Goal: Task Accomplishment & Management: Complete application form

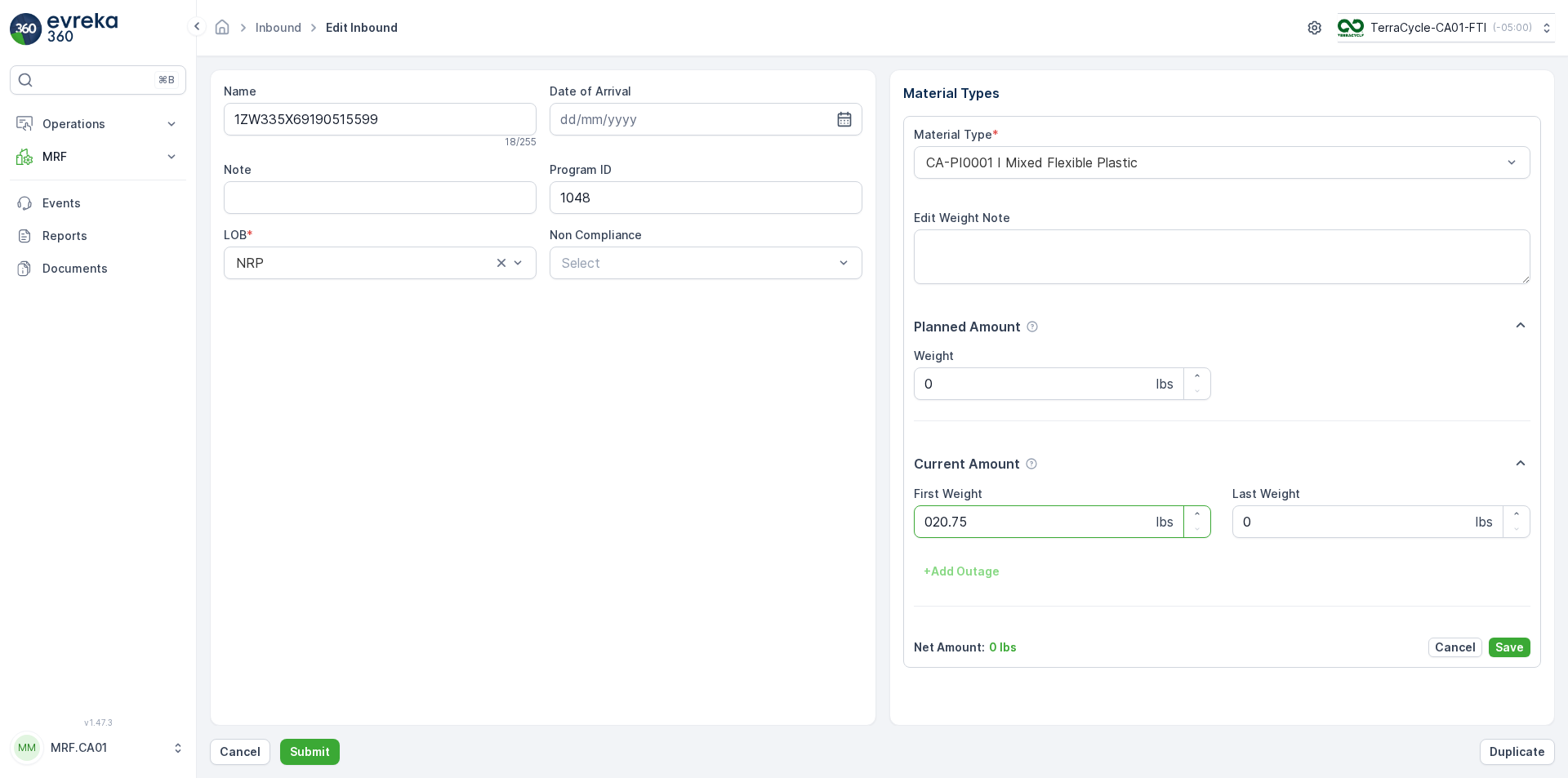
click at [280, 739] on button "Submit" at bounding box center [310, 752] width 60 height 26
click at [1027, 165] on div at bounding box center [1214, 162] width 580 height 14
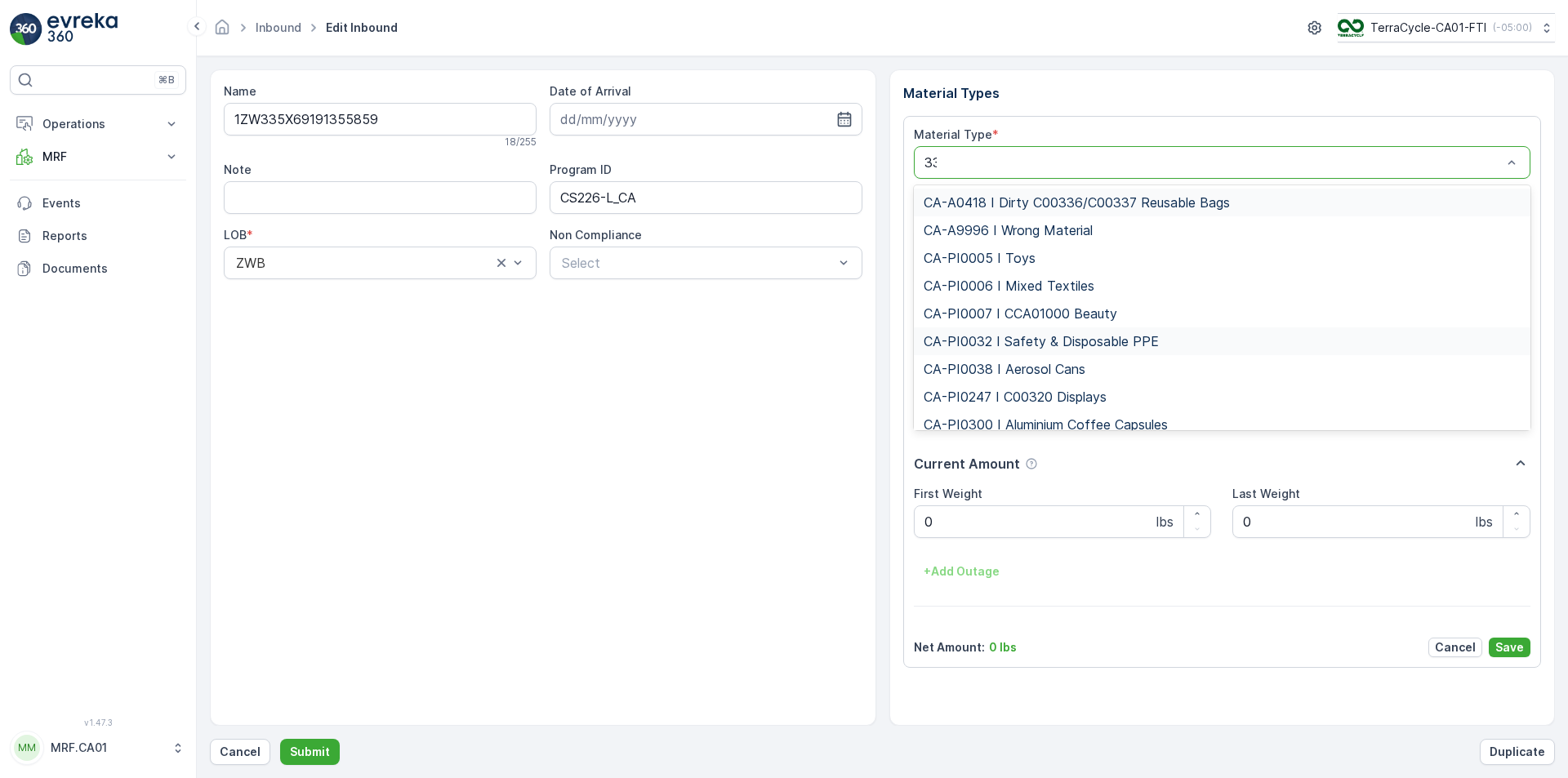
type input "333"
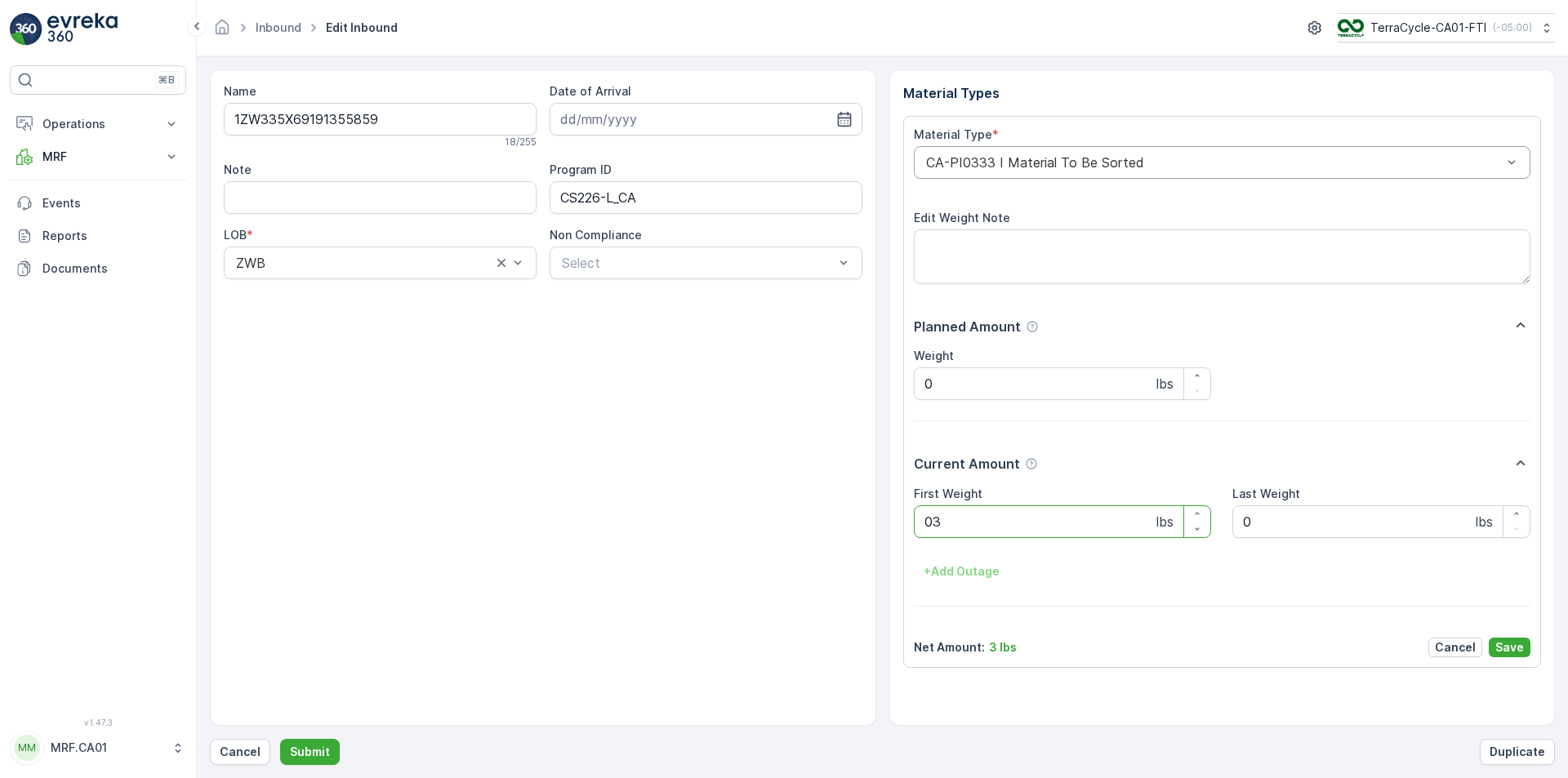
type Weight "036"
click at [280, 739] on button "Submit" at bounding box center [310, 752] width 60 height 26
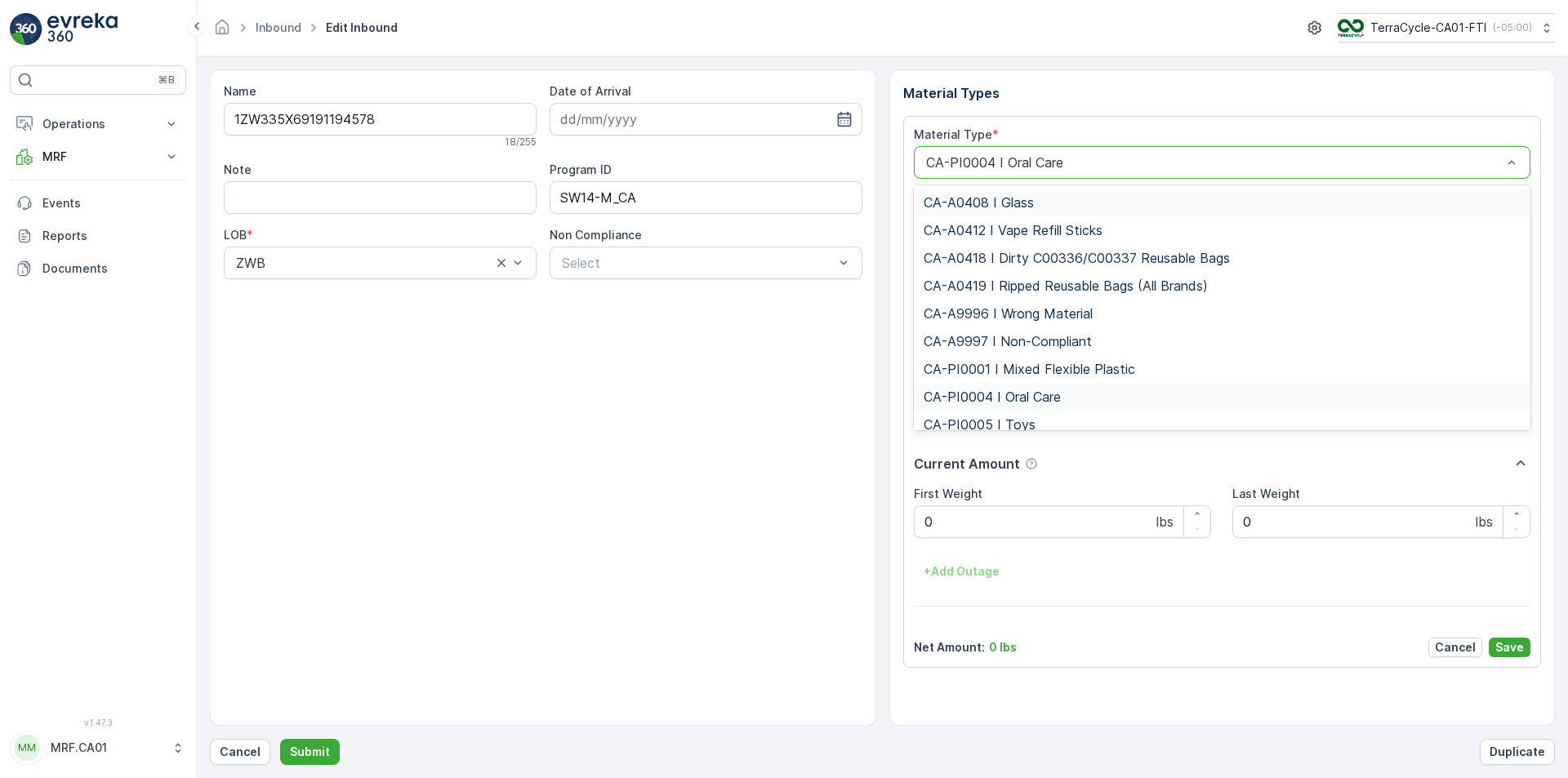
click at [1034, 164] on div at bounding box center [1214, 162] width 580 height 14
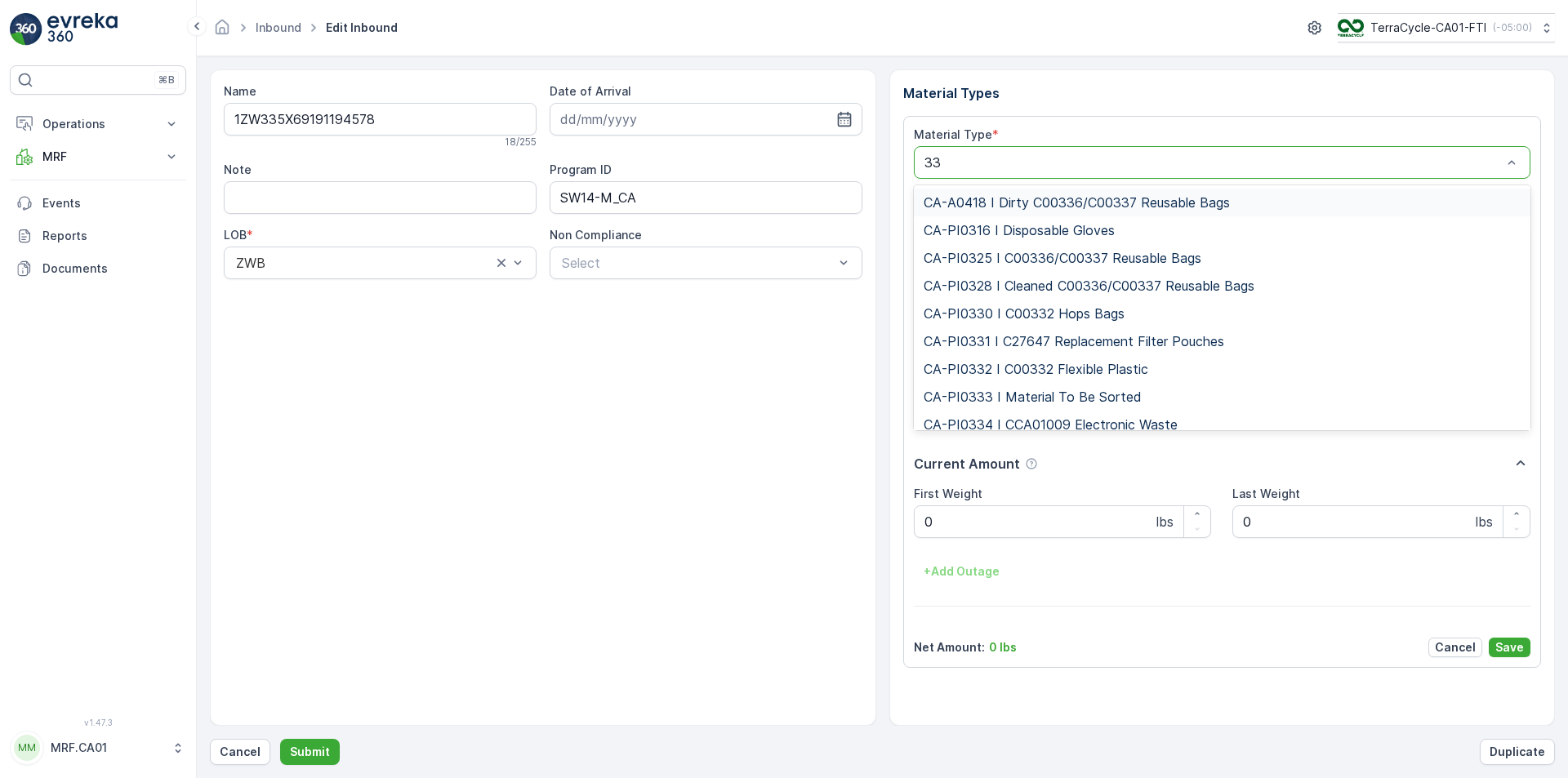
type input "333"
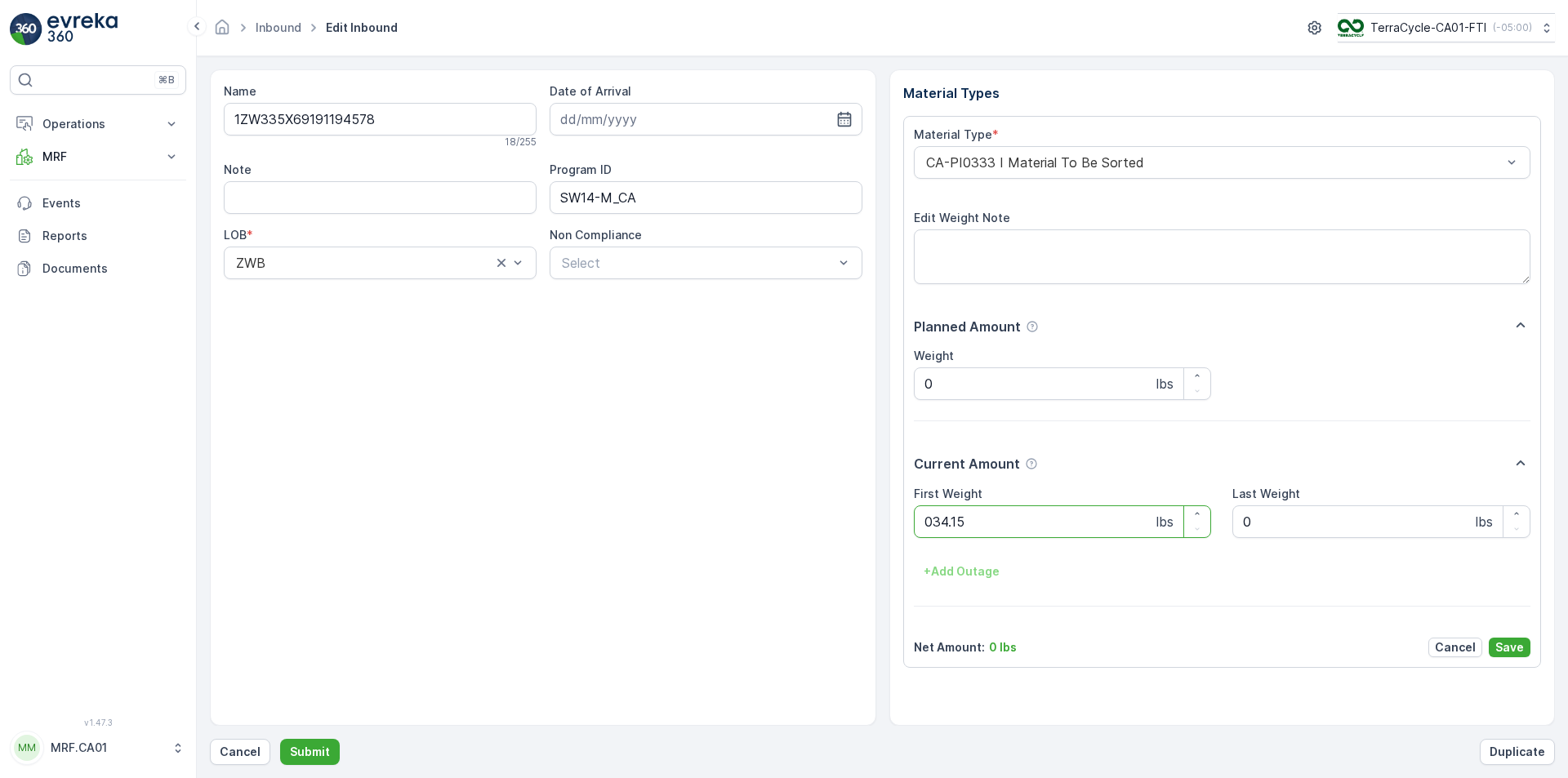
click at [280, 739] on button "Submit" at bounding box center [310, 752] width 60 height 26
type Weight "035"
click at [280, 739] on button "Submit" at bounding box center [310, 752] width 60 height 26
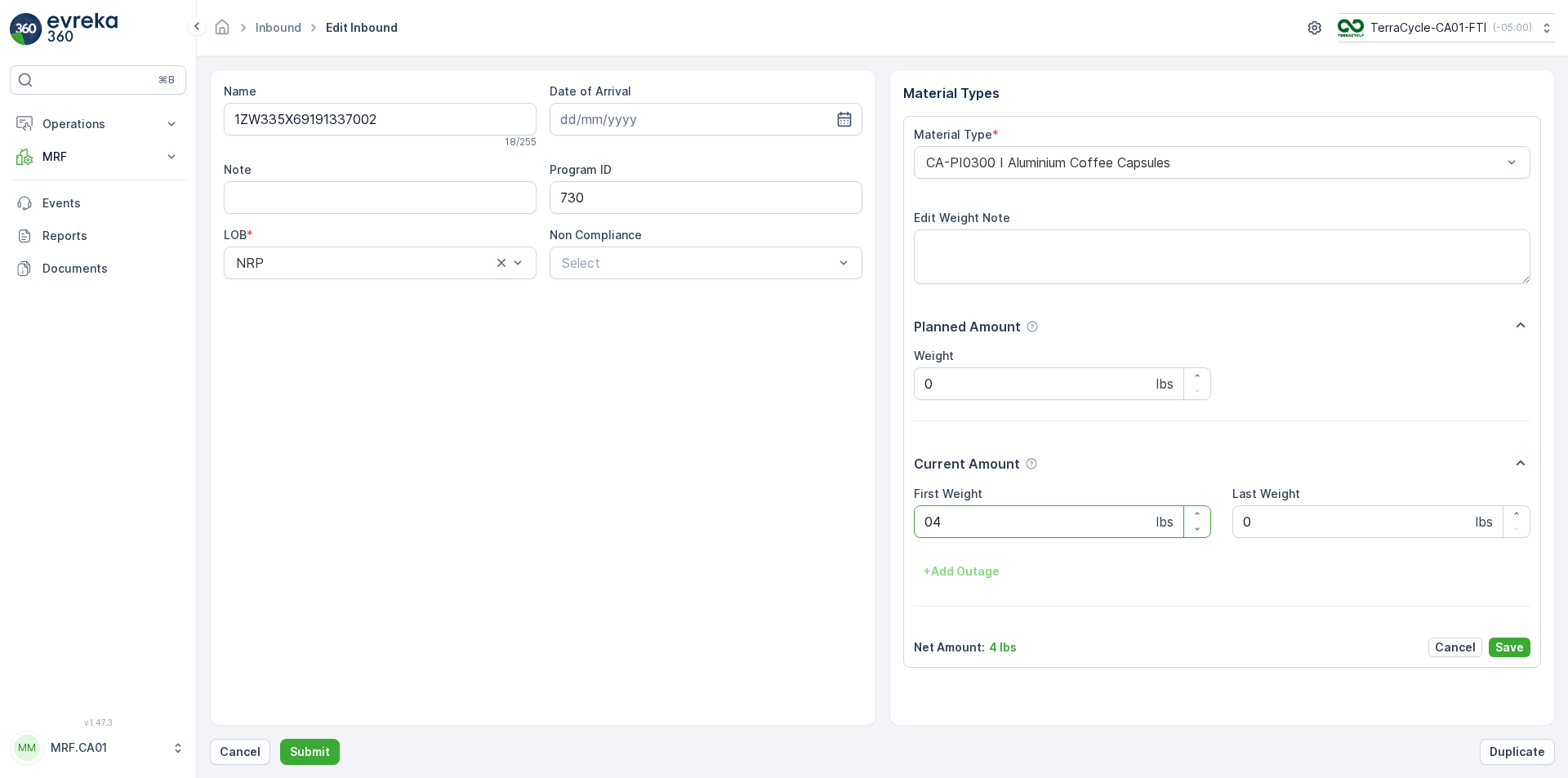
type Weight "043"
click at [280, 739] on button "Submit" at bounding box center [310, 752] width 60 height 26
type Weight "035"
click at [280, 739] on button "Submit" at bounding box center [310, 752] width 60 height 26
type Weight "032"
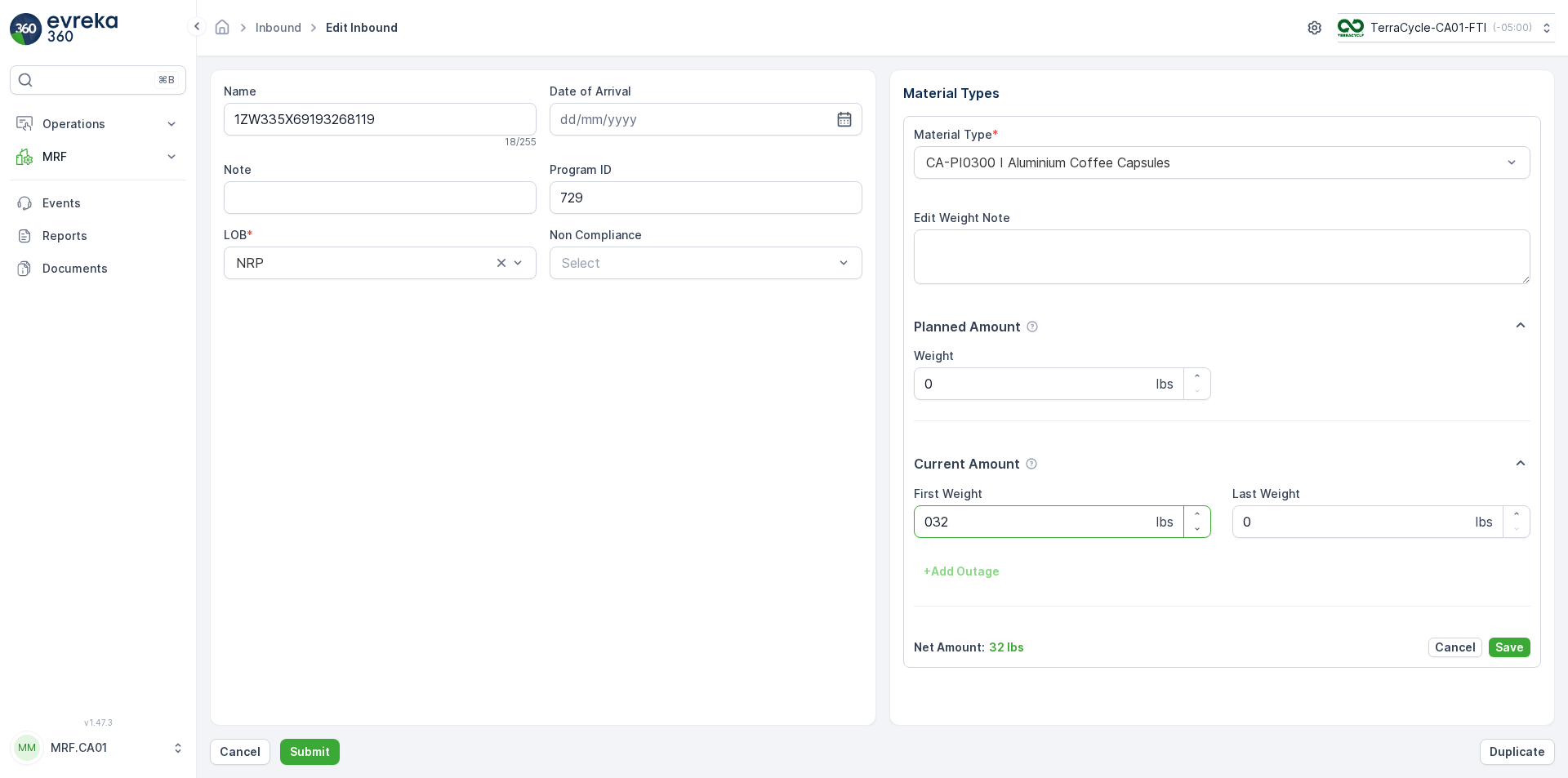
click at [280, 739] on button "Submit" at bounding box center [310, 752] width 60 height 26
type Weight "044"
click at [280, 739] on button "Submit" at bounding box center [310, 752] width 60 height 26
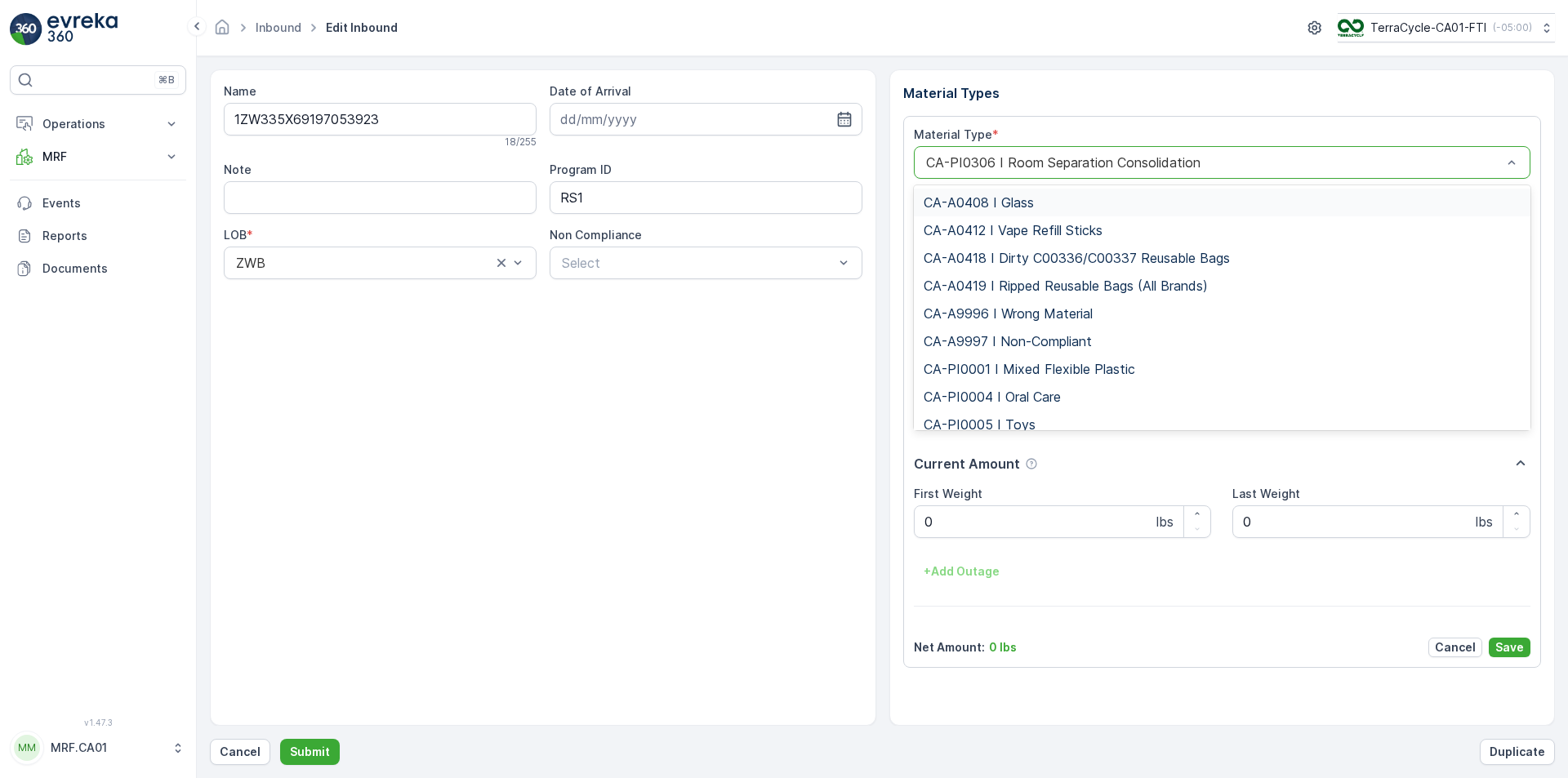
click at [1034, 164] on div at bounding box center [1214, 162] width 580 height 14
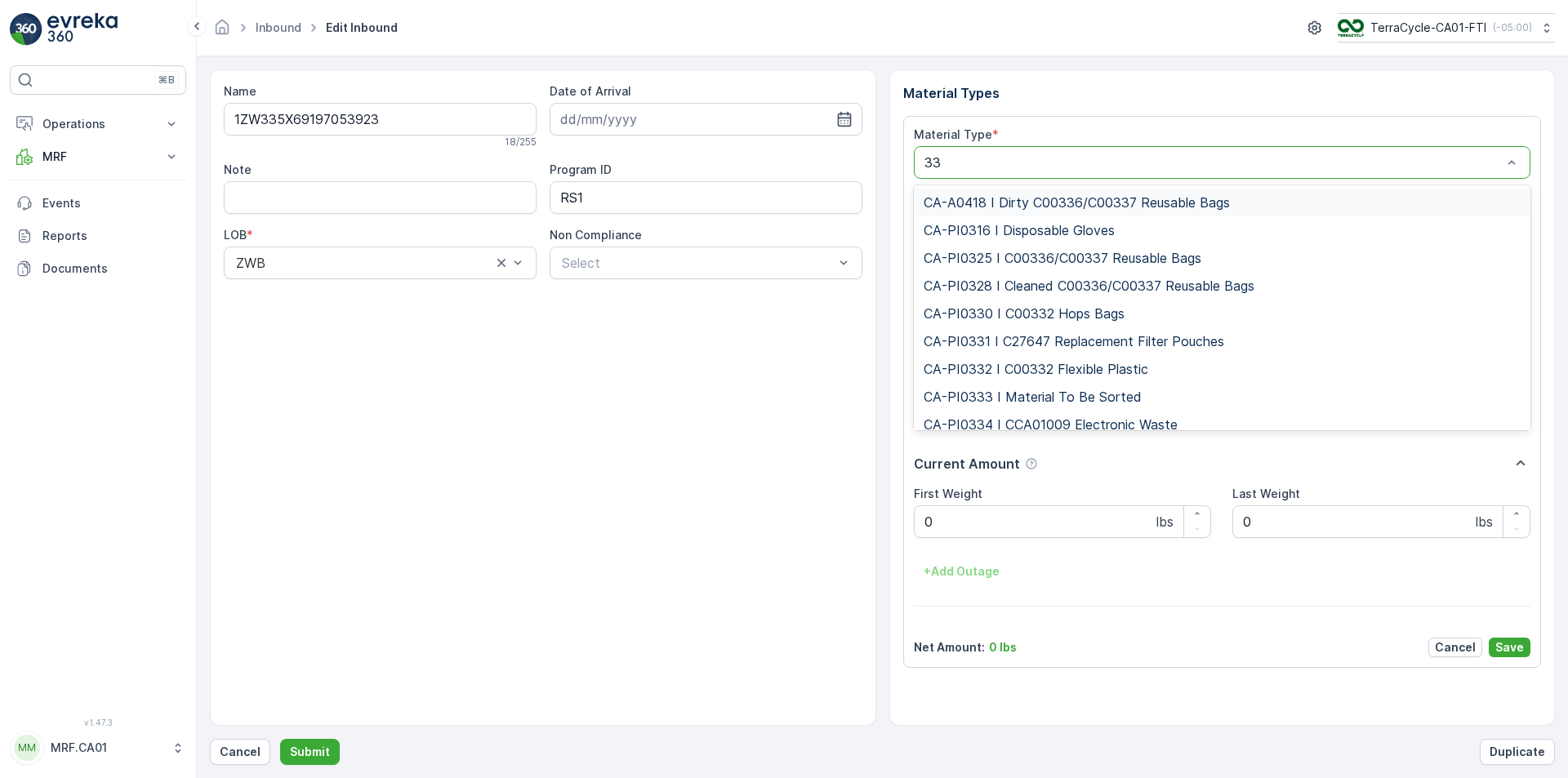
type input "333"
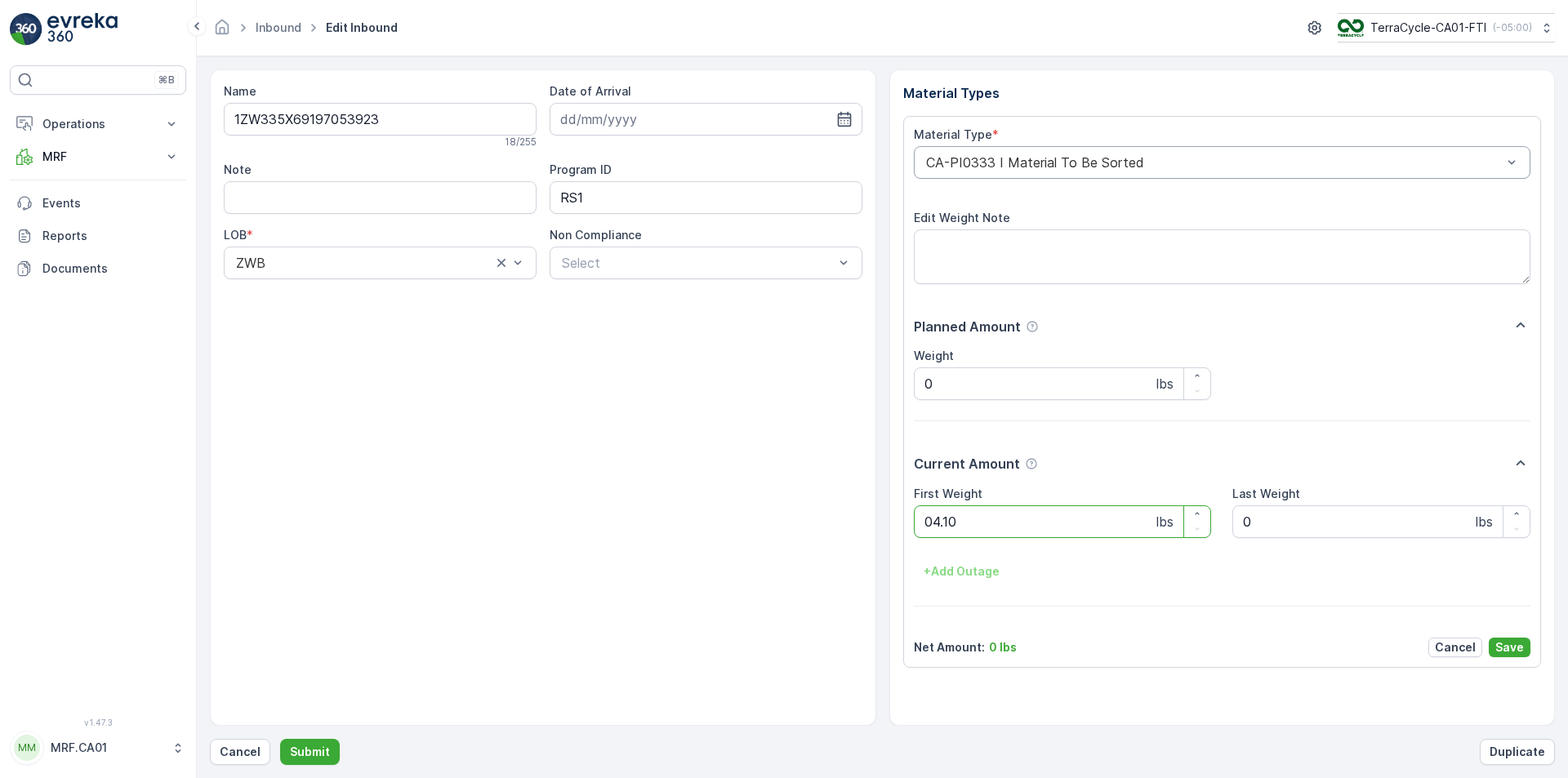
click at [280, 739] on button "Submit" at bounding box center [310, 752] width 60 height 26
type Weight "038"
click at [280, 739] on button "Submit" at bounding box center [310, 752] width 60 height 26
type Weight "019"
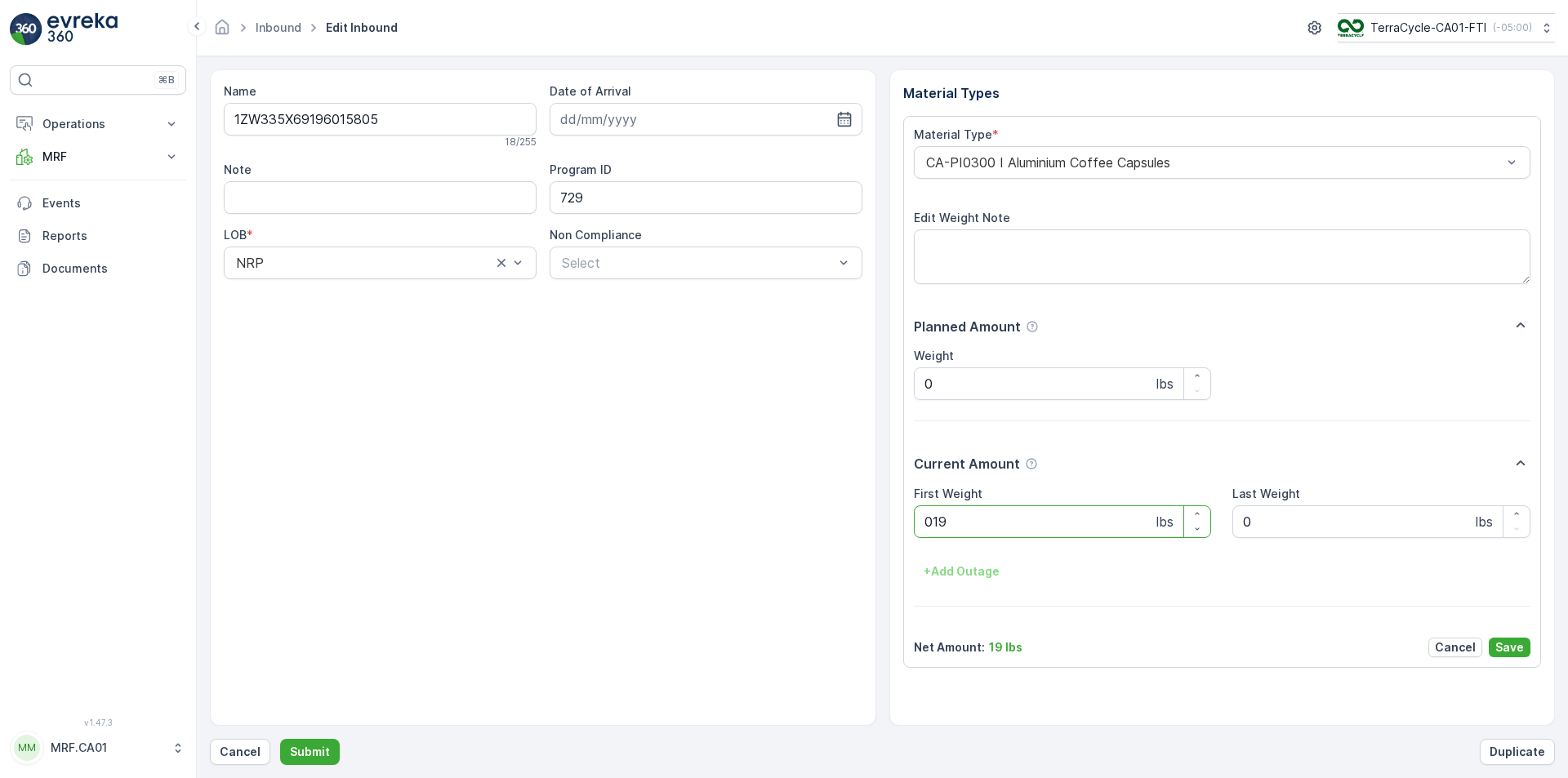
click at [280, 739] on button "Submit" at bounding box center [310, 752] width 60 height 26
type Weight "038"
click at [280, 739] on button "Submit" at bounding box center [310, 752] width 60 height 26
type Weight "032"
click at [280, 739] on button "Submit" at bounding box center [310, 752] width 60 height 26
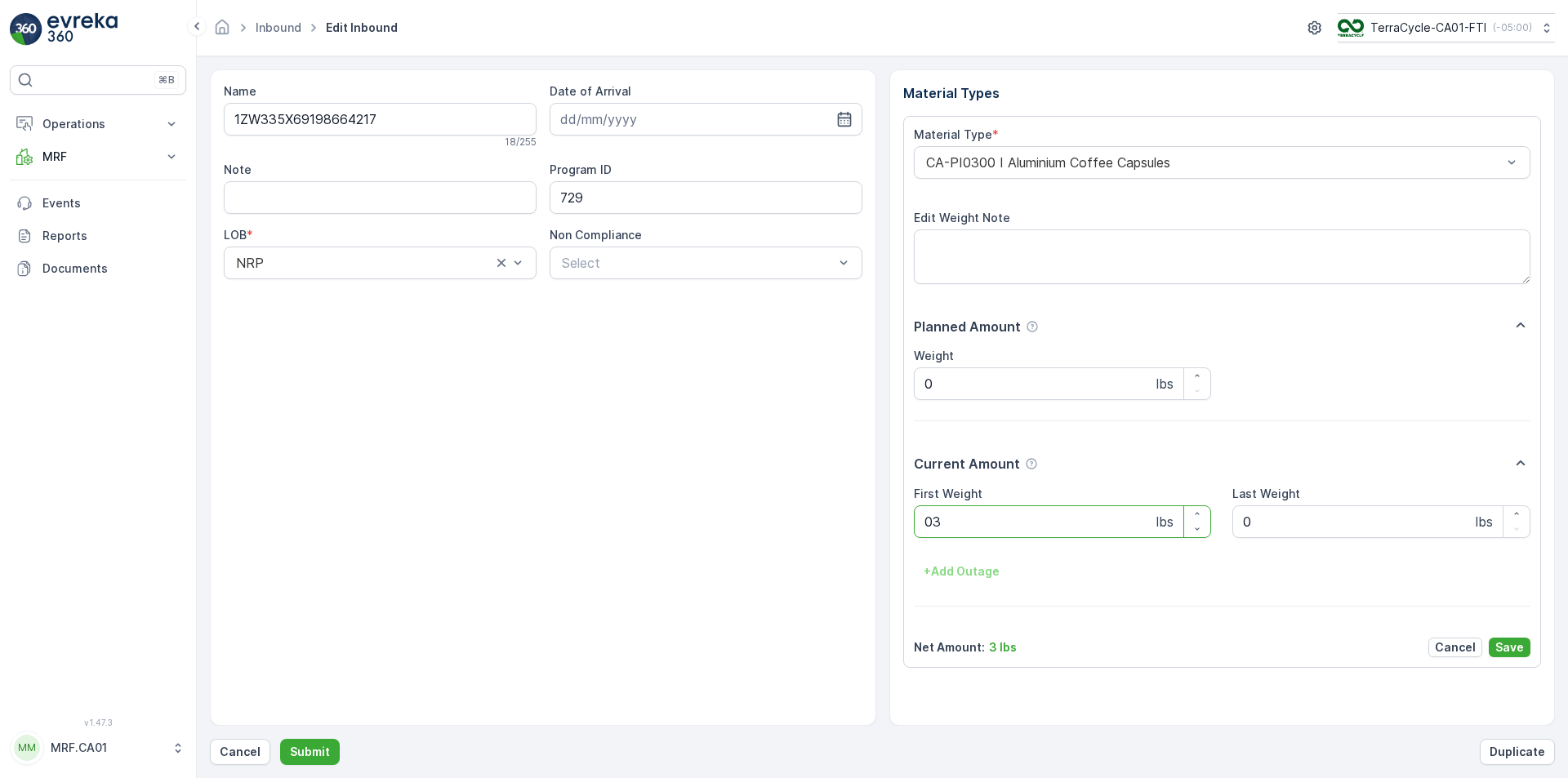
type Weight "034"
click at [280, 739] on button "Submit" at bounding box center [310, 752] width 60 height 26
type Weight "037"
click at [280, 739] on button "Submit" at bounding box center [310, 752] width 60 height 26
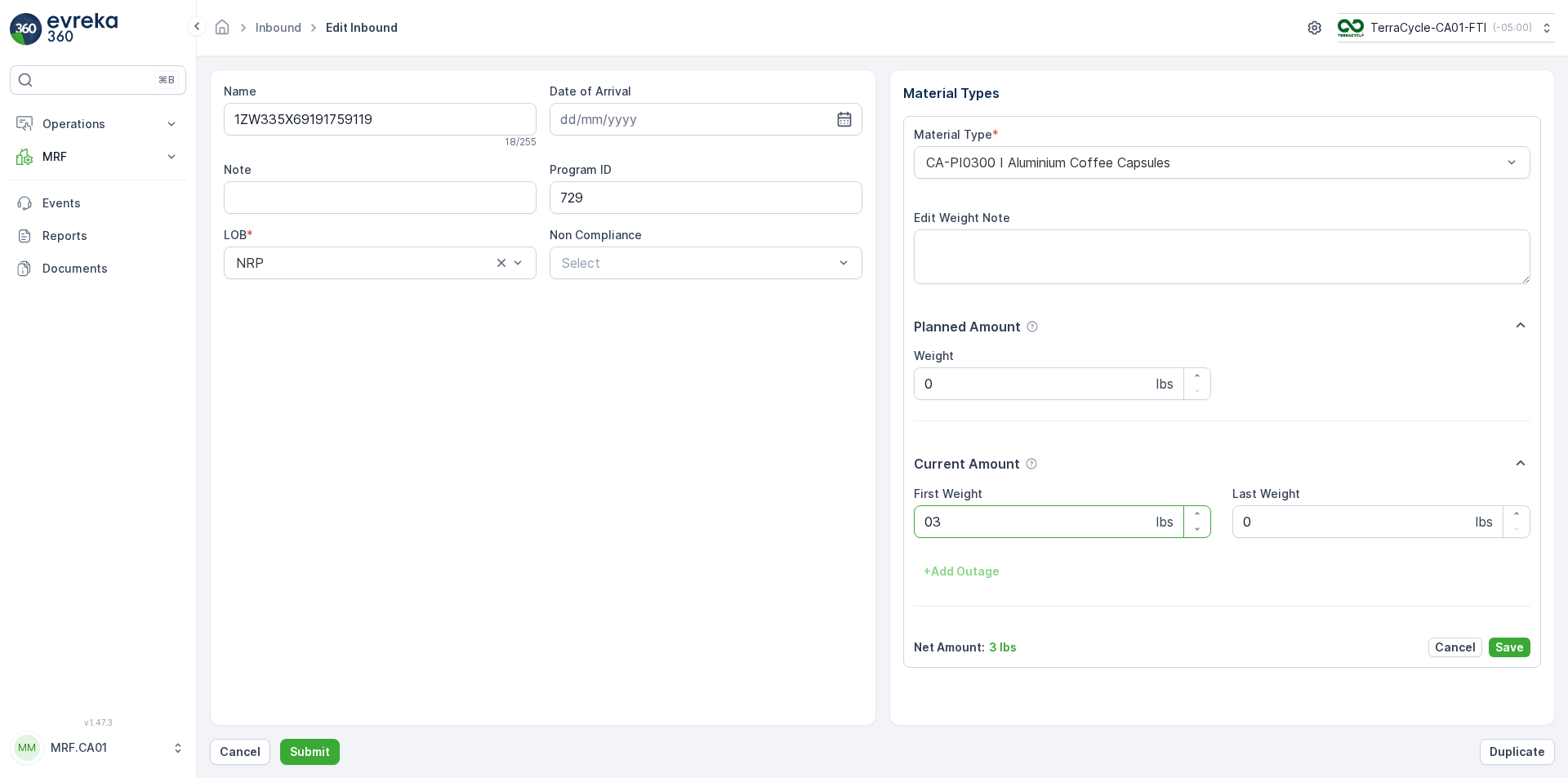
type Weight "032"
click at [280, 739] on button "Submit" at bounding box center [310, 752] width 60 height 26
type Weight "037"
click at [280, 739] on button "Submit" at bounding box center [310, 752] width 60 height 26
type Weight "041"
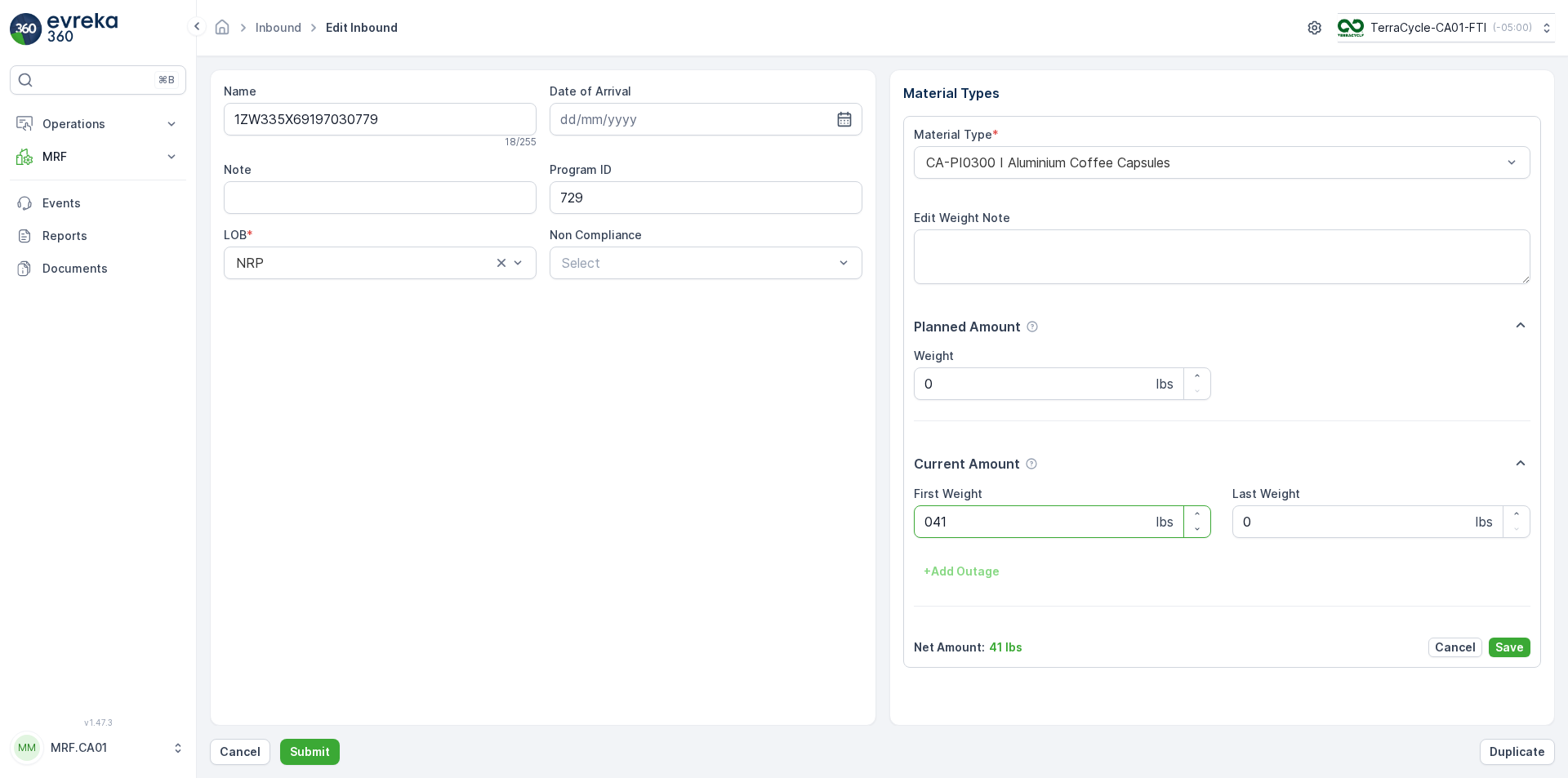
click at [280, 739] on button "Submit" at bounding box center [310, 752] width 60 height 26
type Weight "029"
click at [280, 739] on button "Submit" at bounding box center [310, 752] width 60 height 26
type Weight "041"
click at [280, 739] on button "Submit" at bounding box center [310, 752] width 60 height 26
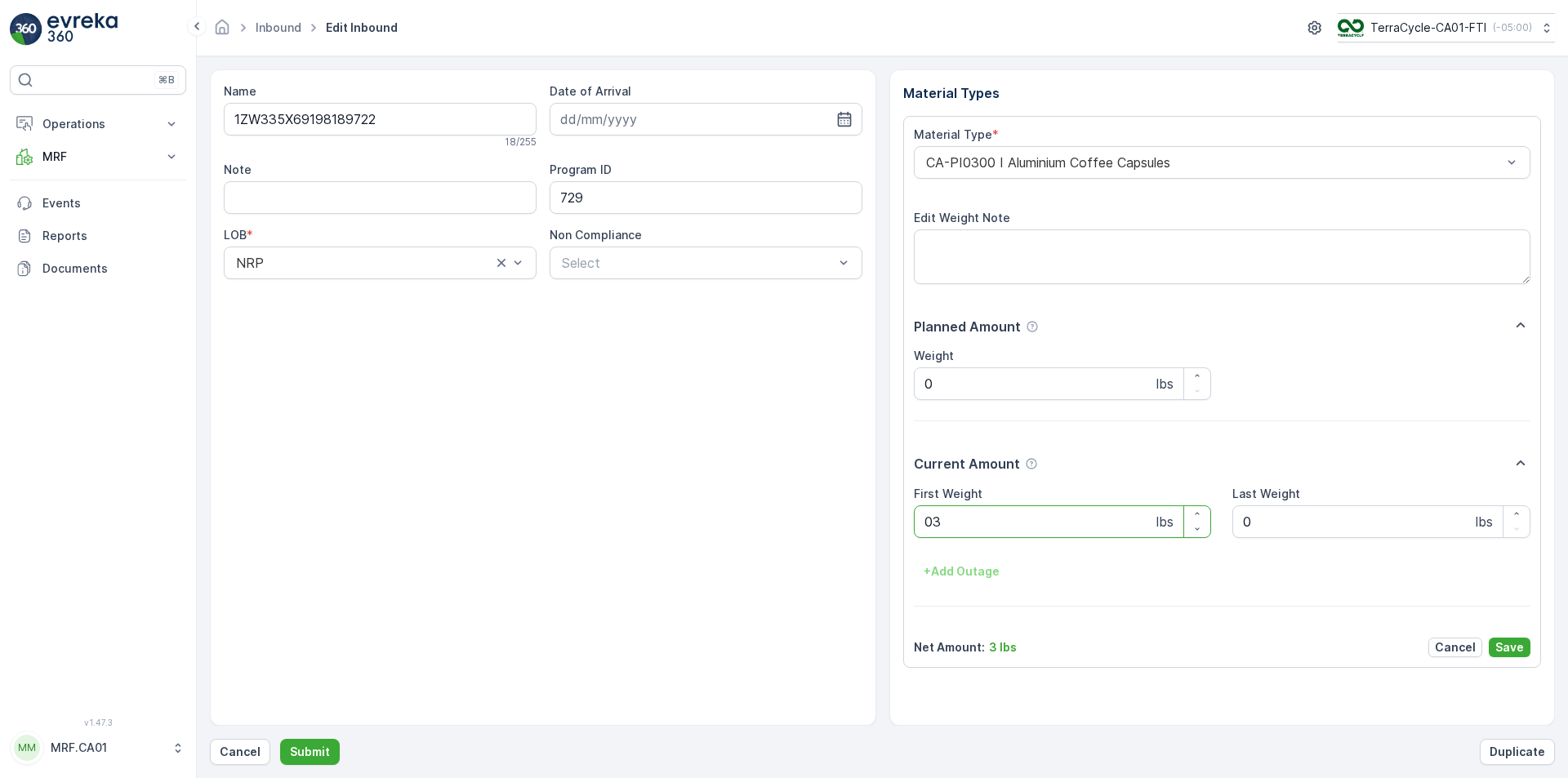
type Weight "032"
click at [280, 739] on button "Submit" at bounding box center [310, 752] width 60 height 26
type Weight "040"
click at [280, 739] on button "Submit" at bounding box center [310, 752] width 60 height 26
type Weight "028"
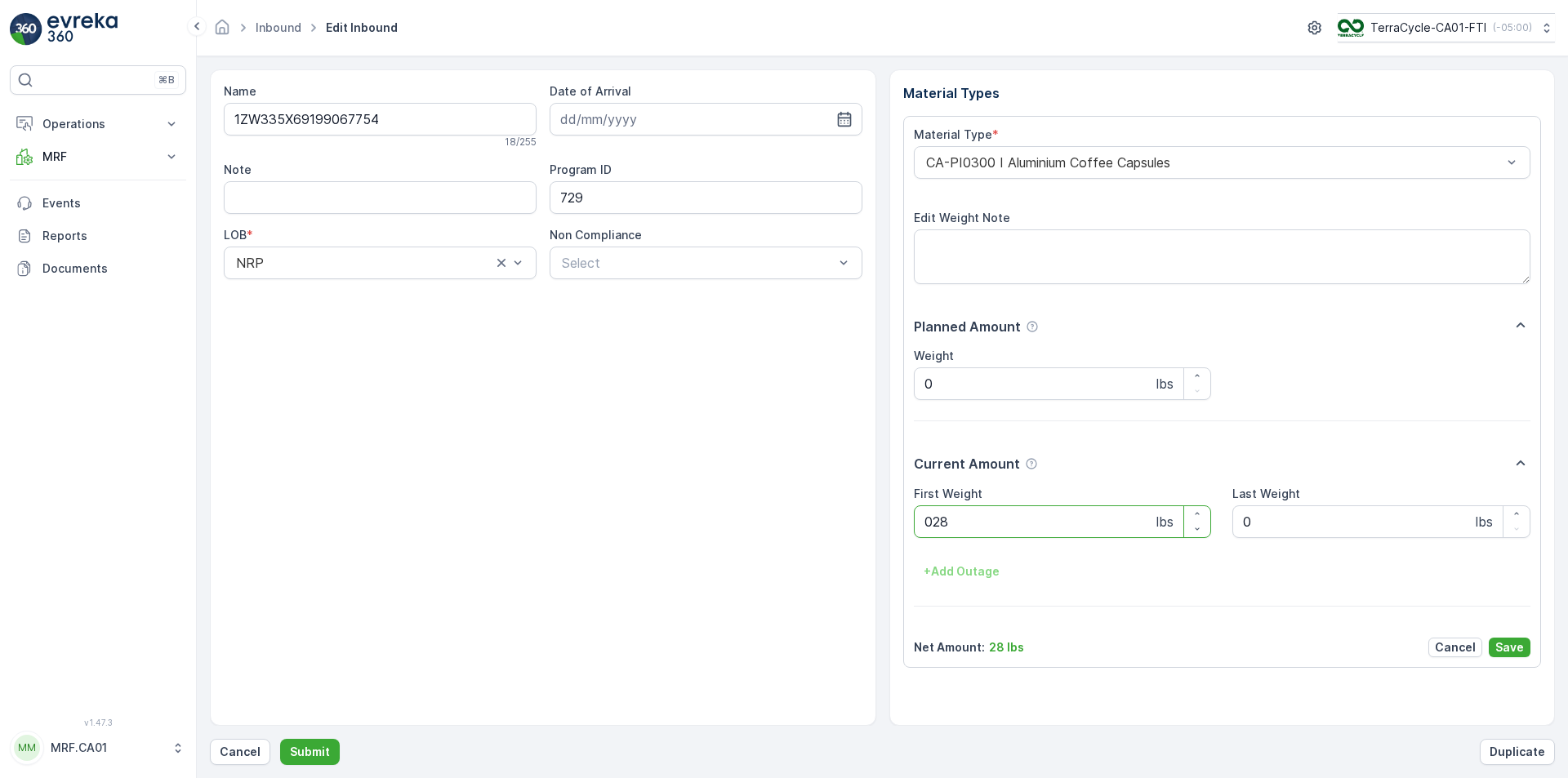
click at [280, 739] on button "Submit" at bounding box center [310, 752] width 60 height 26
type Weight "034"
click at [280, 739] on button "Submit" at bounding box center [310, 752] width 60 height 26
type Weight "044"
click at [280, 739] on button "Submit" at bounding box center [310, 752] width 60 height 26
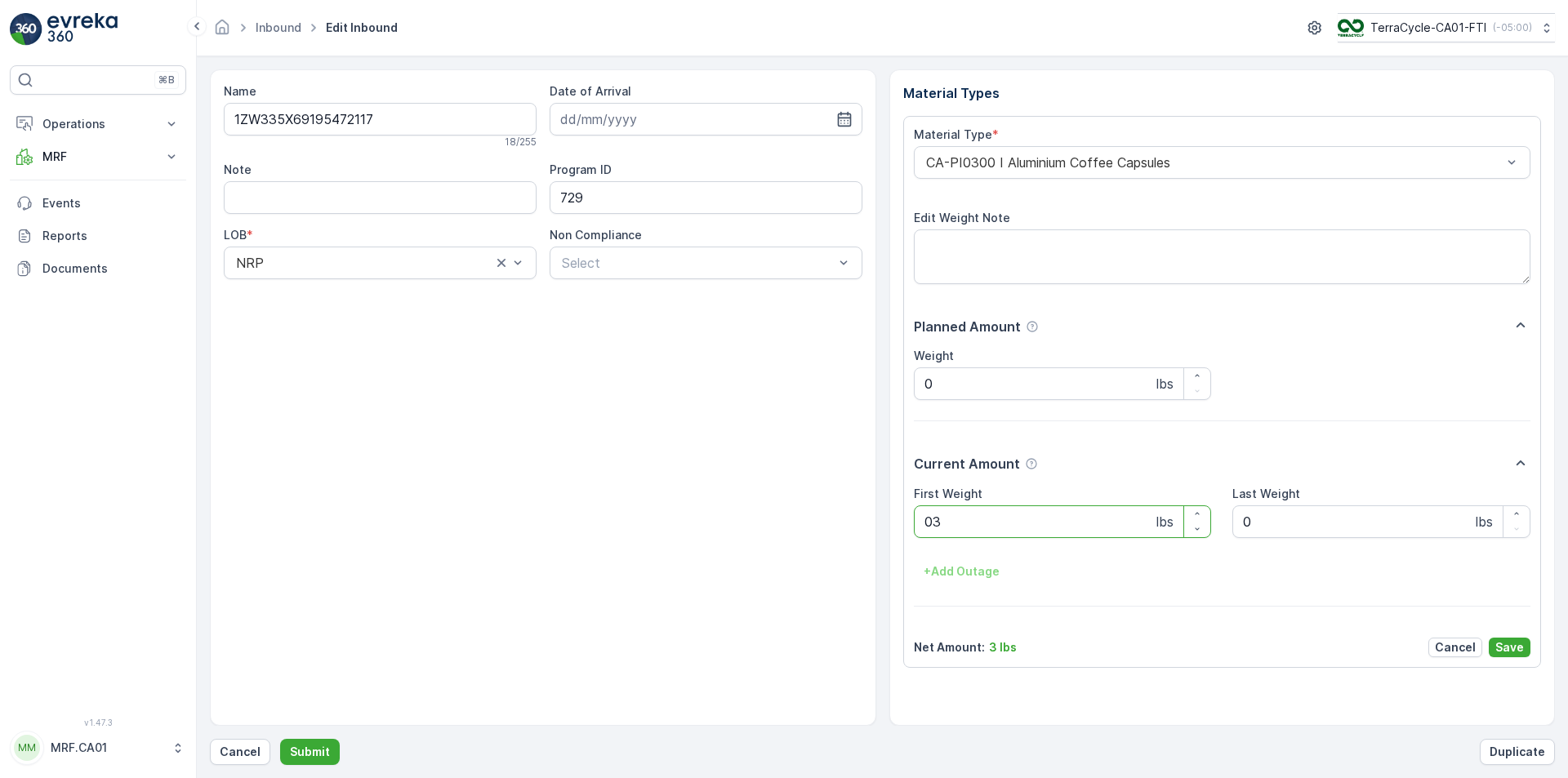
type Weight "034"
click at [280, 739] on button "Submit" at bounding box center [310, 752] width 60 height 26
type Weight "030"
click at [280, 739] on button "Submit" at bounding box center [310, 752] width 60 height 26
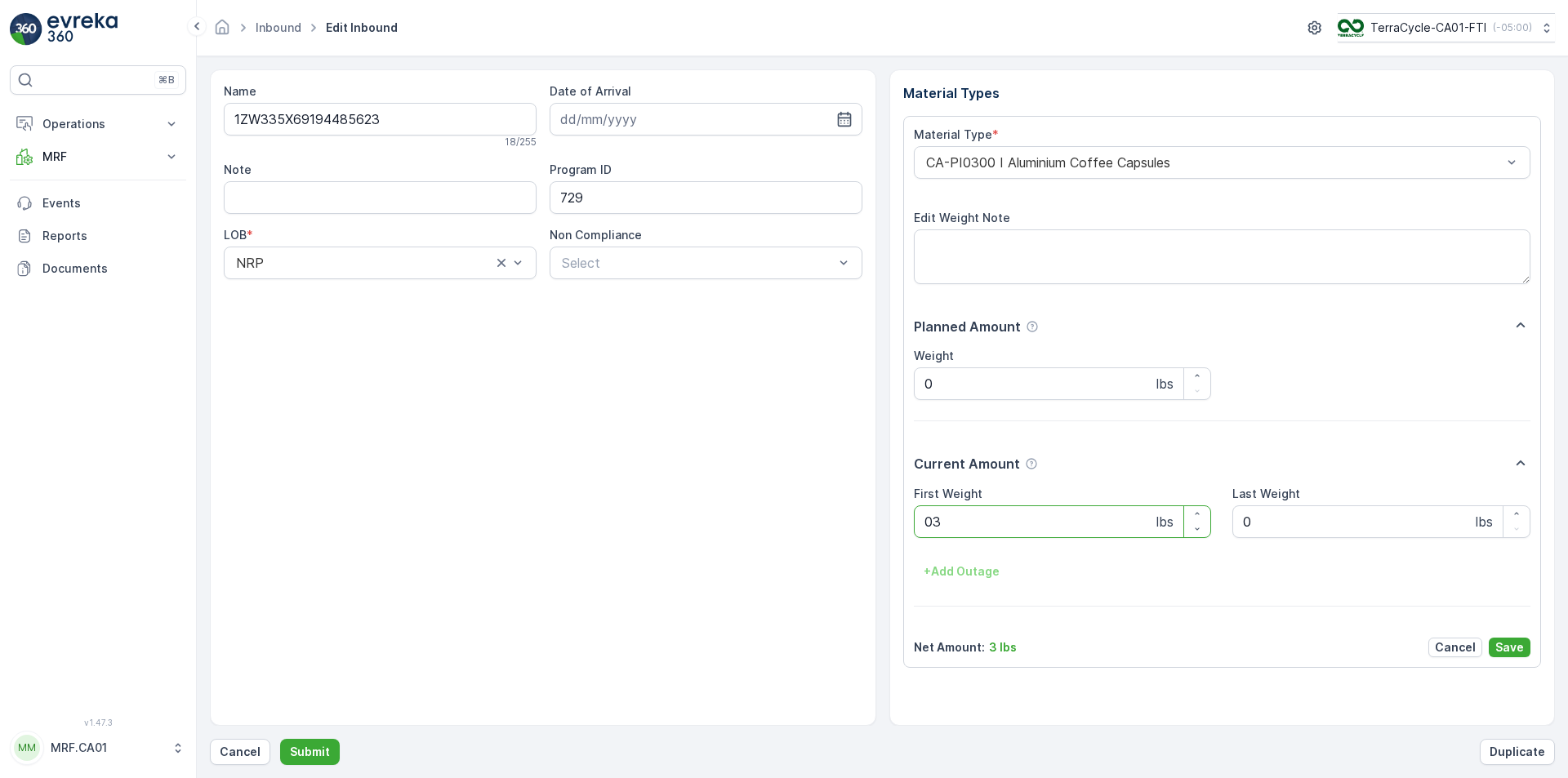
type Weight "032"
click at [280, 739] on button "Submit" at bounding box center [310, 752] width 60 height 26
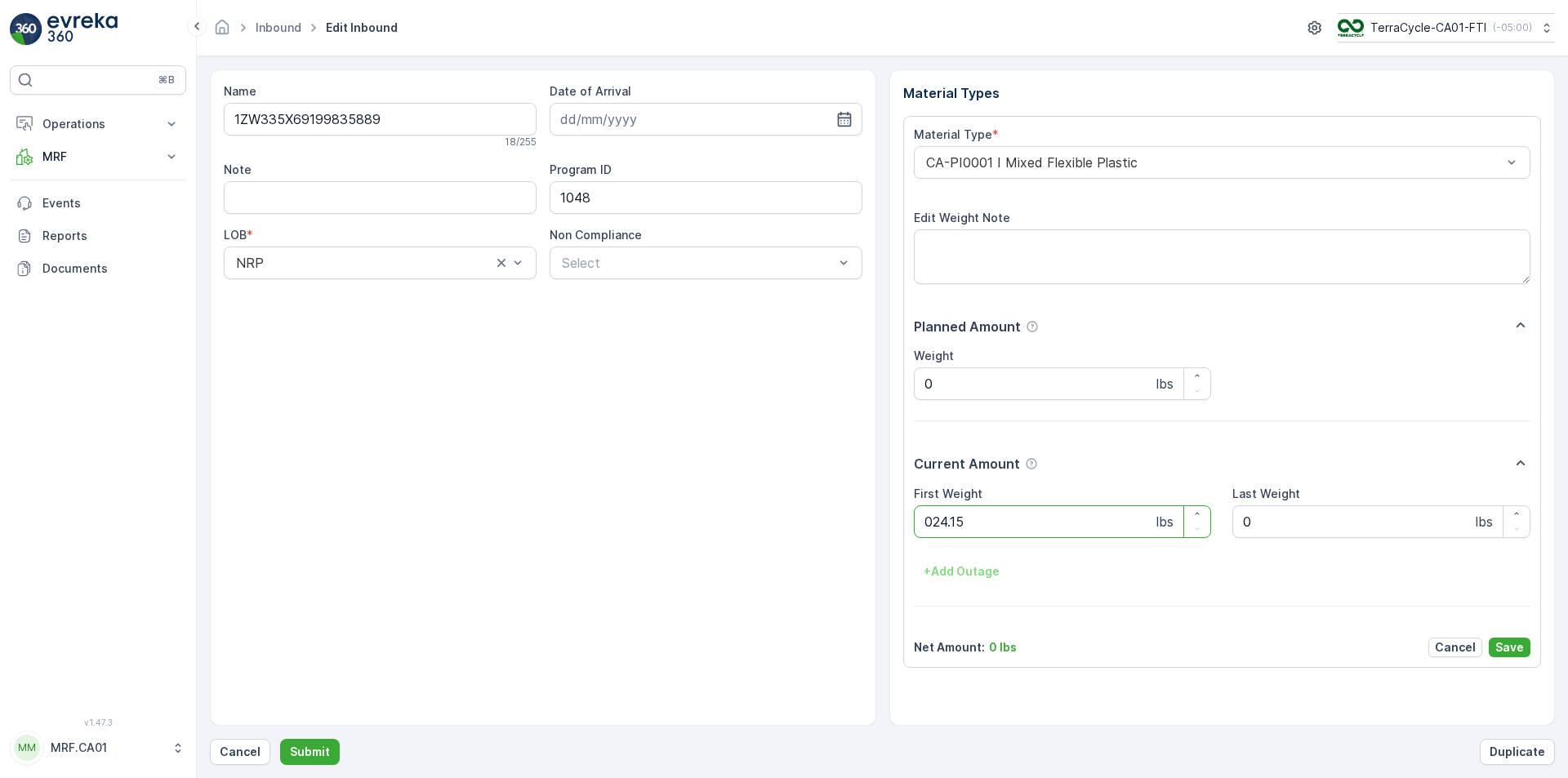
click at [280, 739] on button "Submit" at bounding box center [310, 752] width 60 height 26
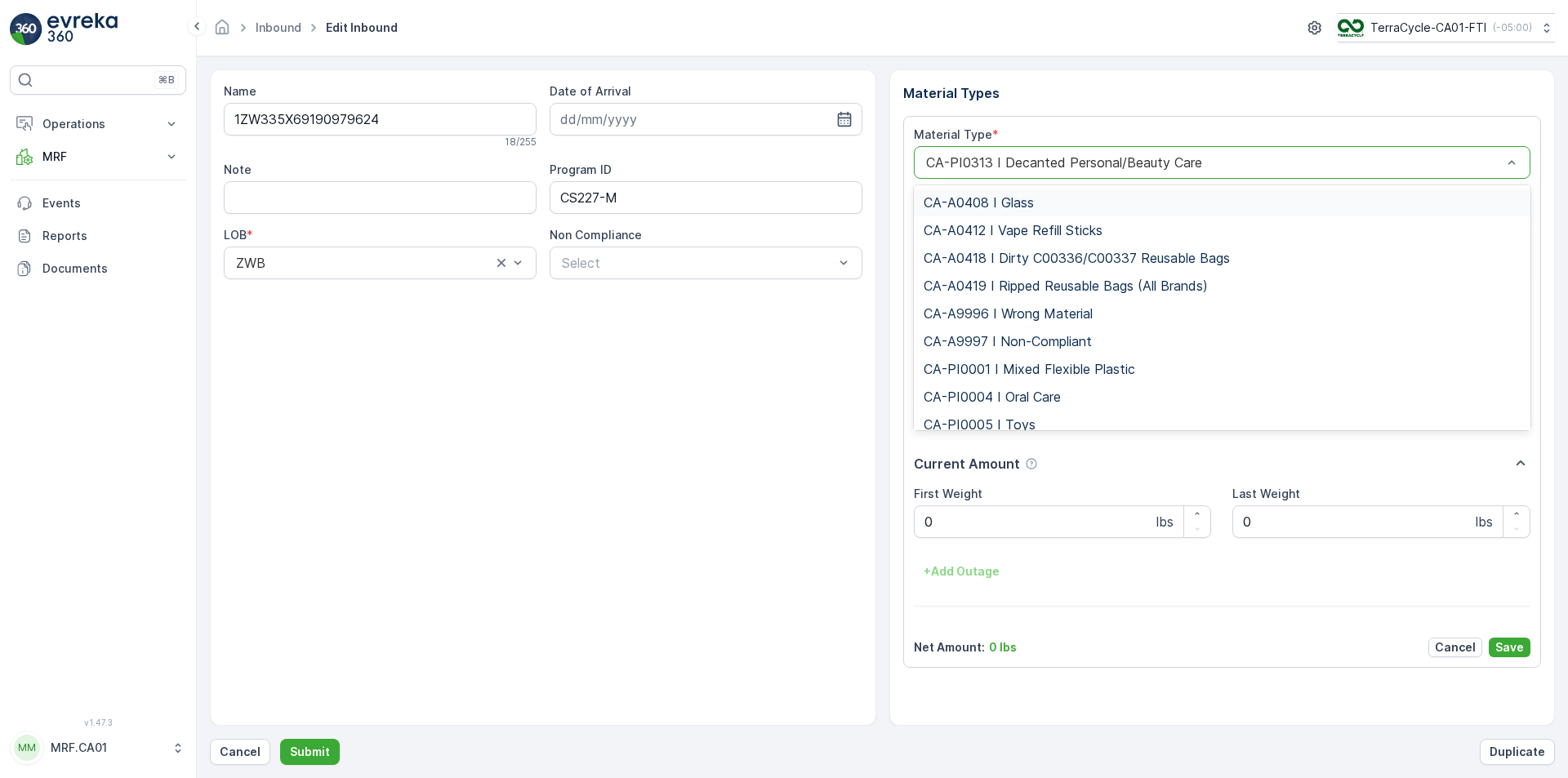
click at [1035, 165] on div at bounding box center [1214, 162] width 580 height 14
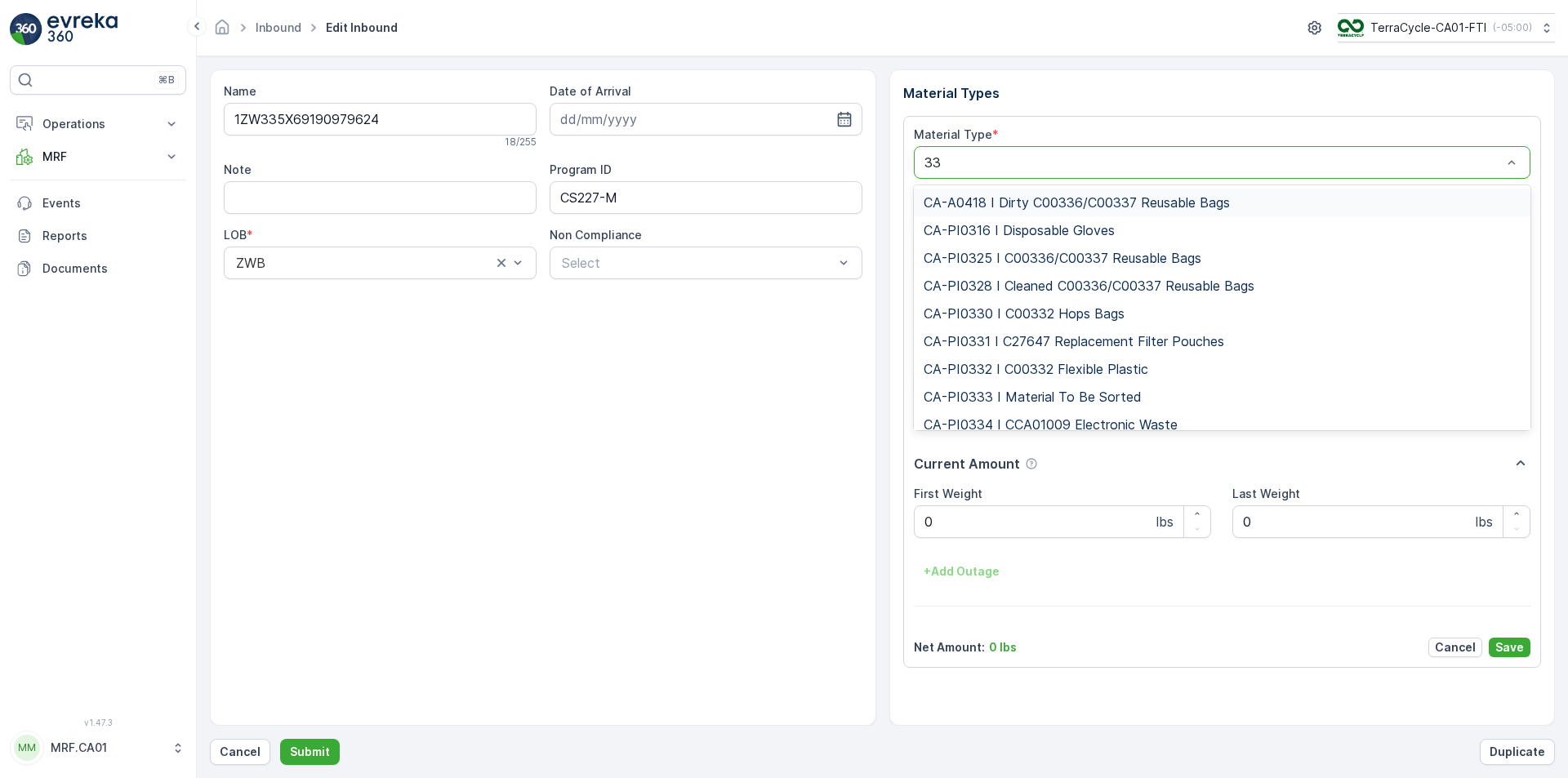
type input "333"
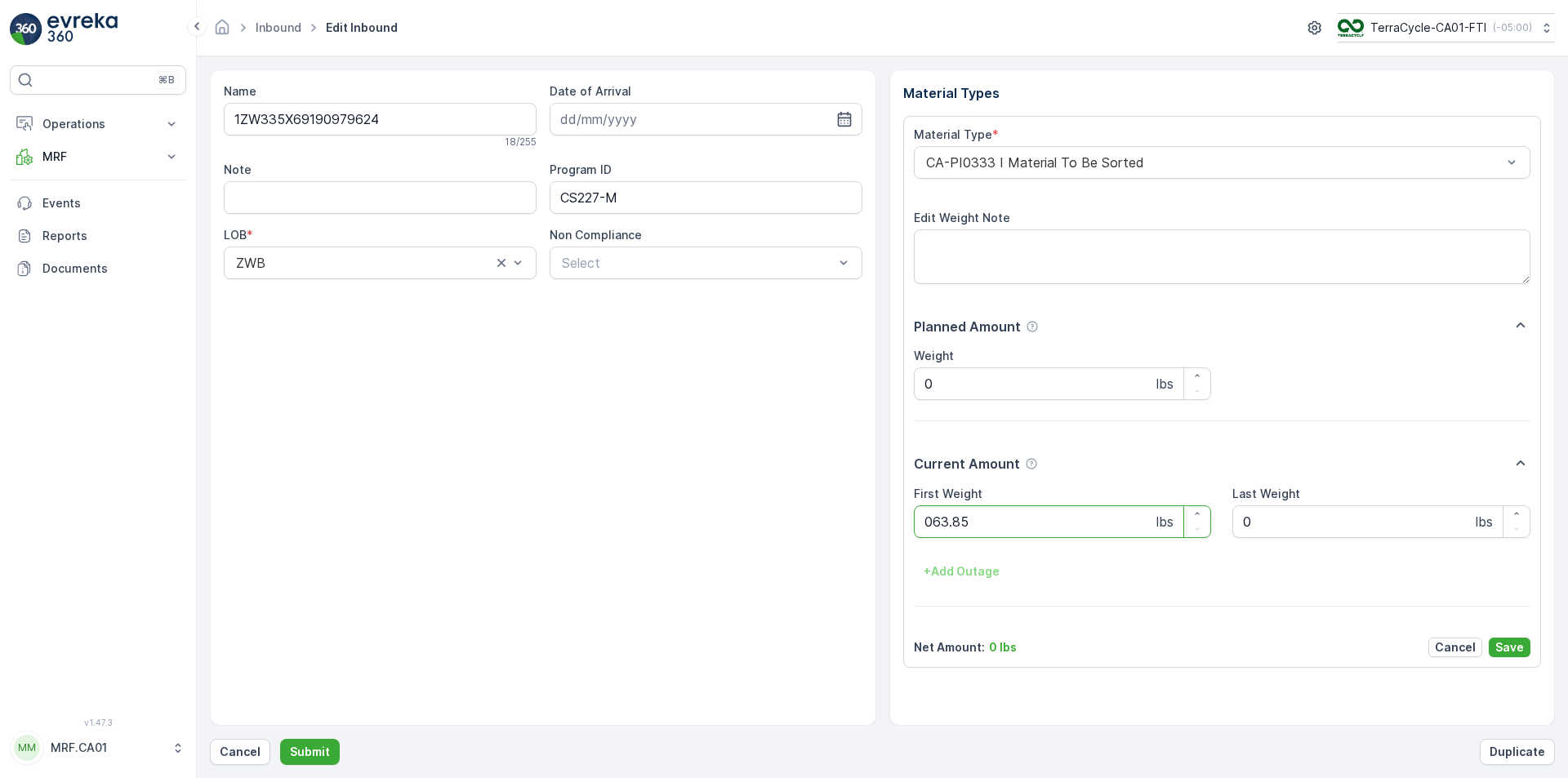
click at [280, 739] on button "Submit" at bounding box center [310, 752] width 60 height 26
click at [1036, 165] on div at bounding box center [1214, 162] width 580 height 14
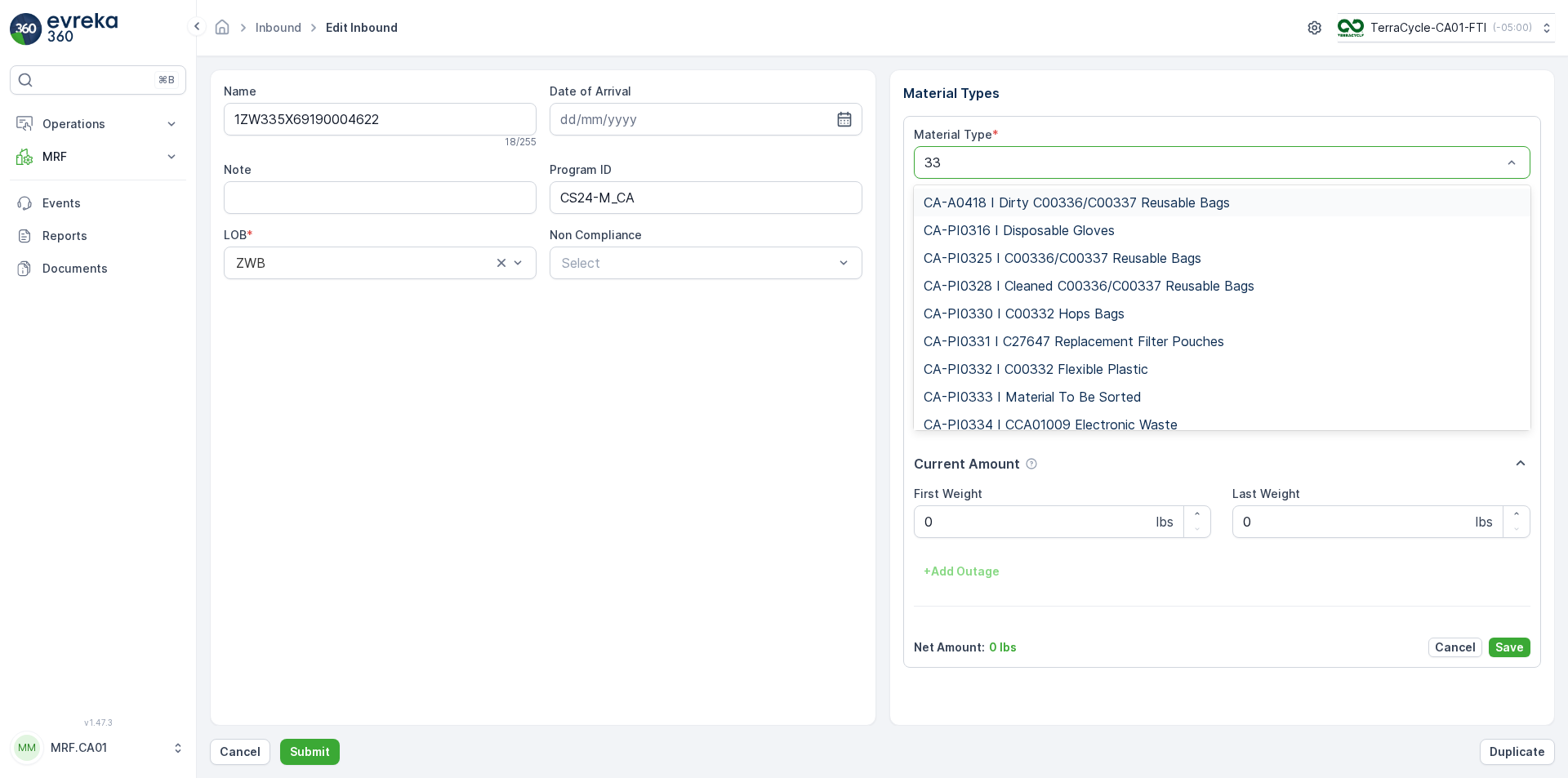
type input "333"
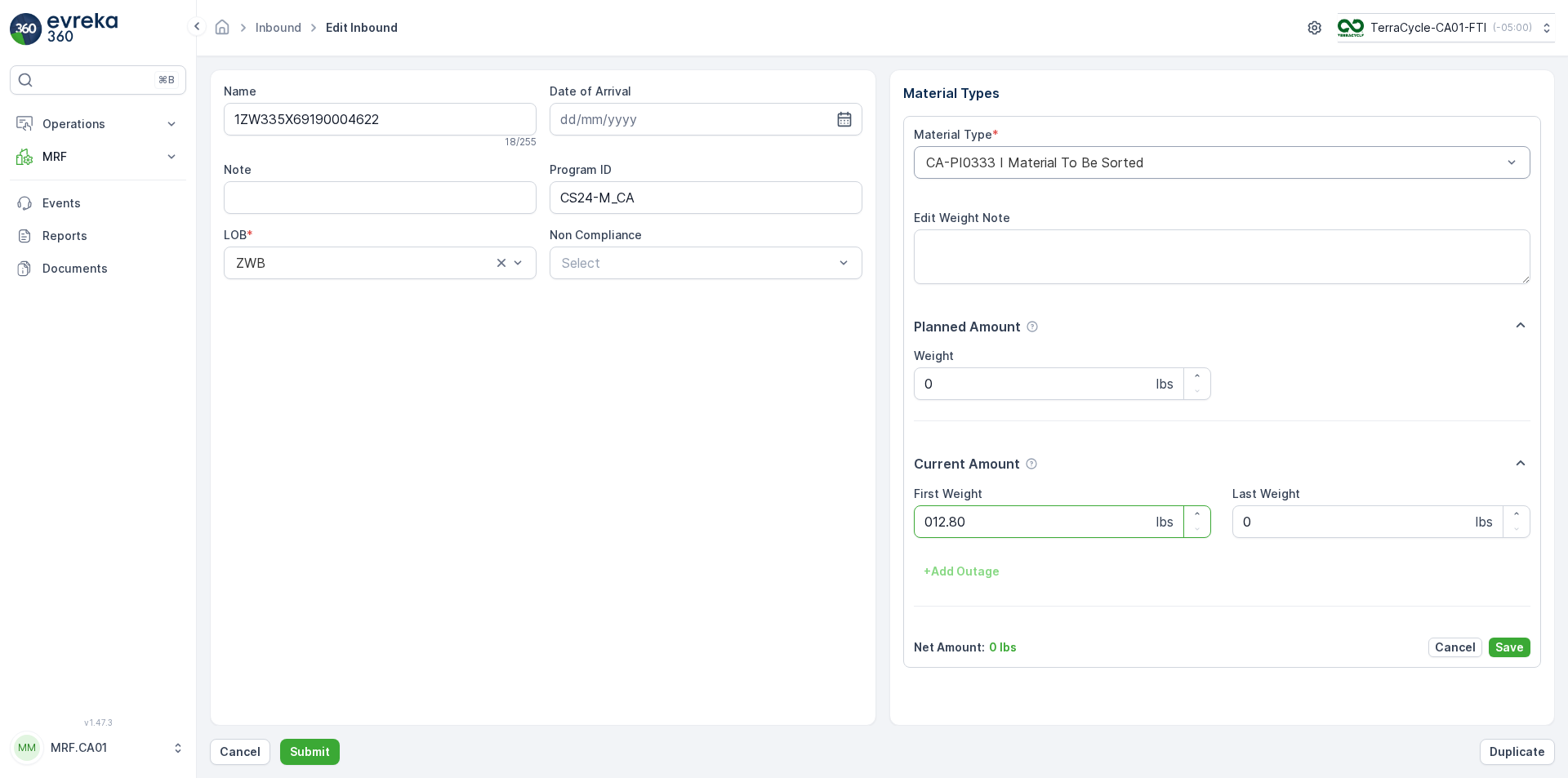
click at [280, 739] on button "Submit" at bounding box center [310, 752] width 60 height 26
click at [1036, 165] on div at bounding box center [1214, 162] width 580 height 14
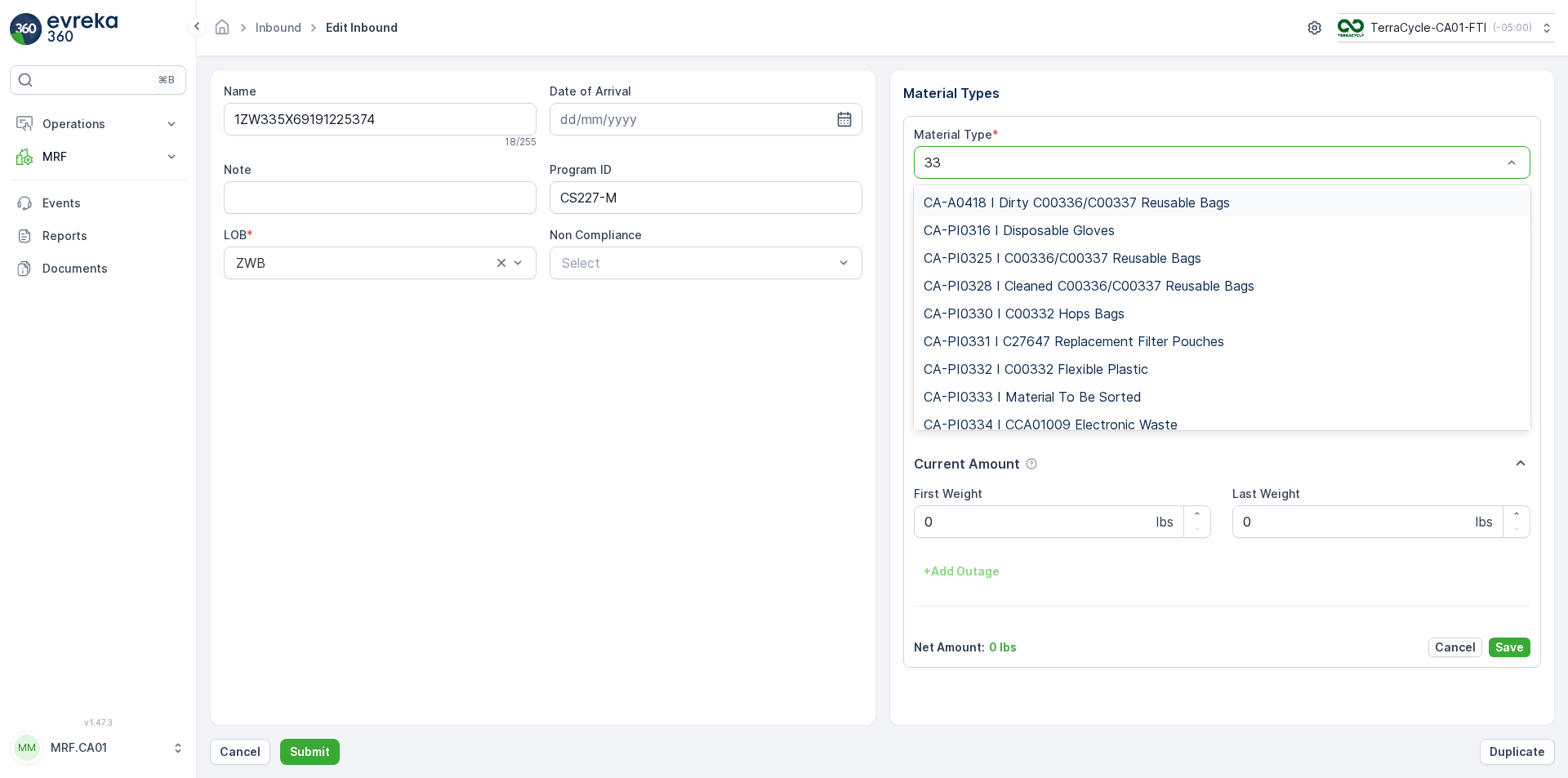
type input "333"
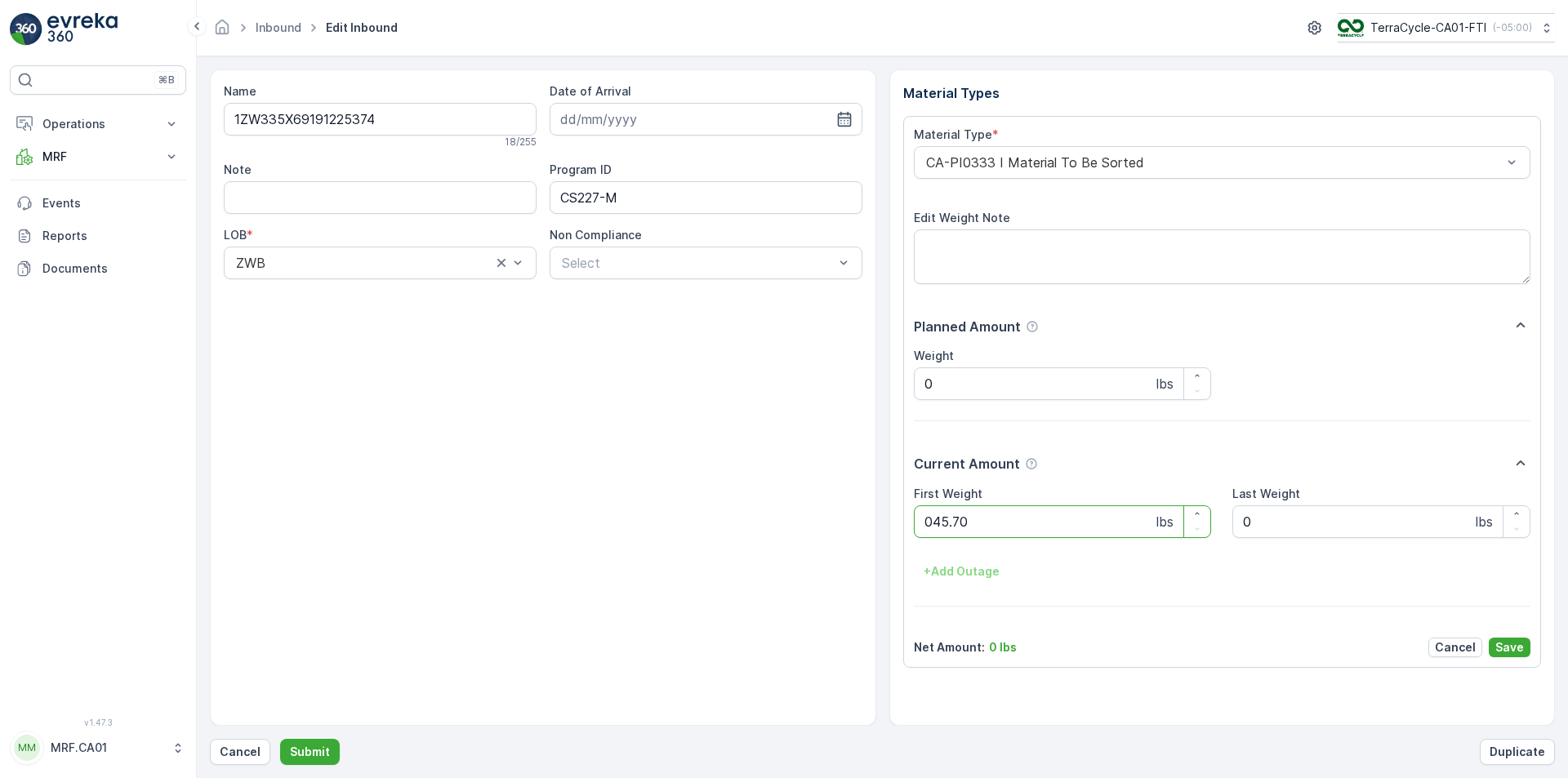
click at [280, 739] on button "Submit" at bounding box center [310, 752] width 60 height 26
type Weight "025"
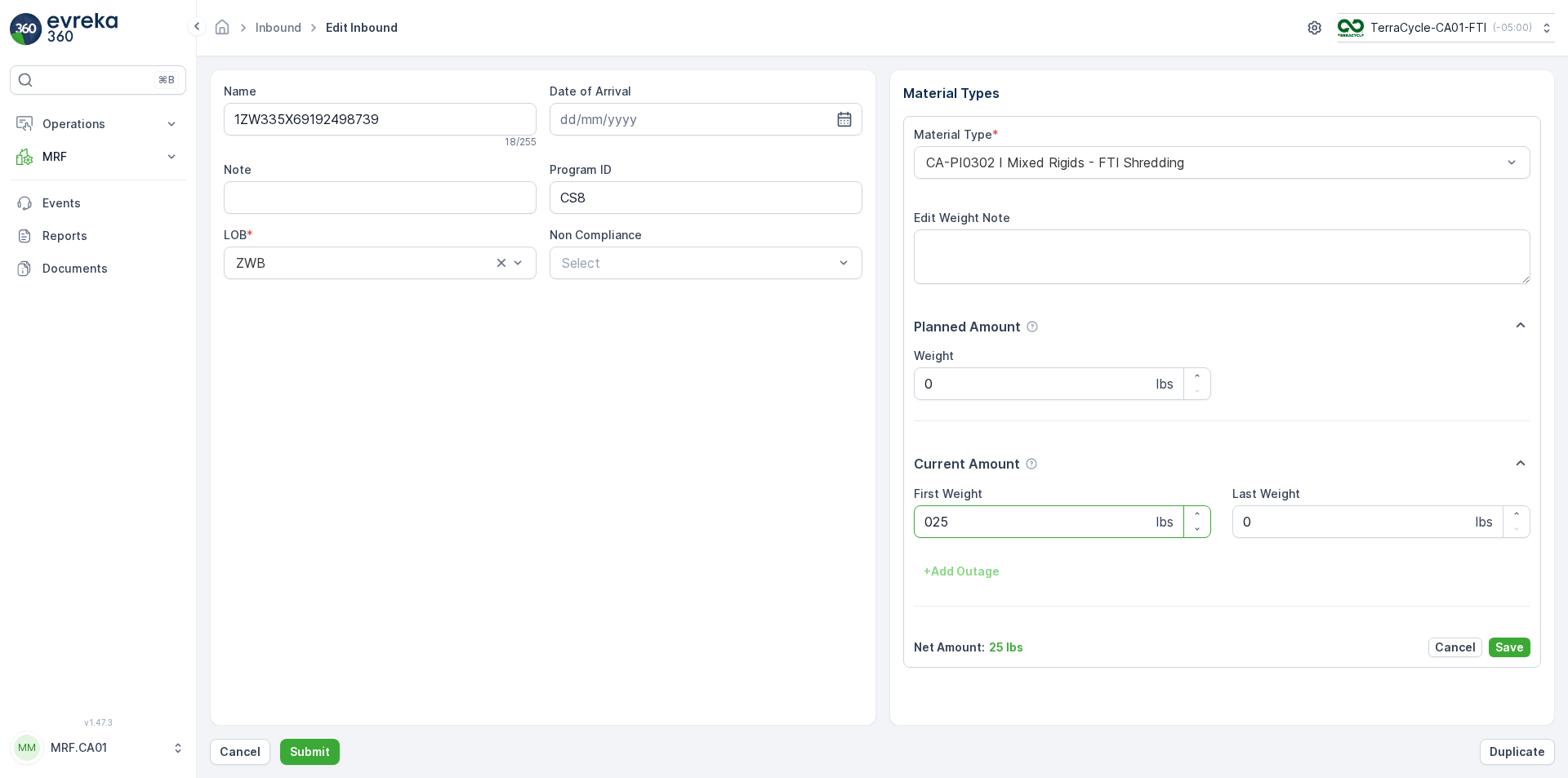
click at [280, 739] on button "Submit" at bounding box center [310, 752] width 60 height 26
type Weight "039"
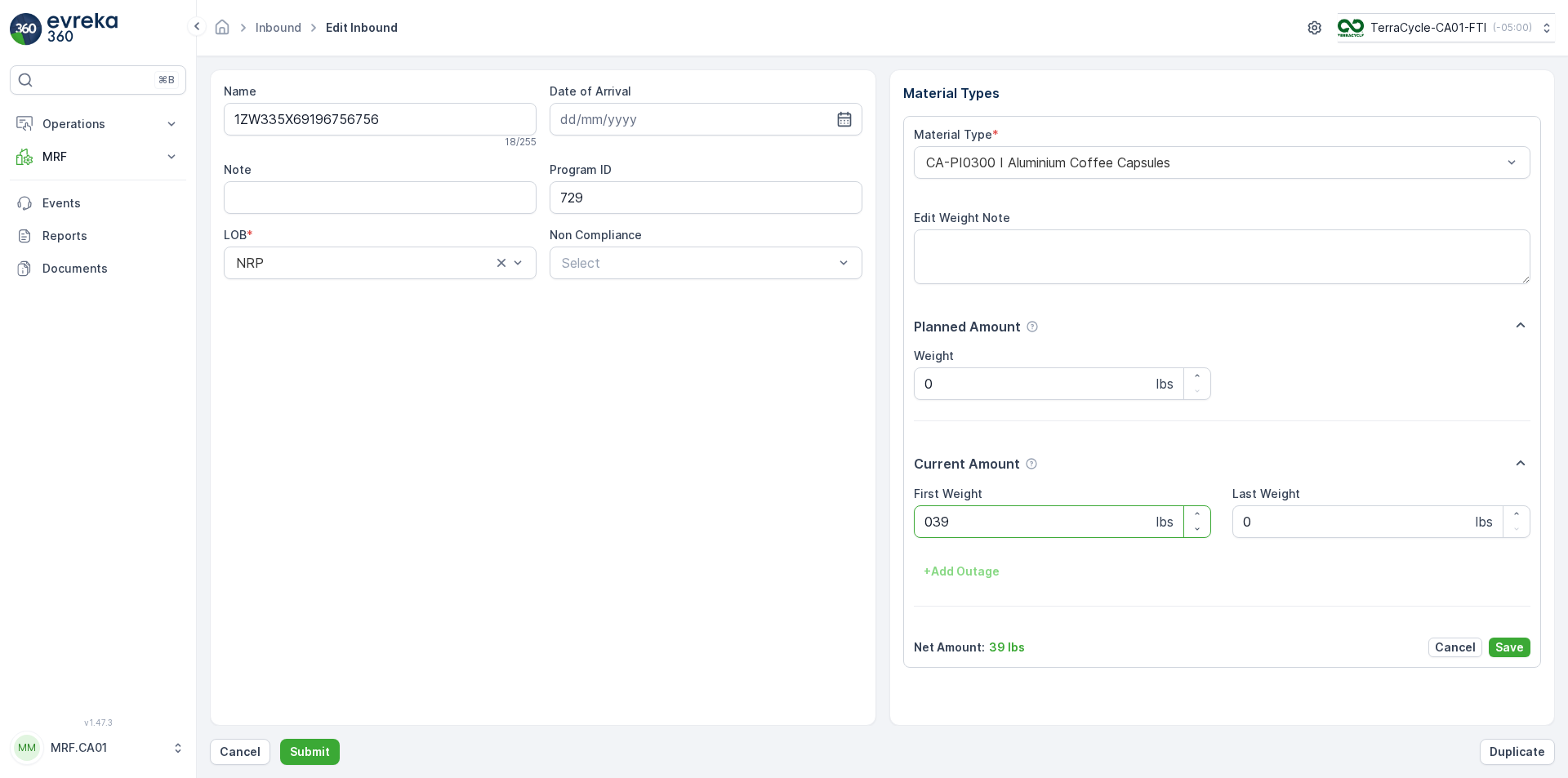
click at [280, 739] on button "Submit" at bounding box center [310, 752] width 60 height 26
type Weight "030"
click at [280, 739] on button "Submit" at bounding box center [310, 752] width 60 height 26
type Weight "063"
click at [280, 739] on button "Submit" at bounding box center [310, 752] width 60 height 26
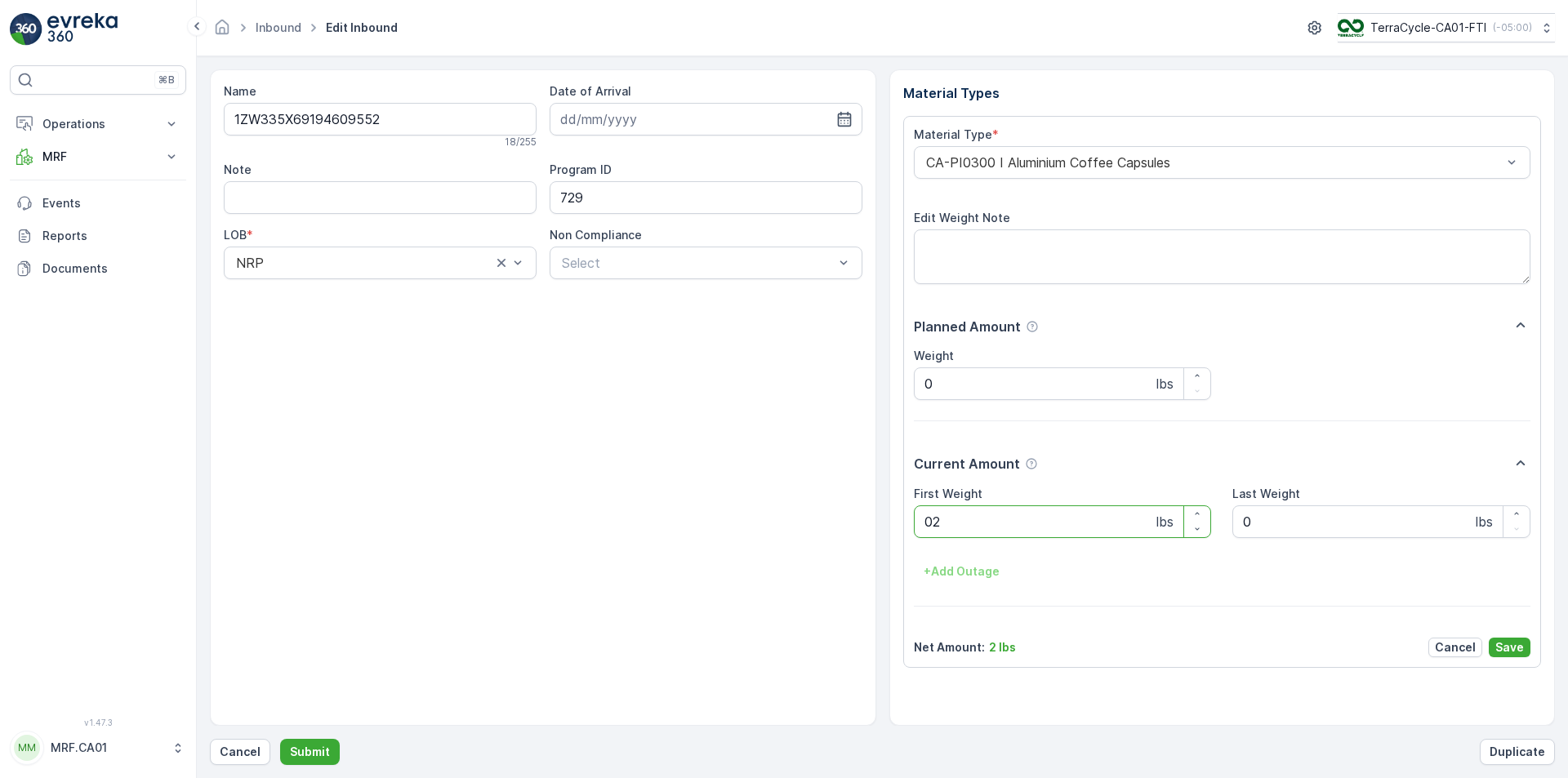
type Weight "029"
click at [280, 739] on button "Submit" at bounding box center [310, 752] width 60 height 26
type Weight "031"
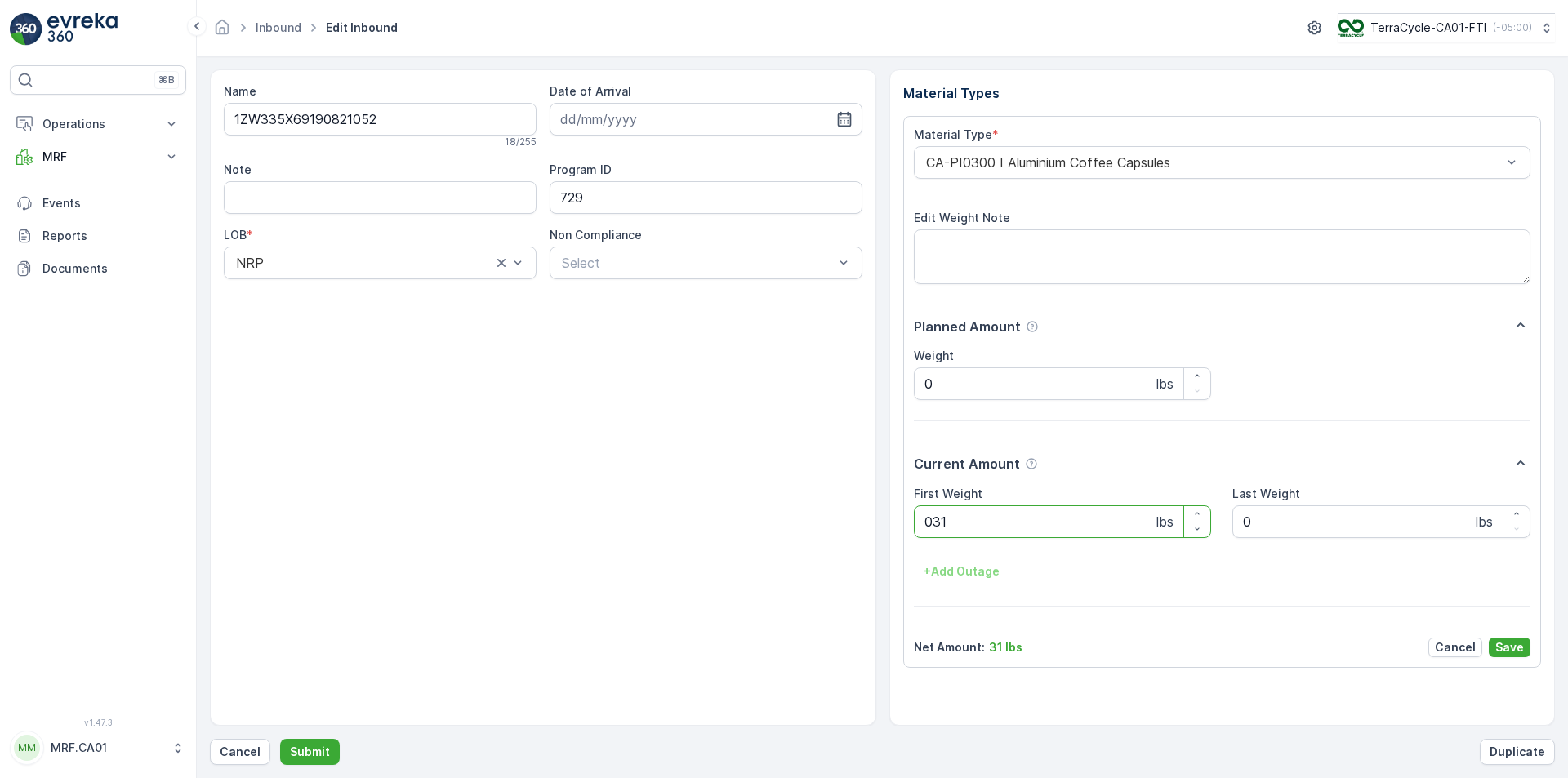
click at [280, 739] on button "Submit" at bounding box center [310, 752] width 60 height 26
type Weight "037"
click at [280, 739] on button "Submit" at bounding box center [310, 752] width 60 height 26
type Weight "038"
click at [280, 739] on button "Submit" at bounding box center [310, 752] width 60 height 26
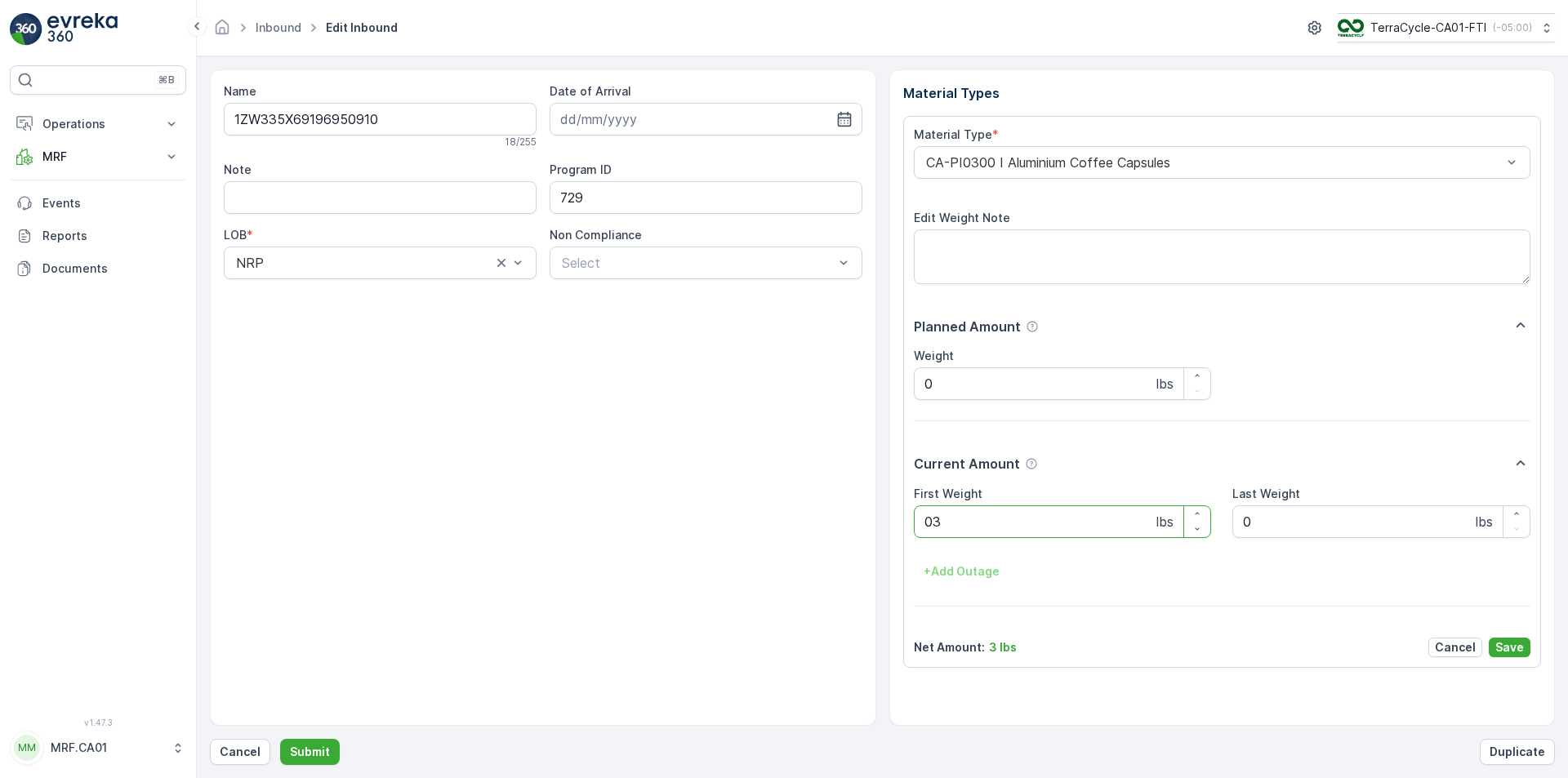
type Weight "039"
click at [280, 739] on button "Submit" at bounding box center [310, 752] width 60 height 26
type Weight "033"
click at [280, 739] on button "Submit" at bounding box center [310, 752] width 60 height 26
type Weight "033"
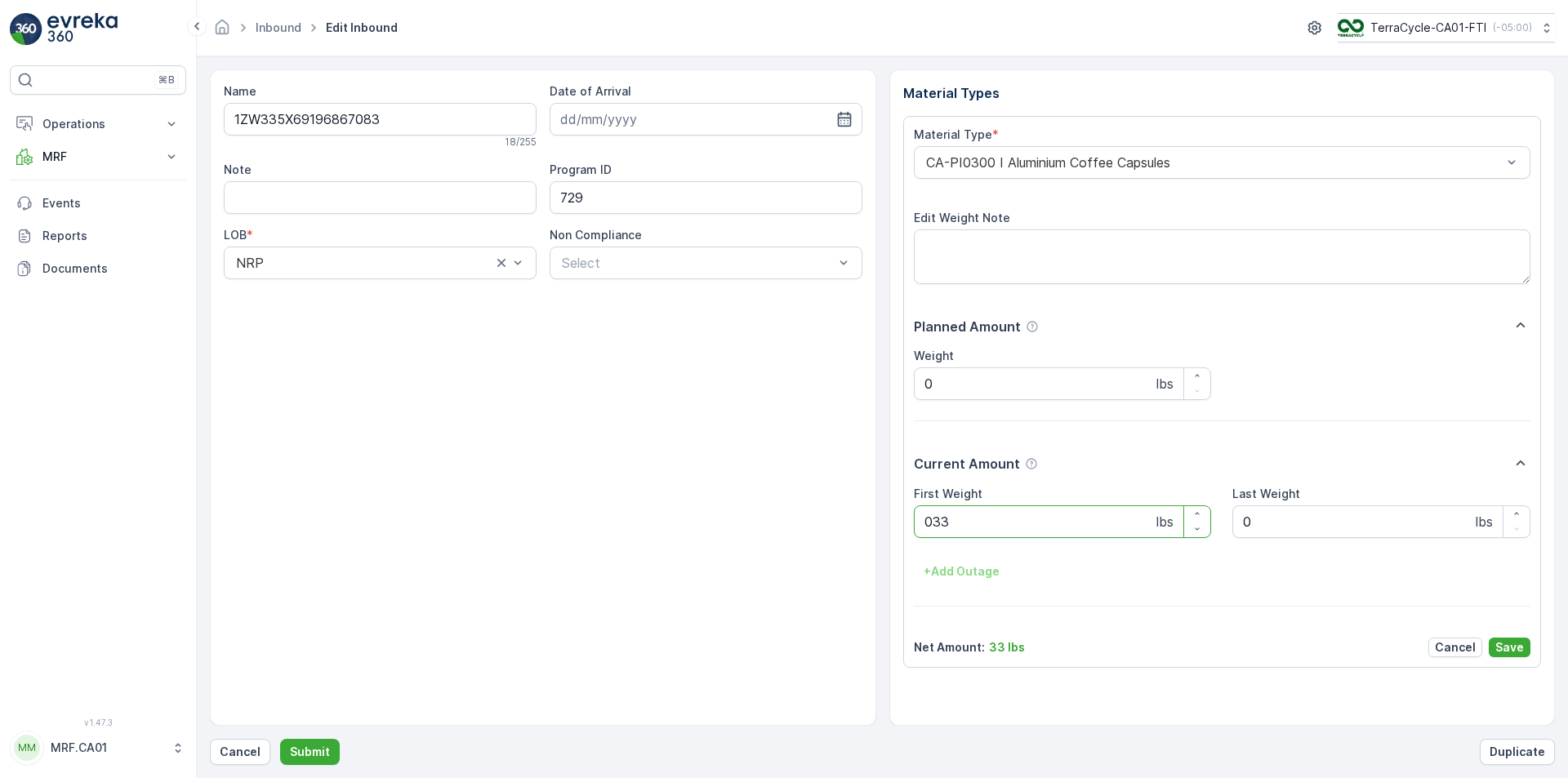
click at [280, 739] on button "Submit" at bounding box center [310, 752] width 60 height 26
click at [1041, 165] on div at bounding box center [1214, 162] width 580 height 14
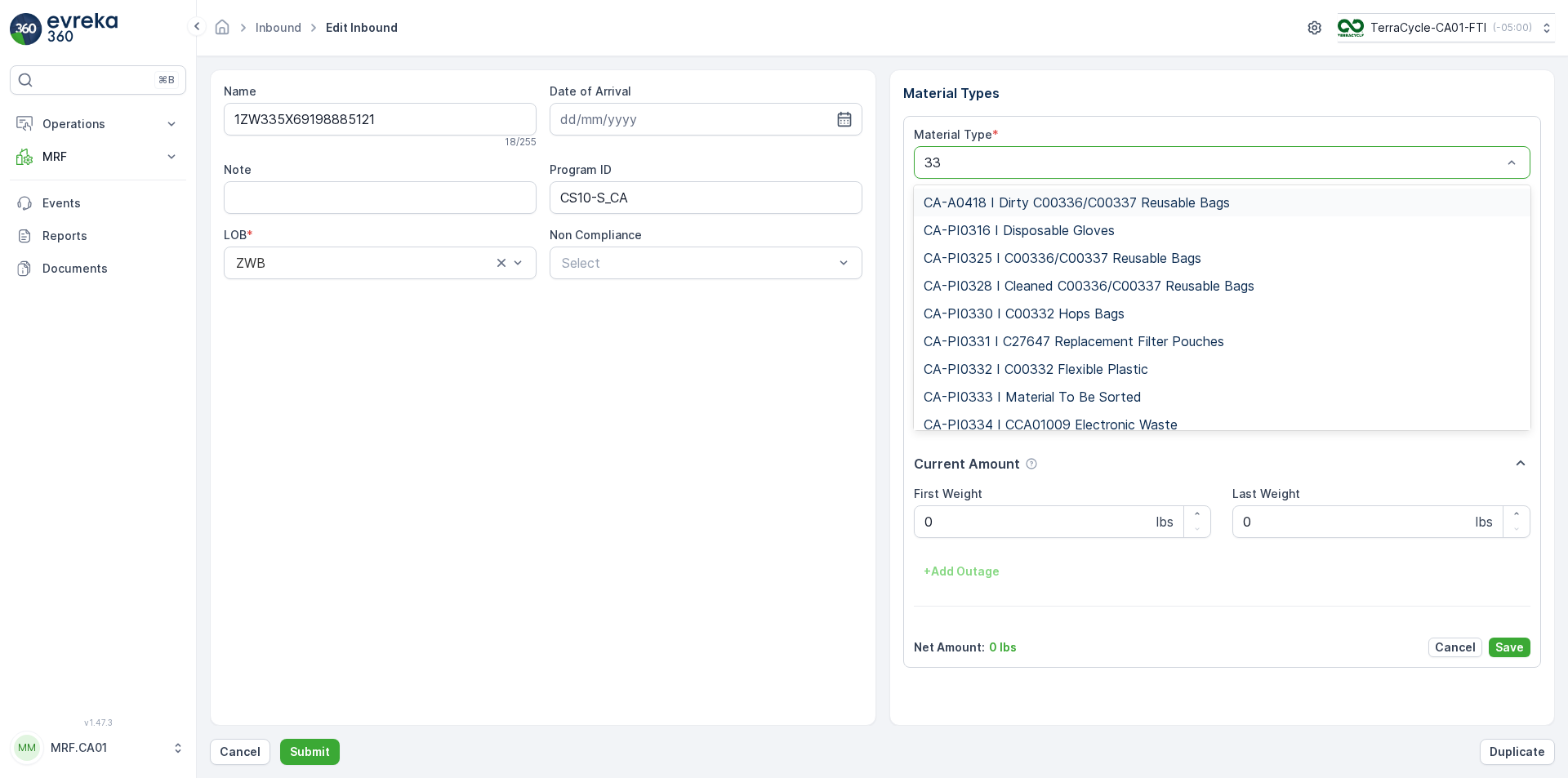
type input "333"
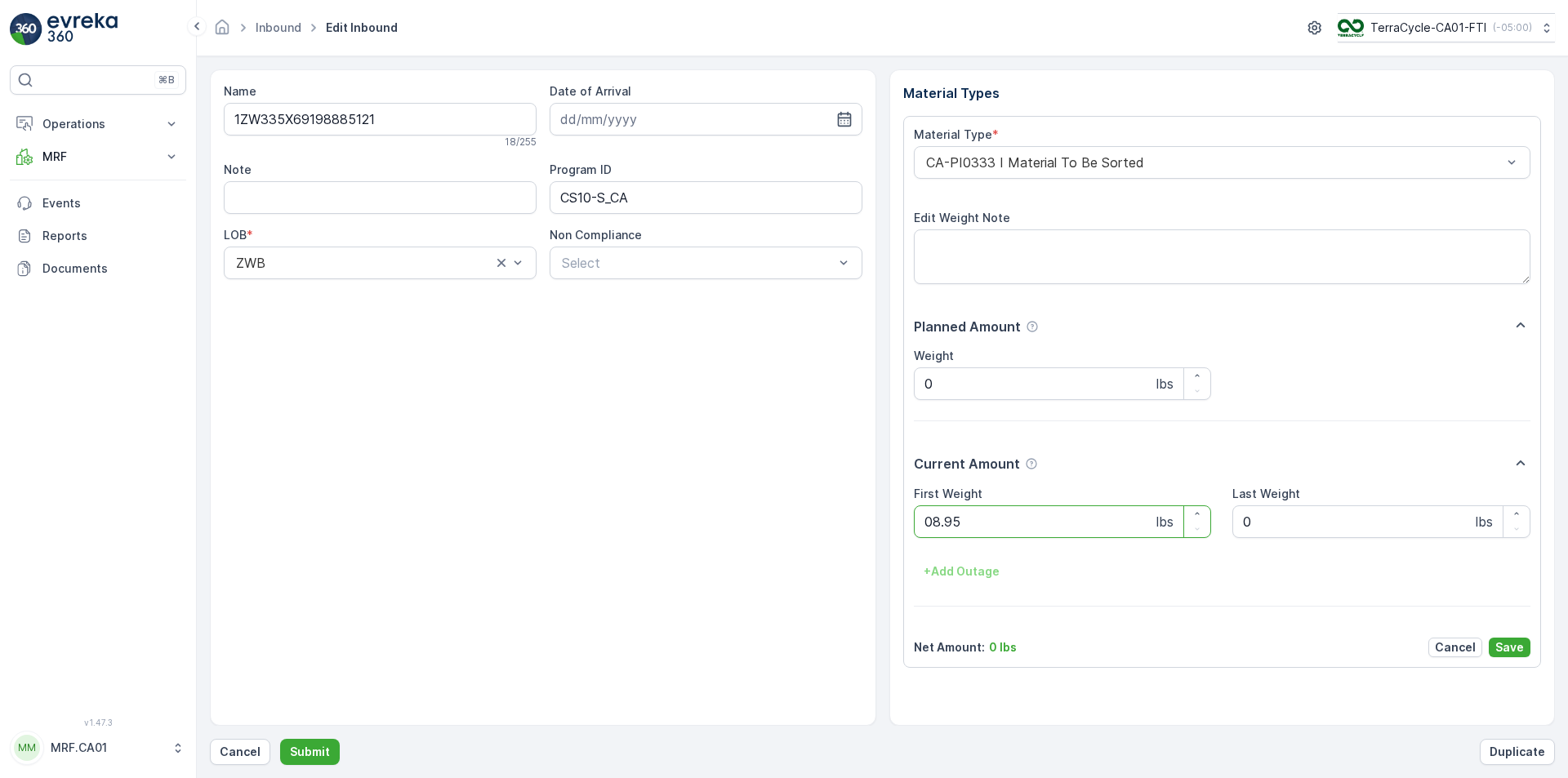
click at [280, 739] on button "Submit" at bounding box center [310, 752] width 60 height 26
type Weight "017"
click at [280, 739] on button "Submit" at bounding box center [310, 752] width 60 height 26
type Weight "030"
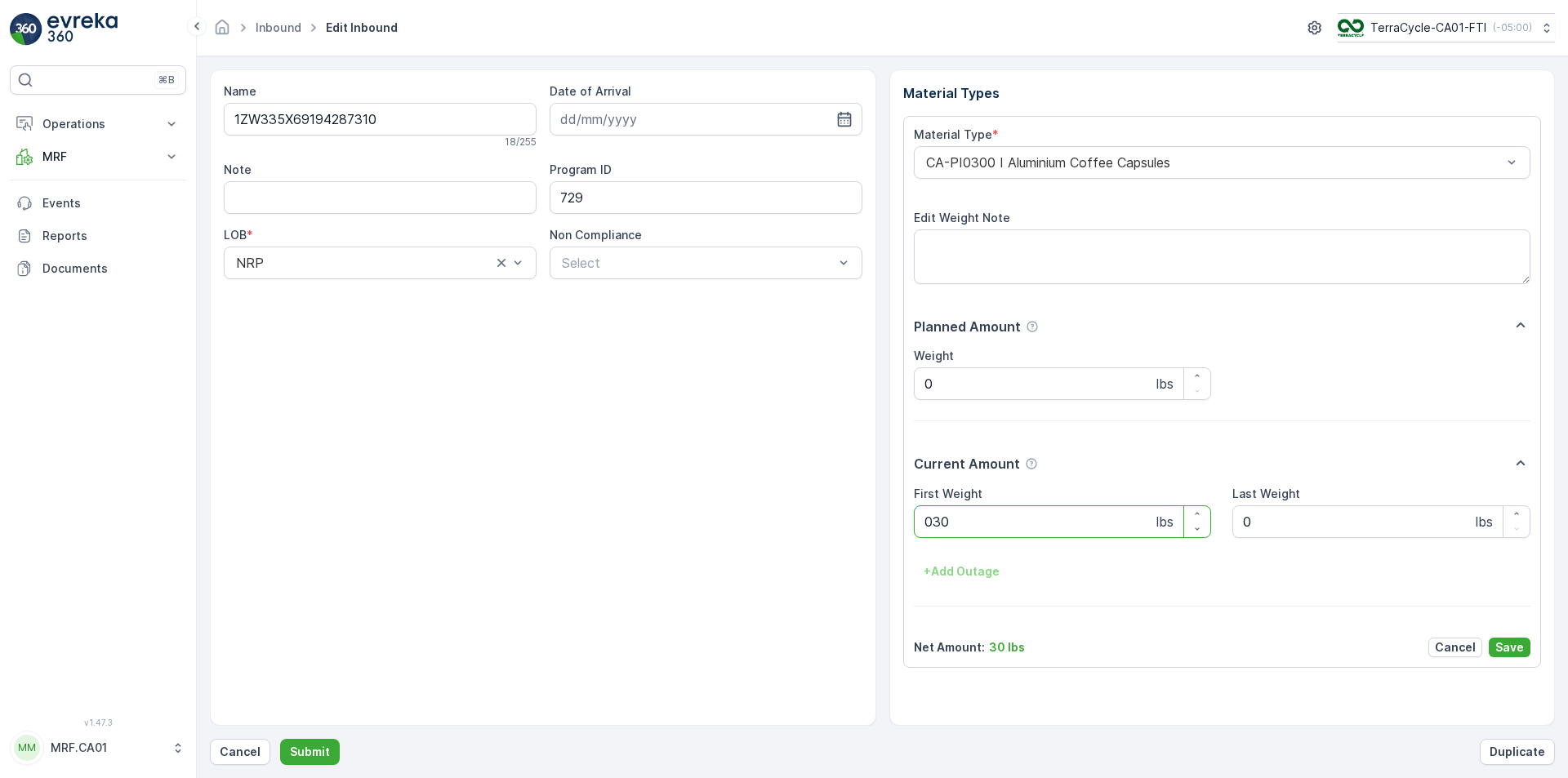
click at [280, 739] on button "Submit" at bounding box center [310, 752] width 60 height 26
type Weight "035"
click at [280, 739] on button "Submit" at bounding box center [310, 752] width 60 height 26
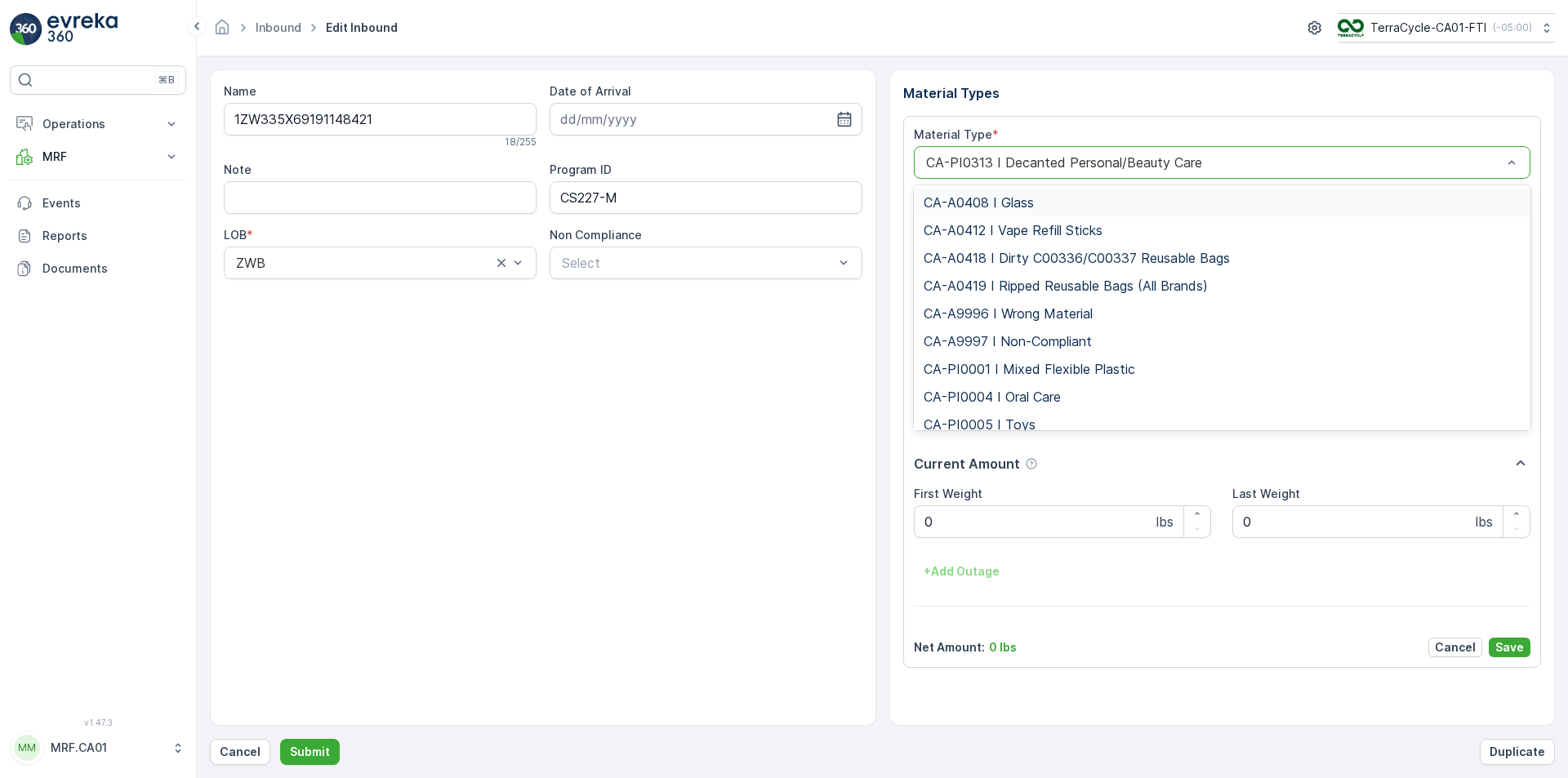
click at [1041, 165] on div at bounding box center [1214, 162] width 580 height 14
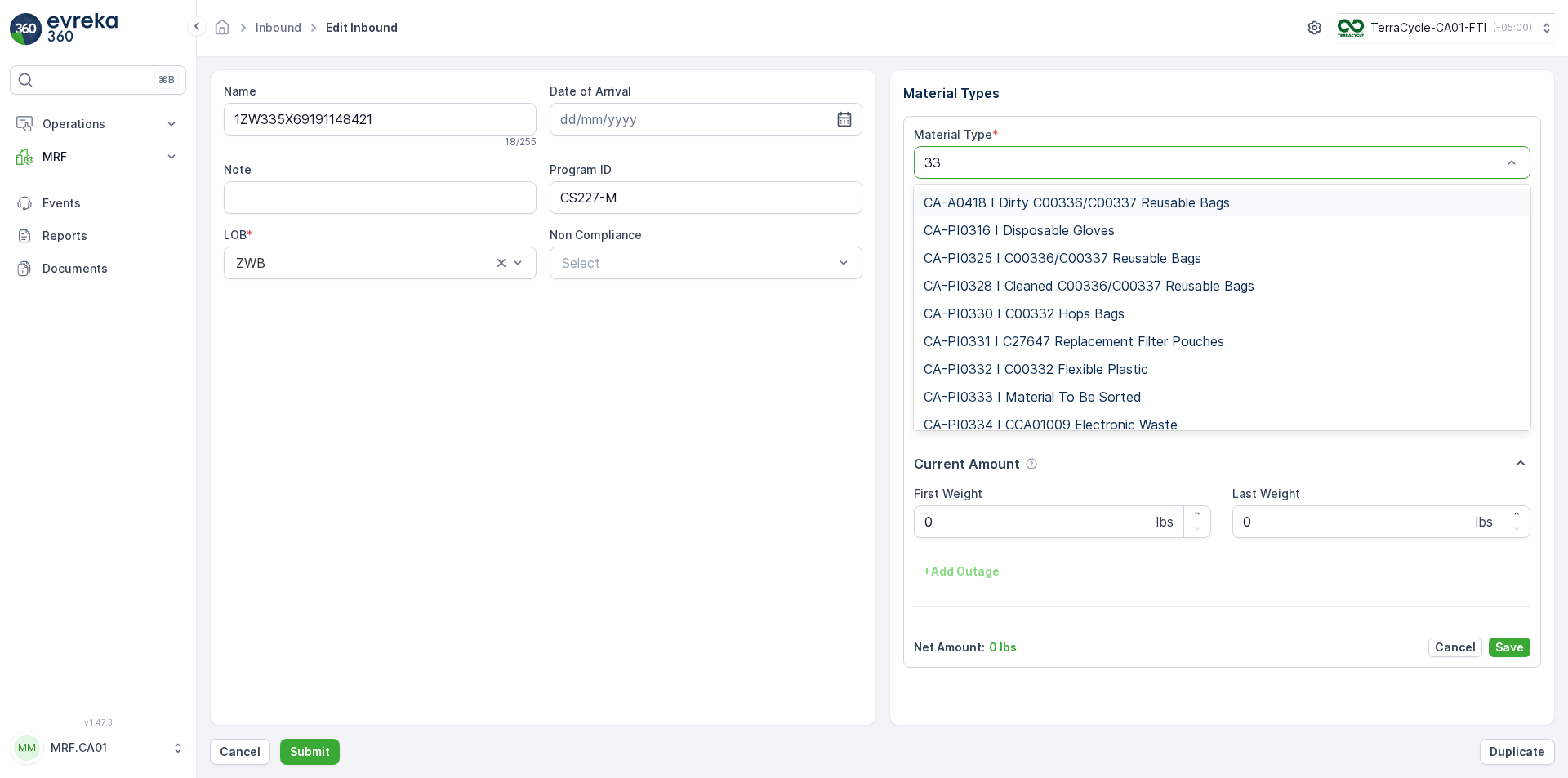
type input "333"
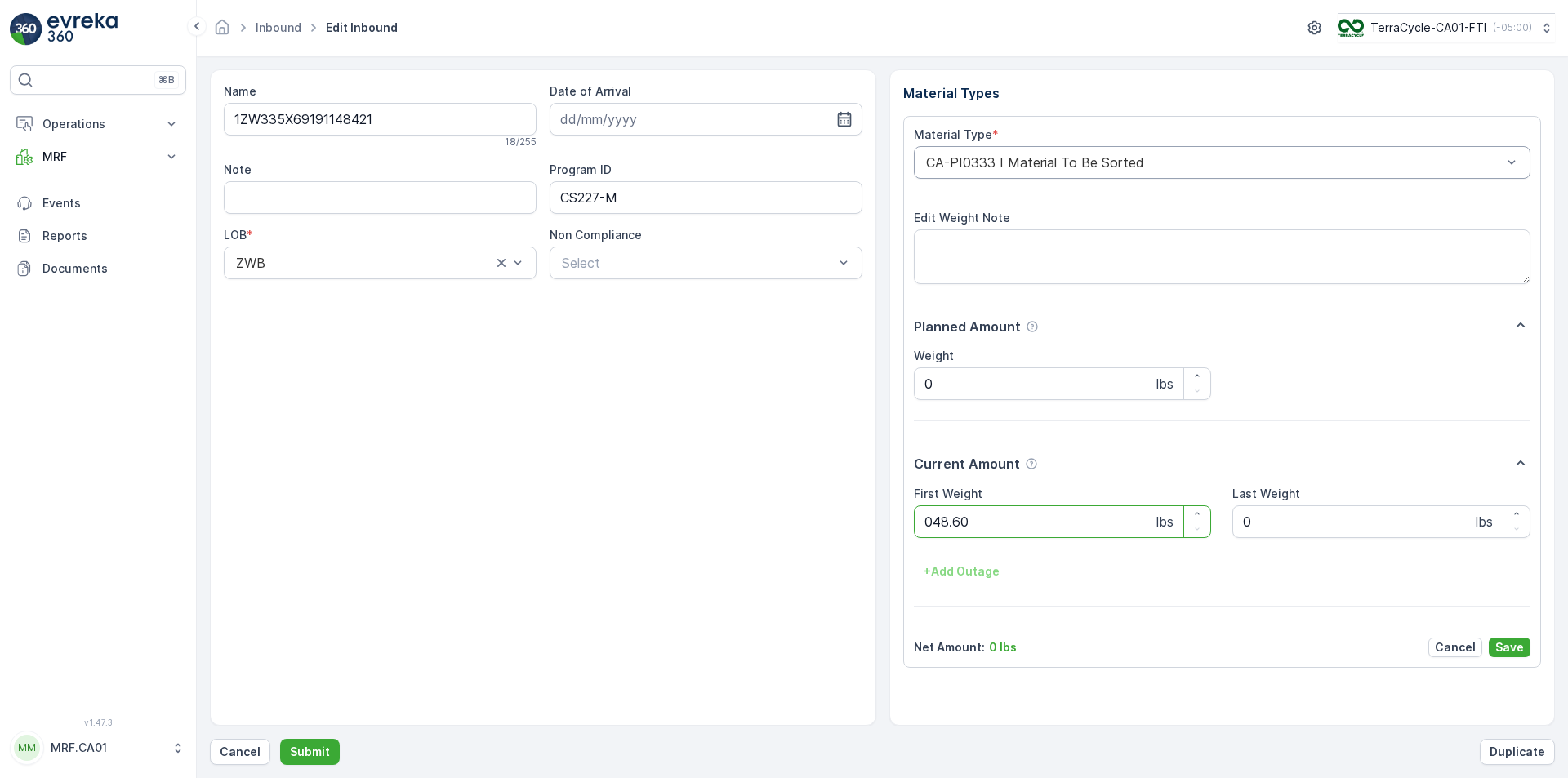
click at [280, 739] on button "Submit" at bounding box center [310, 752] width 60 height 26
click at [1042, 168] on div at bounding box center [1214, 162] width 580 height 14
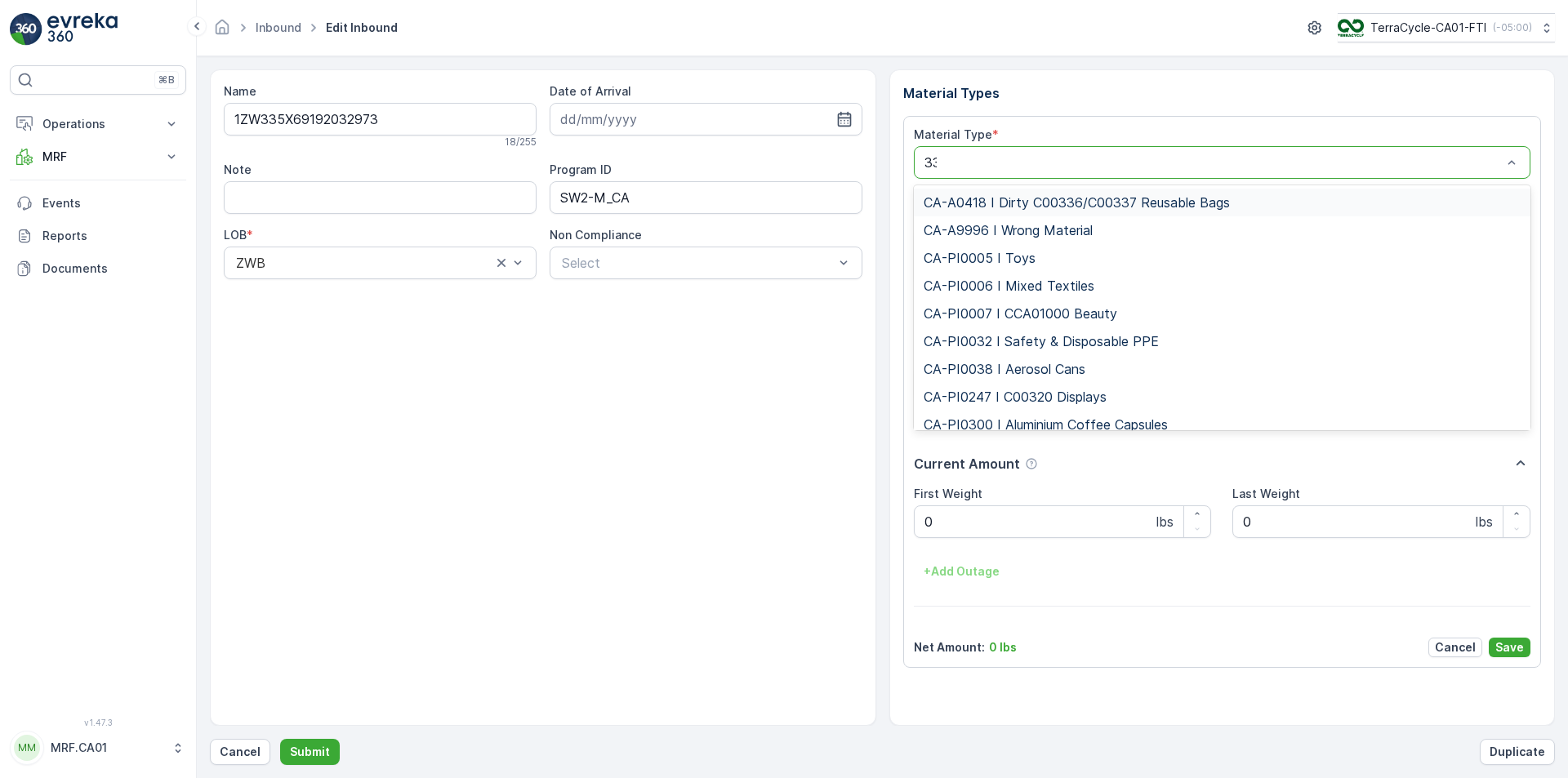
type input "333"
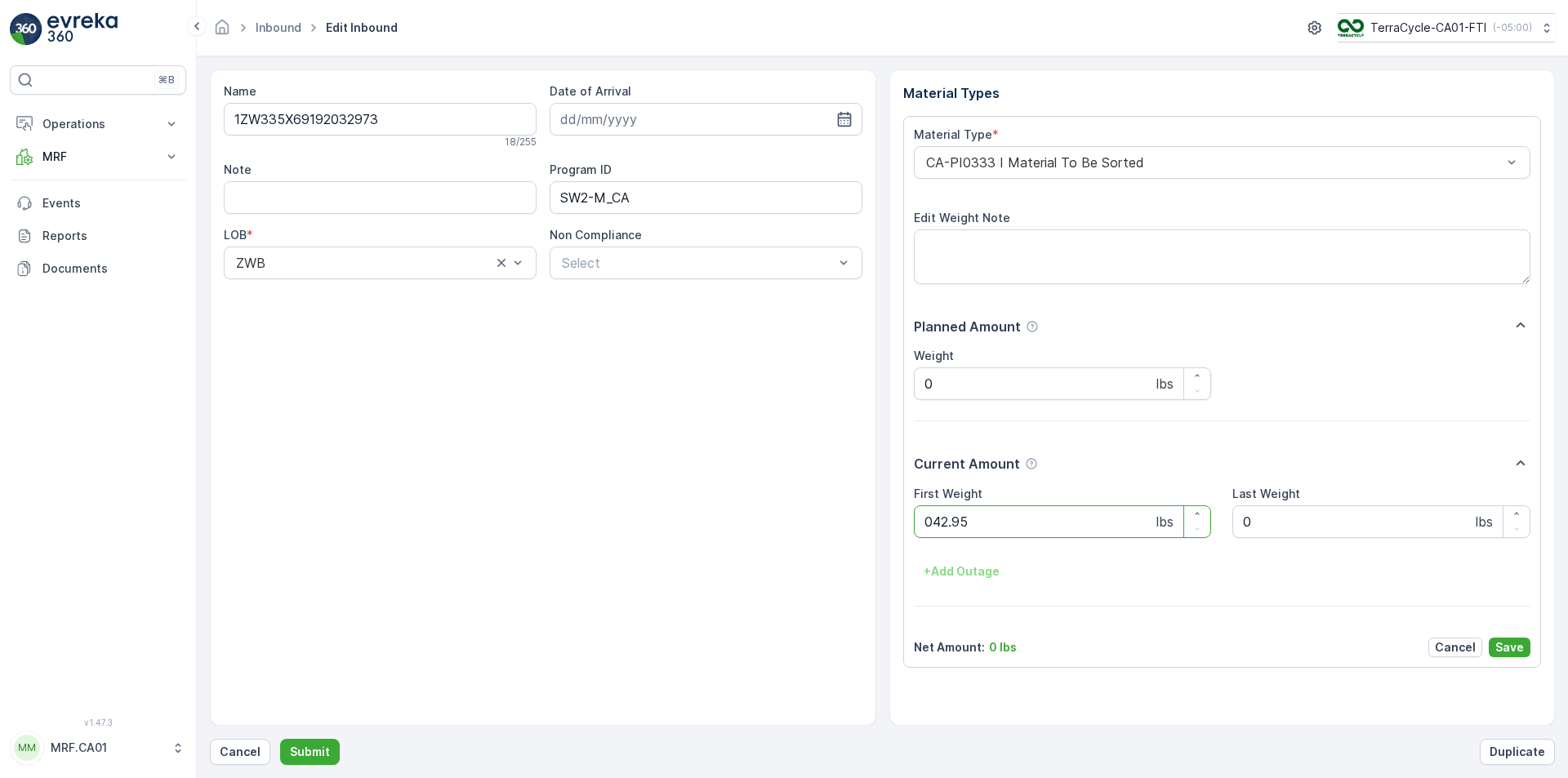
click at [280, 739] on button "Submit" at bounding box center [310, 752] width 60 height 26
click at [1042, 168] on div at bounding box center [1214, 162] width 580 height 14
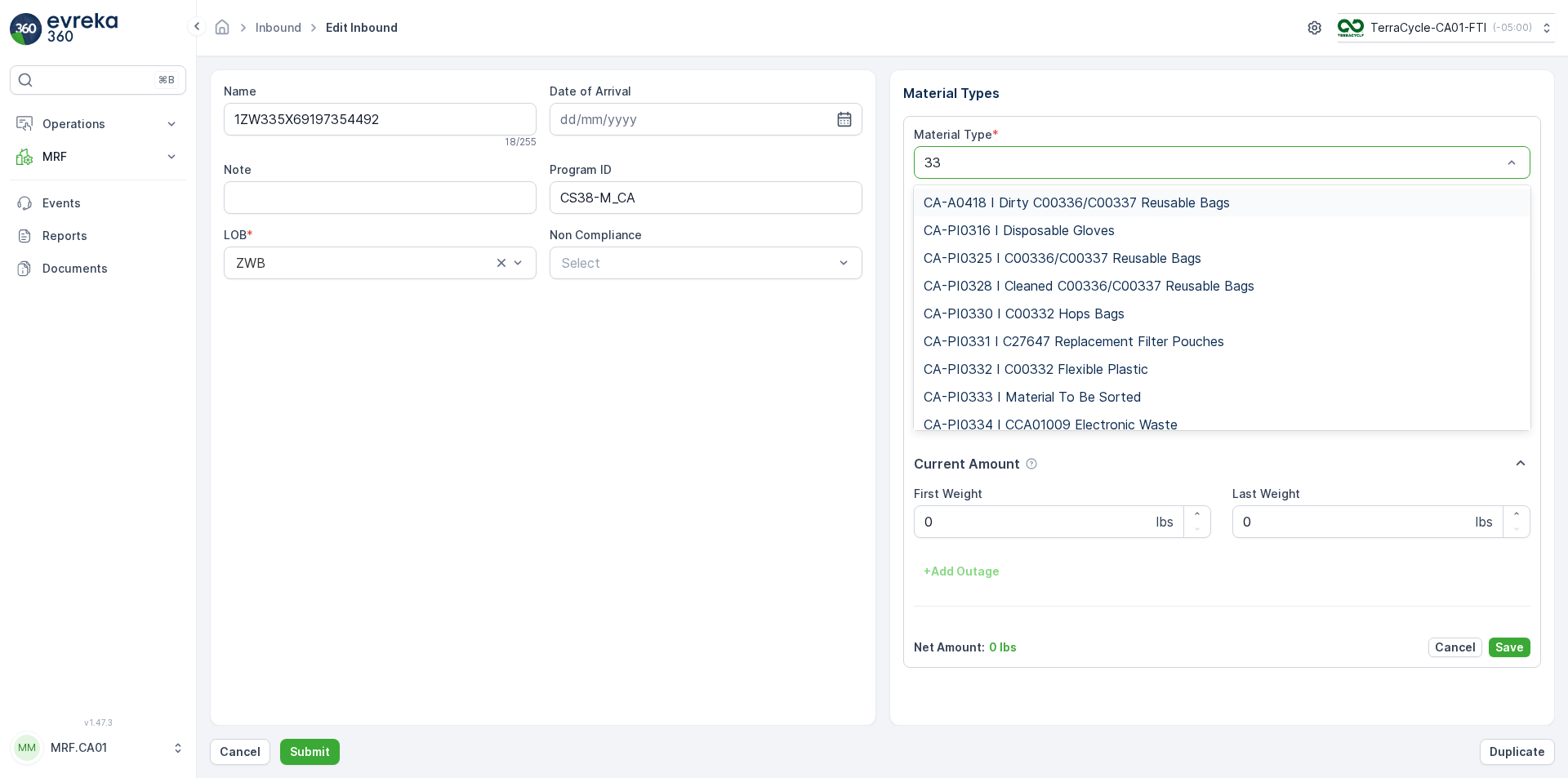
type input "333"
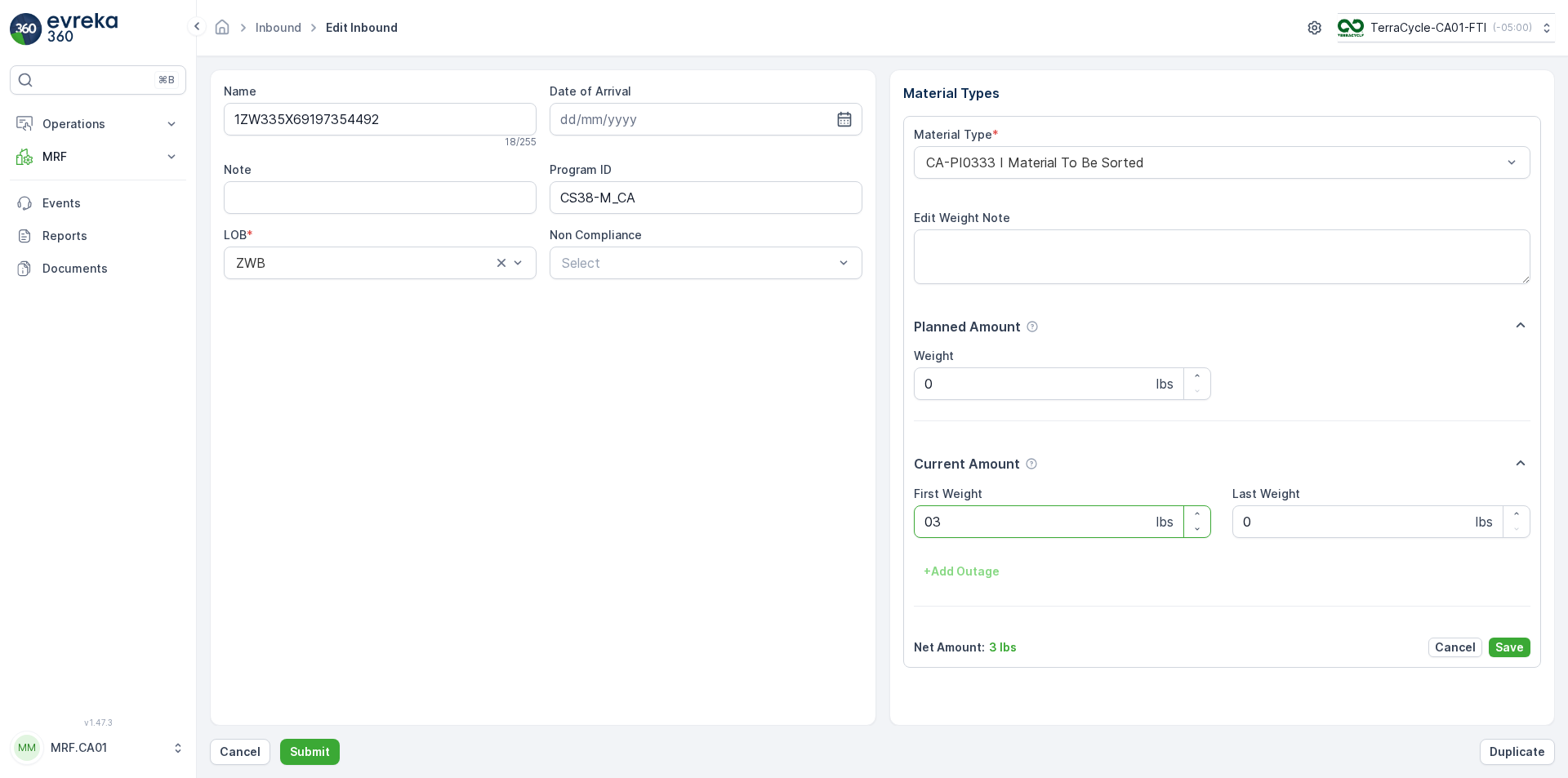
type Weight "031"
click at [280, 739] on button "Submit" at bounding box center [310, 752] width 60 height 26
click at [1042, 169] on div at bounding box center [1214, 162] width 580 height 14
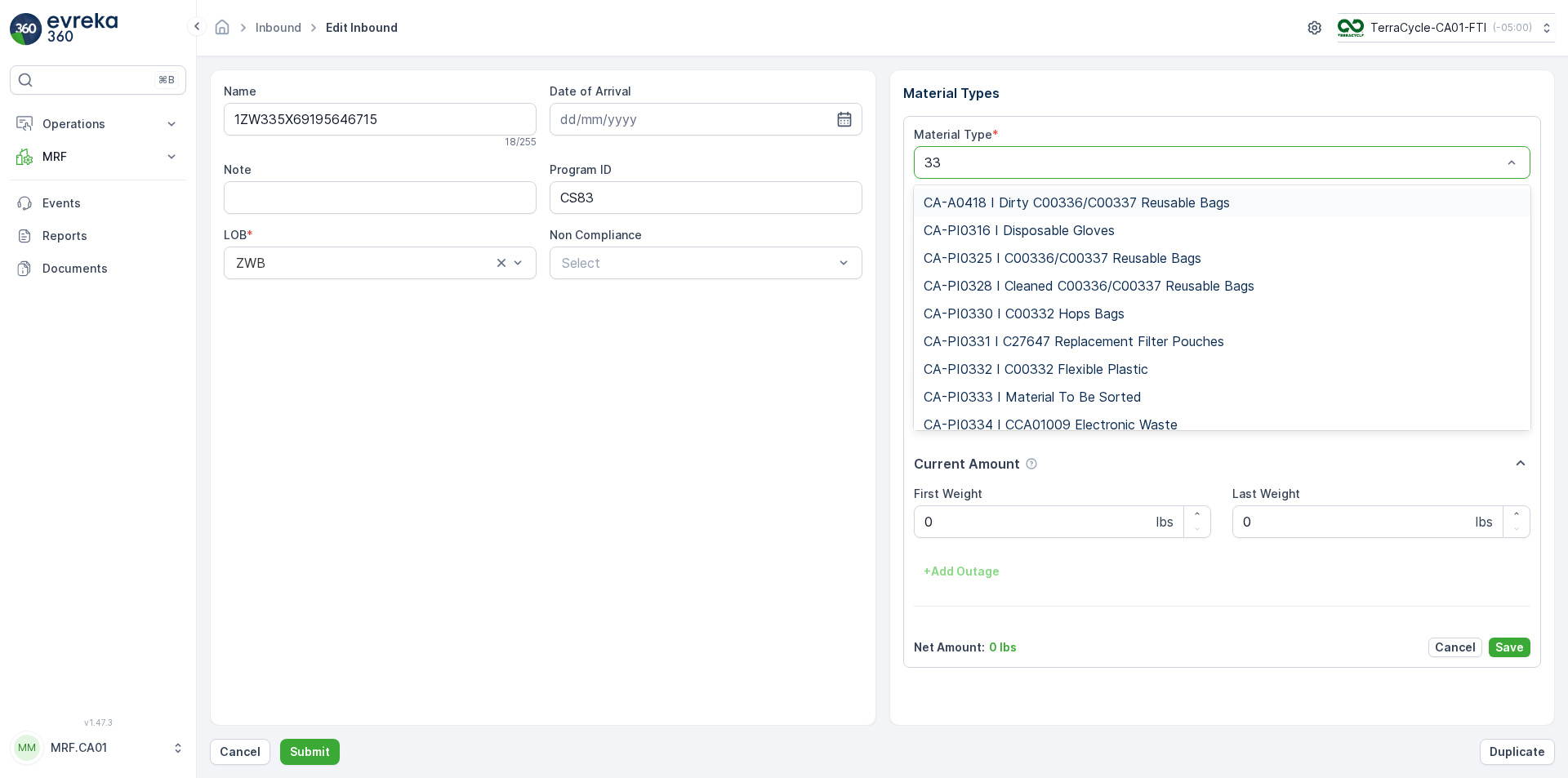
type input "333"
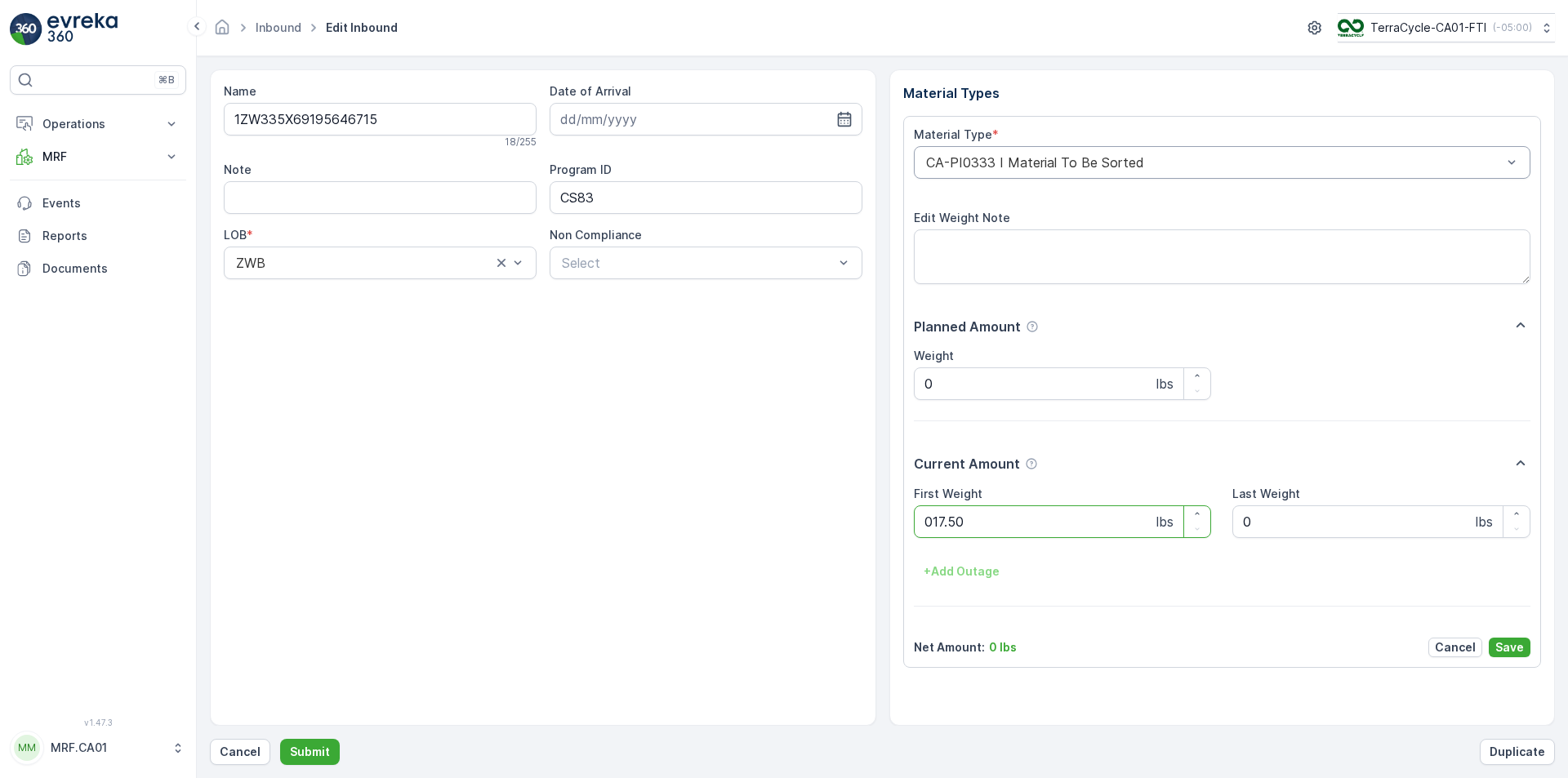
click at [280, 739] on button "Submit" at bounding box center [310, 752] width 60 height 26
type Weight "029"
click at [280, 739] on button "Submit" at bounding box center [310, 752] width 60 height 26
type Weight "026"
click at [280, 739] on button "Submit" at bounding box center [310, 752] width 60 height 26
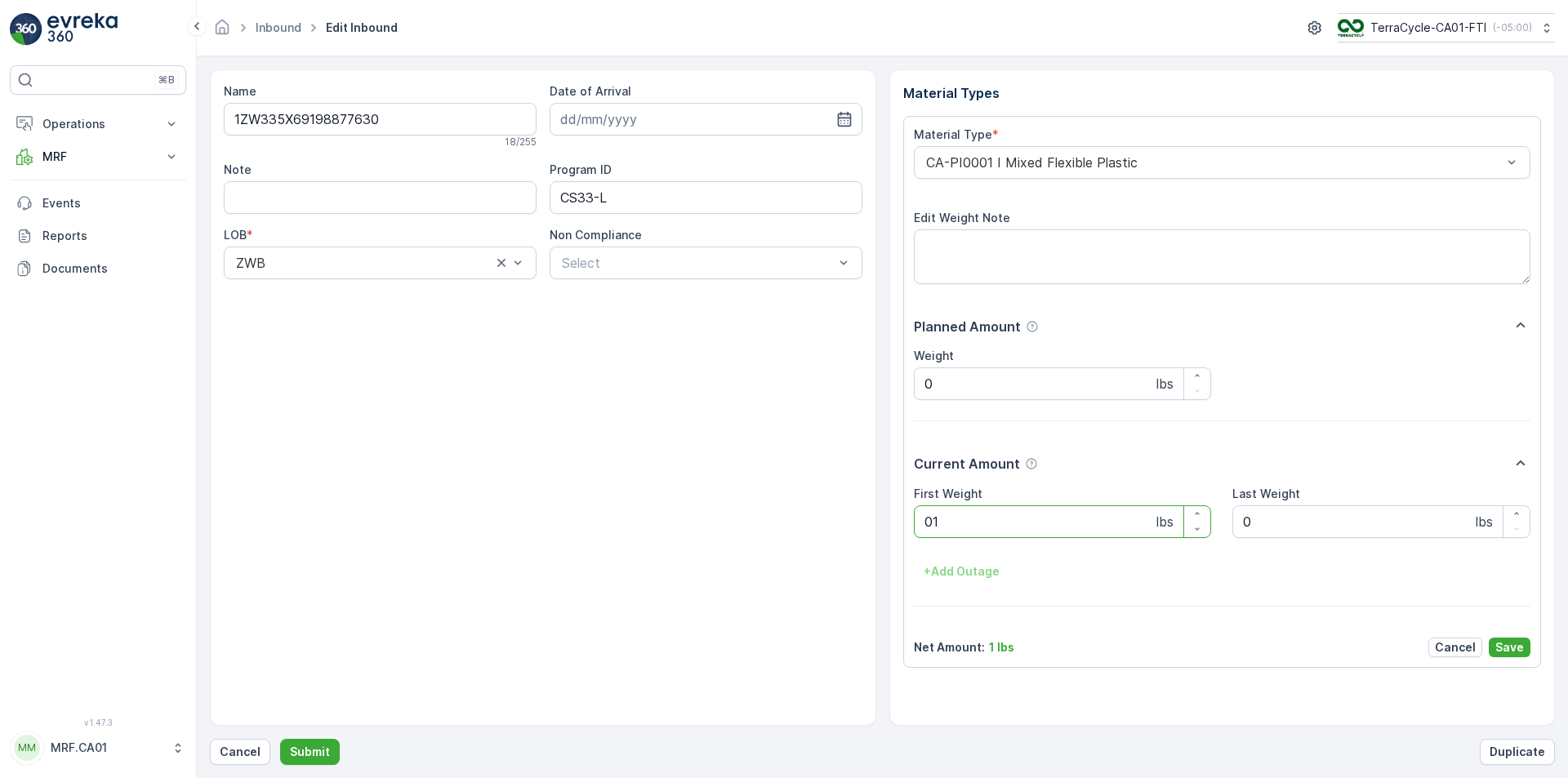
type Weight "018"
click at [280, 739] on button "Submit" at bounding box center [310, 752] width 60 height 26
type Weight "045"
click at [280, 739] on button "Submit" at bounding box center [310, 752] width 60 height 26
type Weight "036"
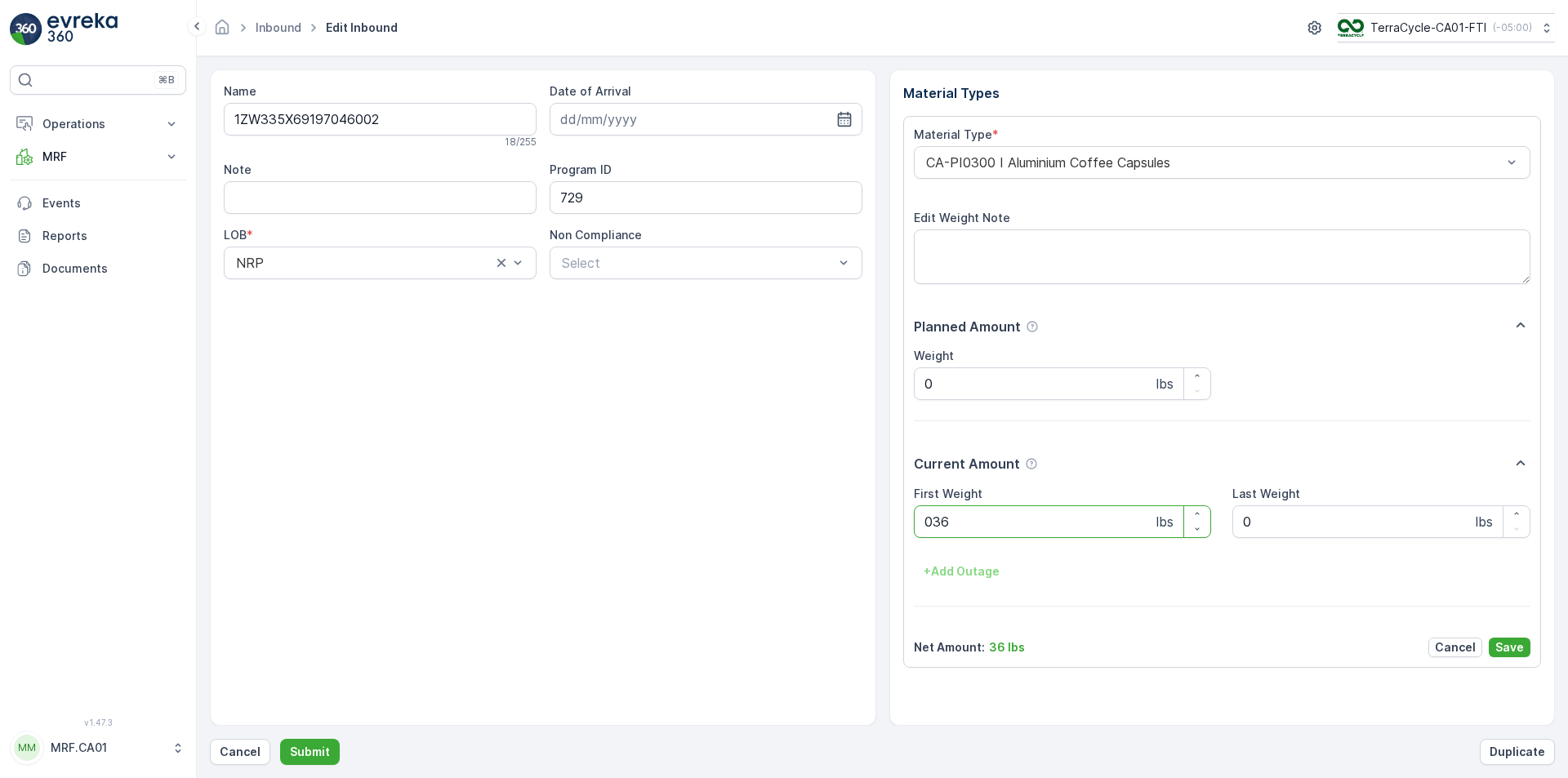
click at [280, 739] on button "Submit" at bounding box center [310, 752] width 60 height 26
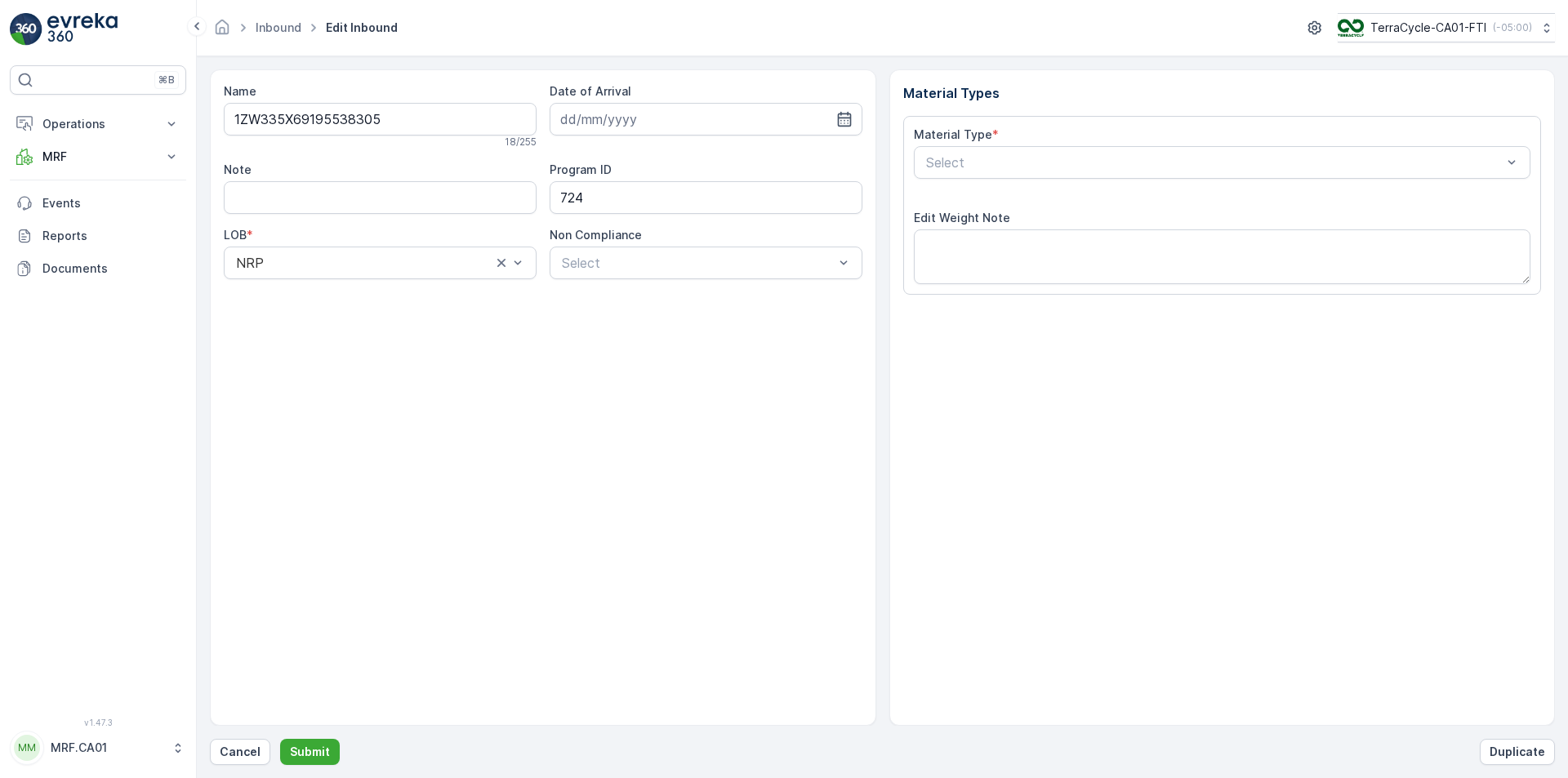
type input "[DATE]"
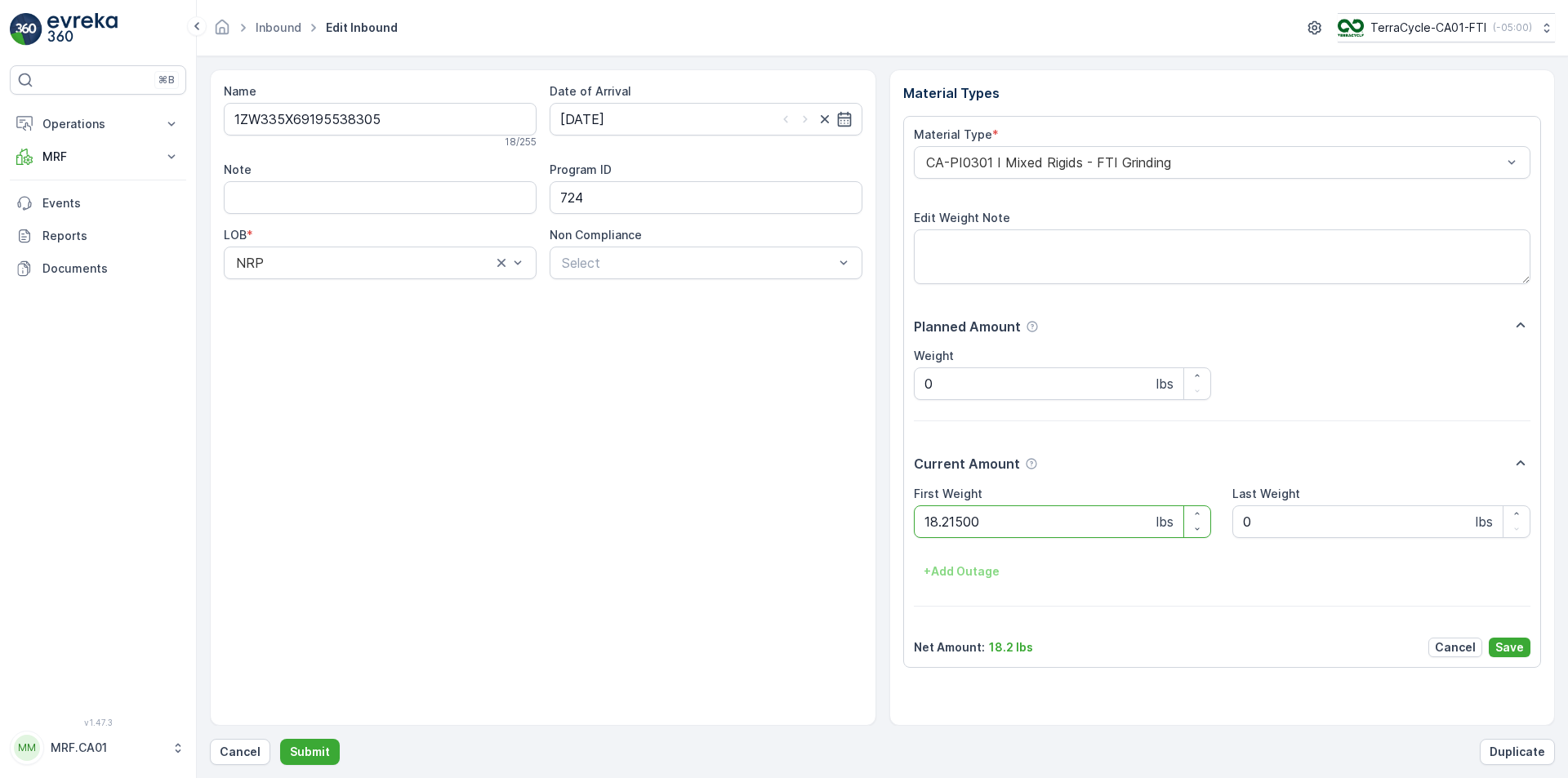
click at [280, 739] on button "Submit" at bounding box center [310, 752] width 60 height 26
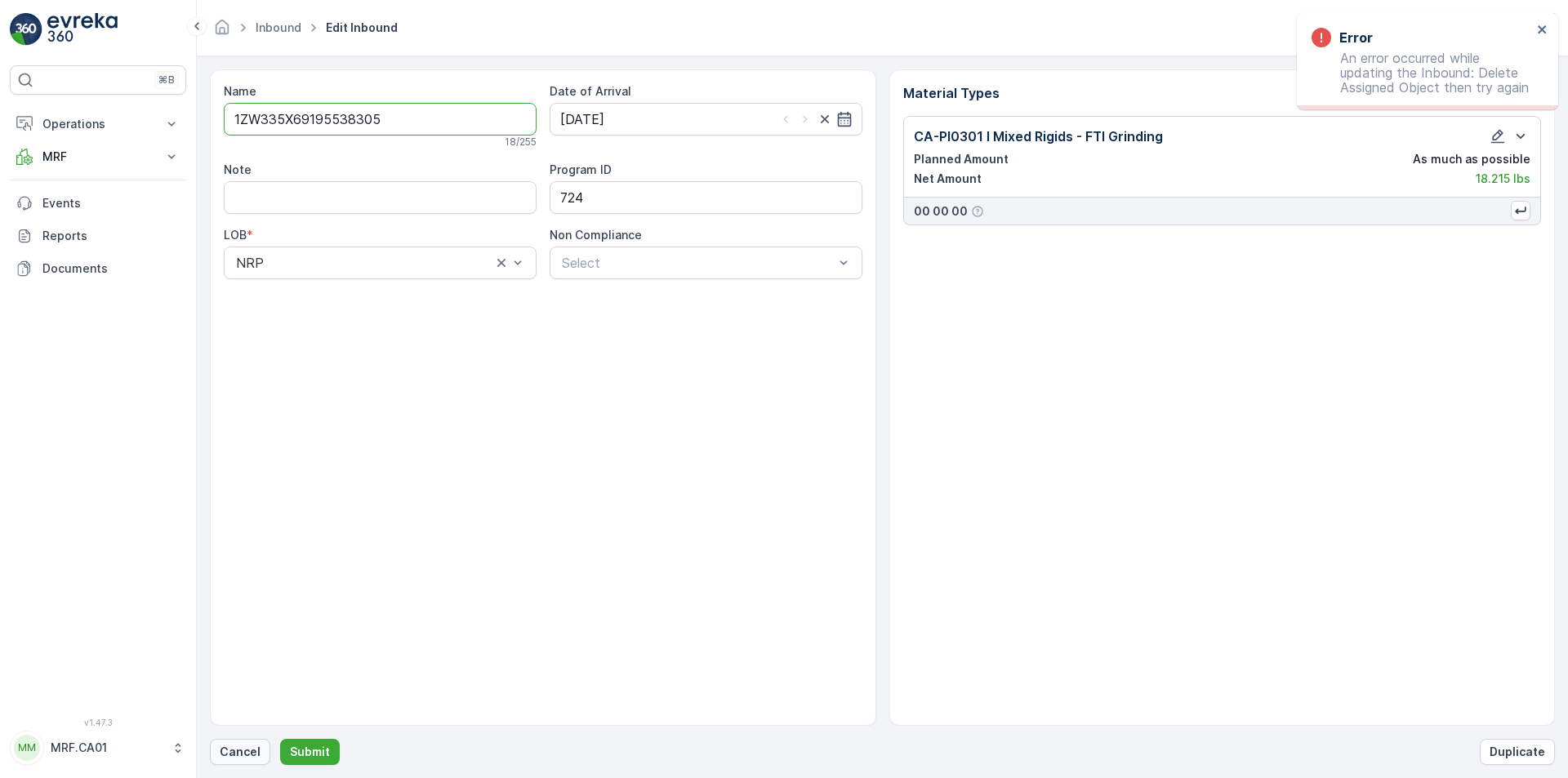
click at [251, 748] on p "Cancel" at bounding box center [240, 752] width 41 height 16
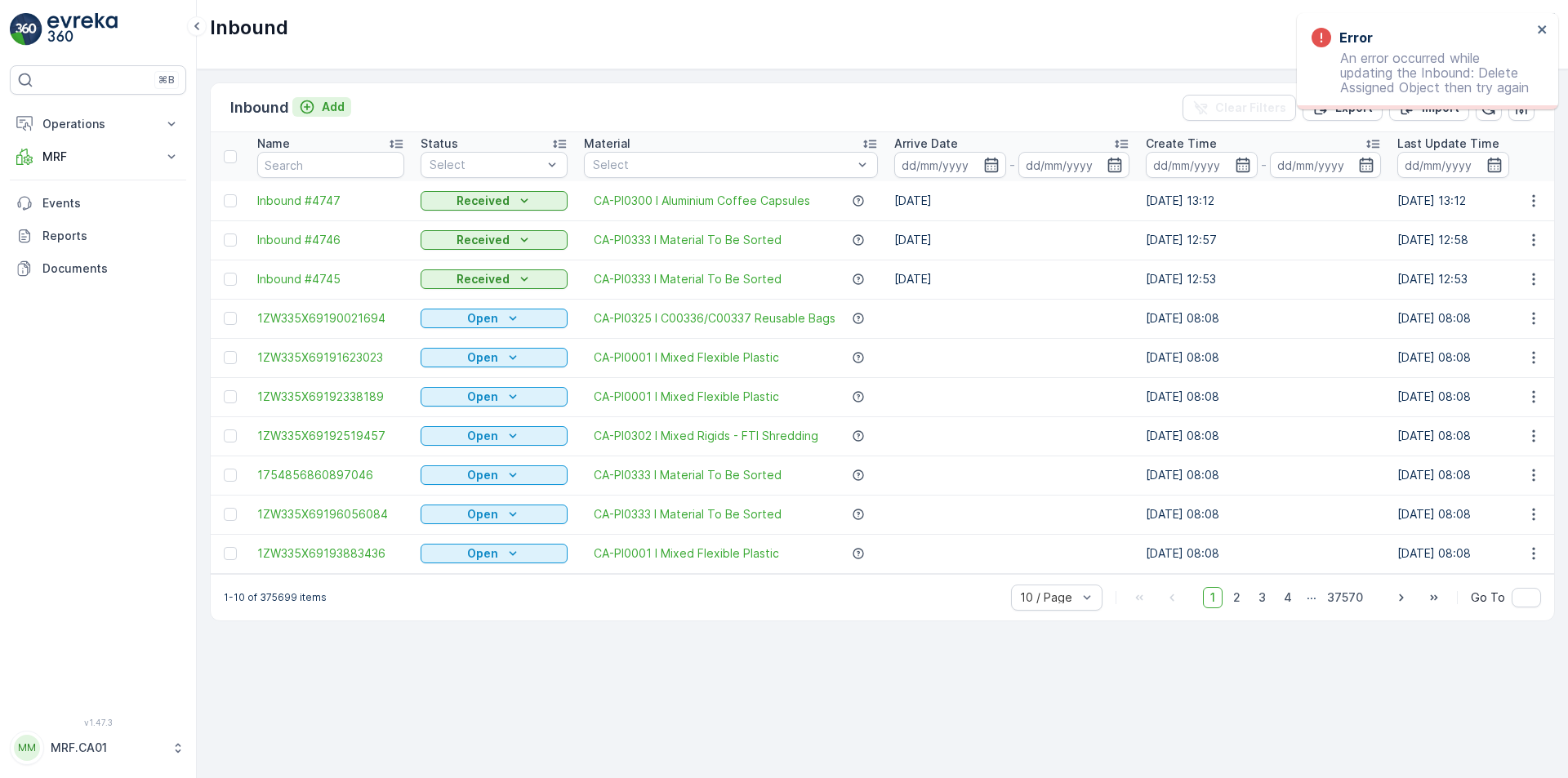
click at [316, 105] on div "Add" at bounding box center [322, 106] width 46 height 16
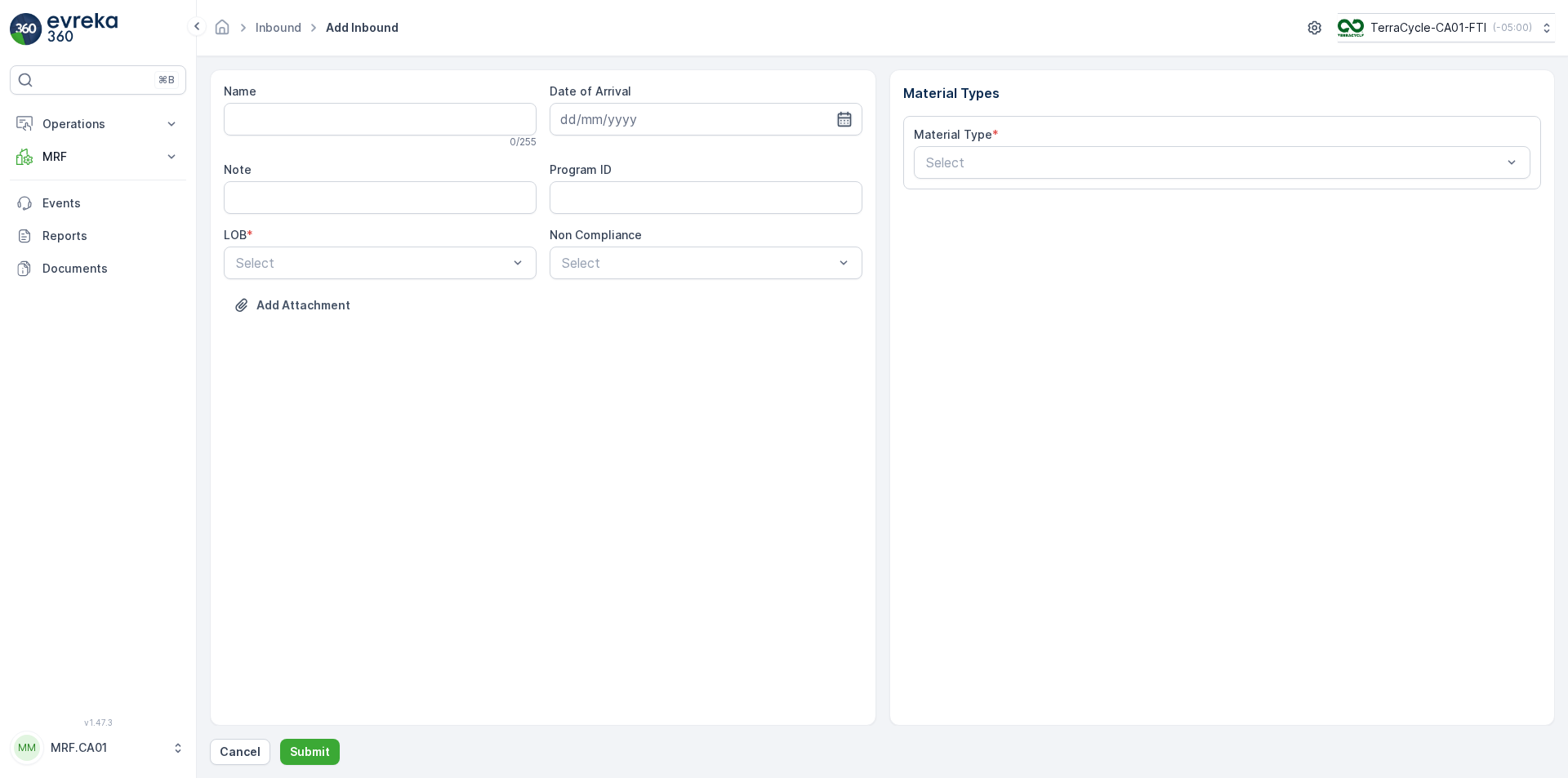
click at [848, 113] on icon "button" at bounding box center [844, 119] width 14 height 14
click at [646, 287] on div "12" at bounding box center [636, 288] width 26 height 26
type input "[DATE]"
click at [500, 262] on div at bounding box center [372, 262] width 275 height 14
click at [468, 297] on div "NRP" at bounding box center [380, 302] width 293 height 14
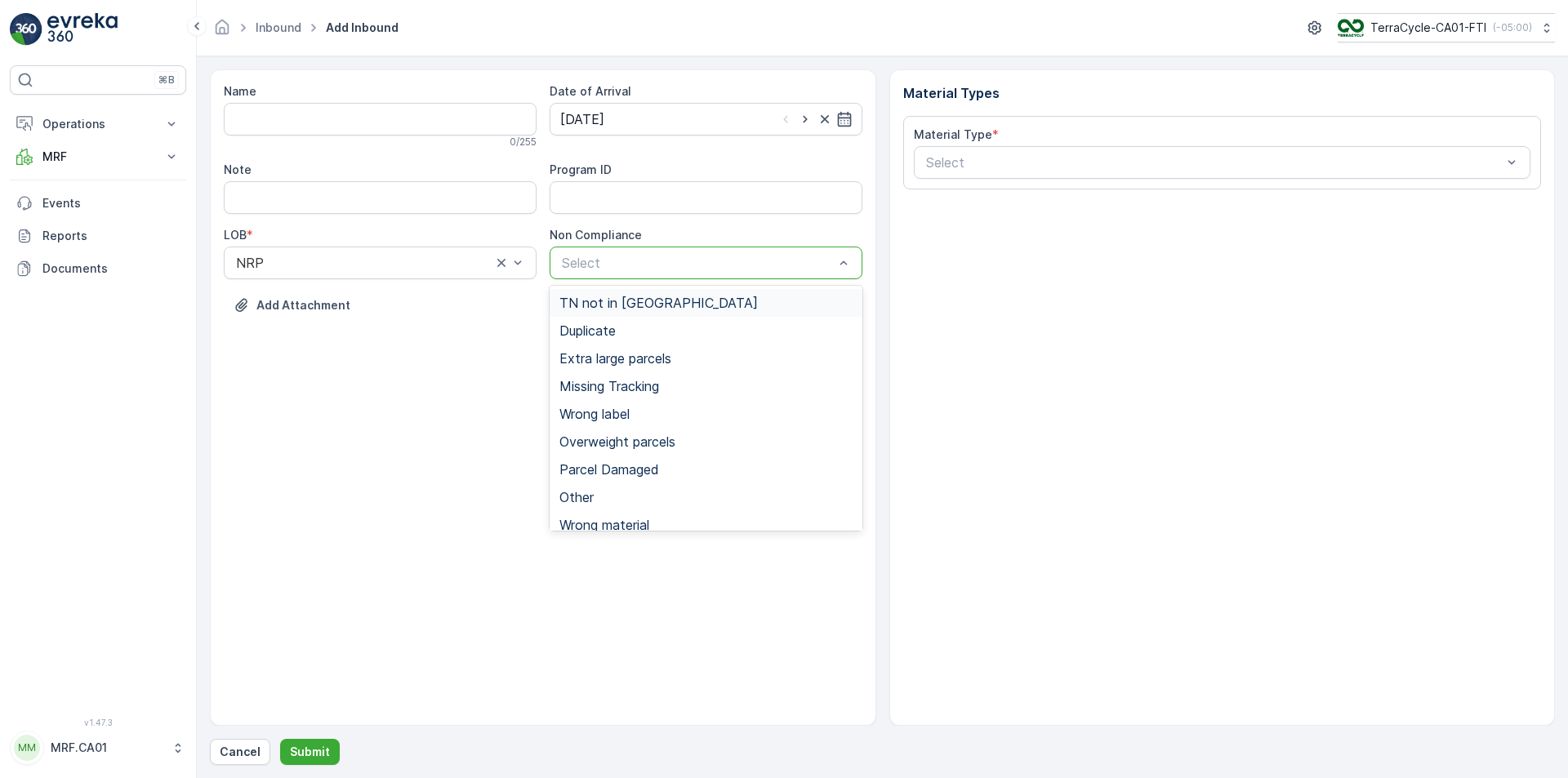
click at [649, 273] on div "Select" at bounding box center [706, 262] width 313 height 33
click at [642, 309] on span "TN not in [GEOGRAPHIC_DATA]" at bounding box center [658, 302] width 198 height 14
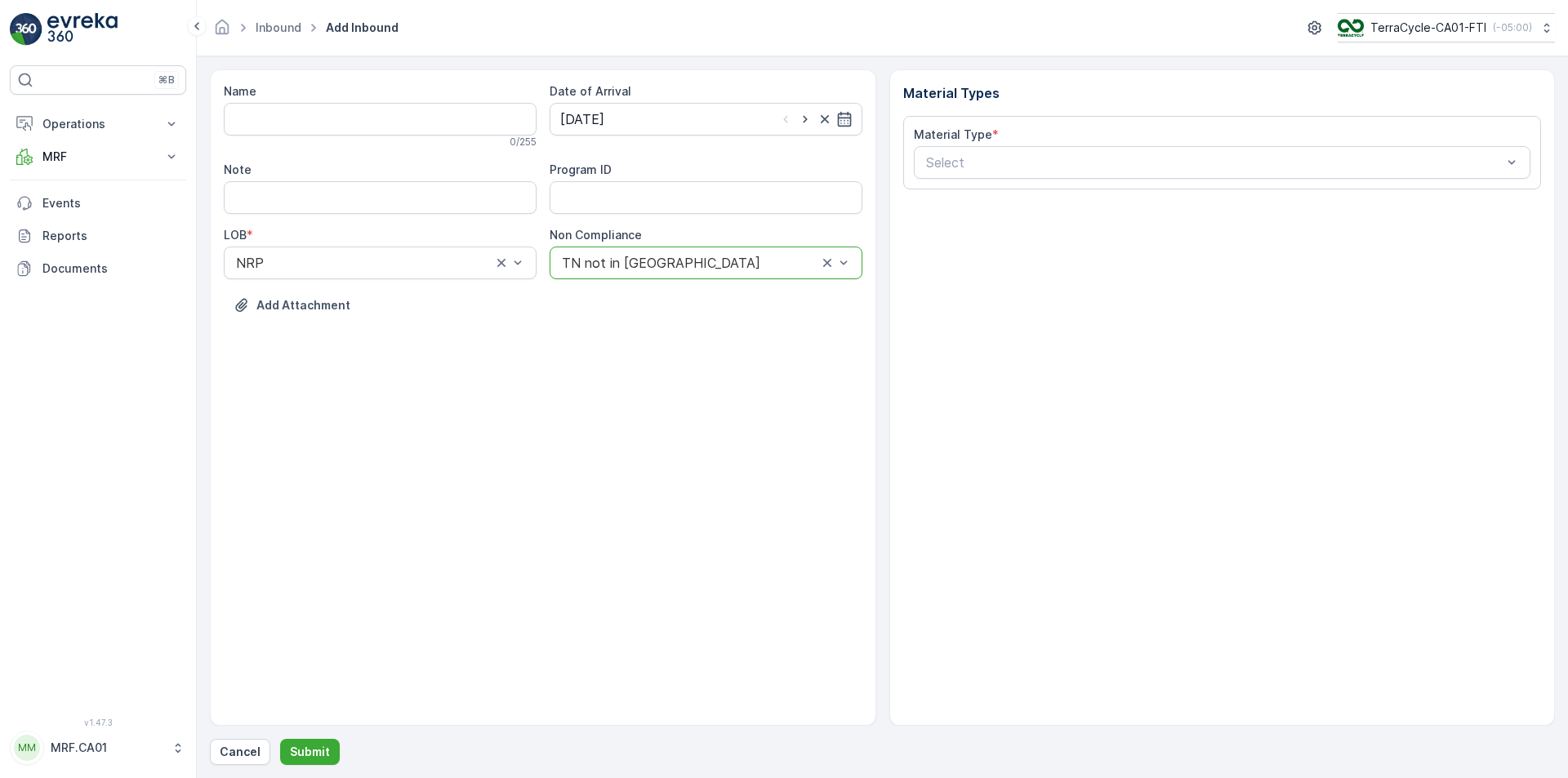
click at [642, 309] on div "Add Attachment" at bounding box center [543, 316] width 639 height 46
click at [640, 282] on div "Name 0 / 255 Date of Arrival [DATE] Note Program ID LOB * NRP Non Compliance TN…" at bounding box center [543, 211] width 639 height 255
click at [635, 251] on div "TN not in [GEOGRAPHIC_DATA]" at bounding box center [706, 262] width 313 height 33
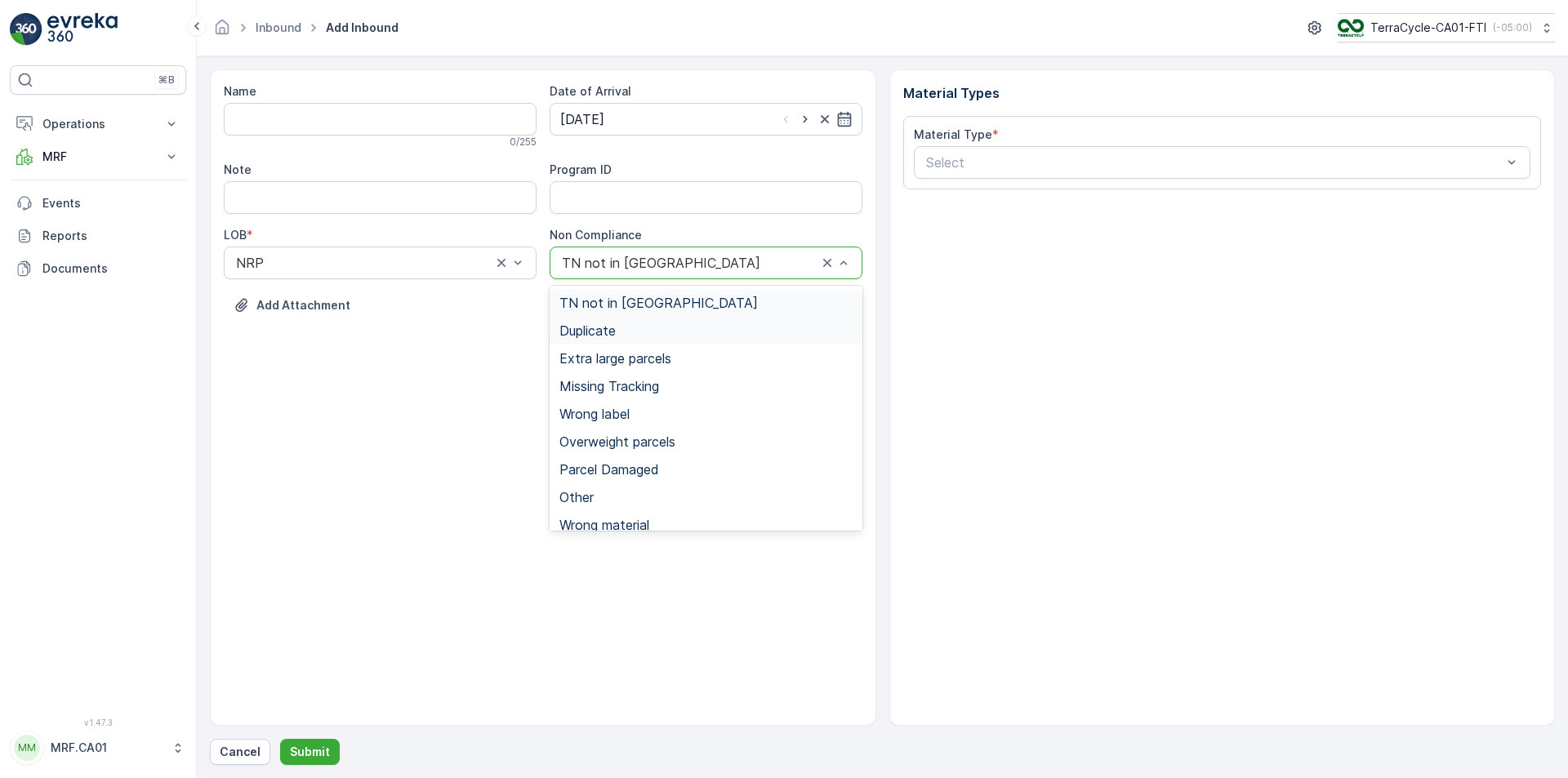
click at [630, 338] on div "Duplicate" at bounding box center [706, 330] width 293 height 14
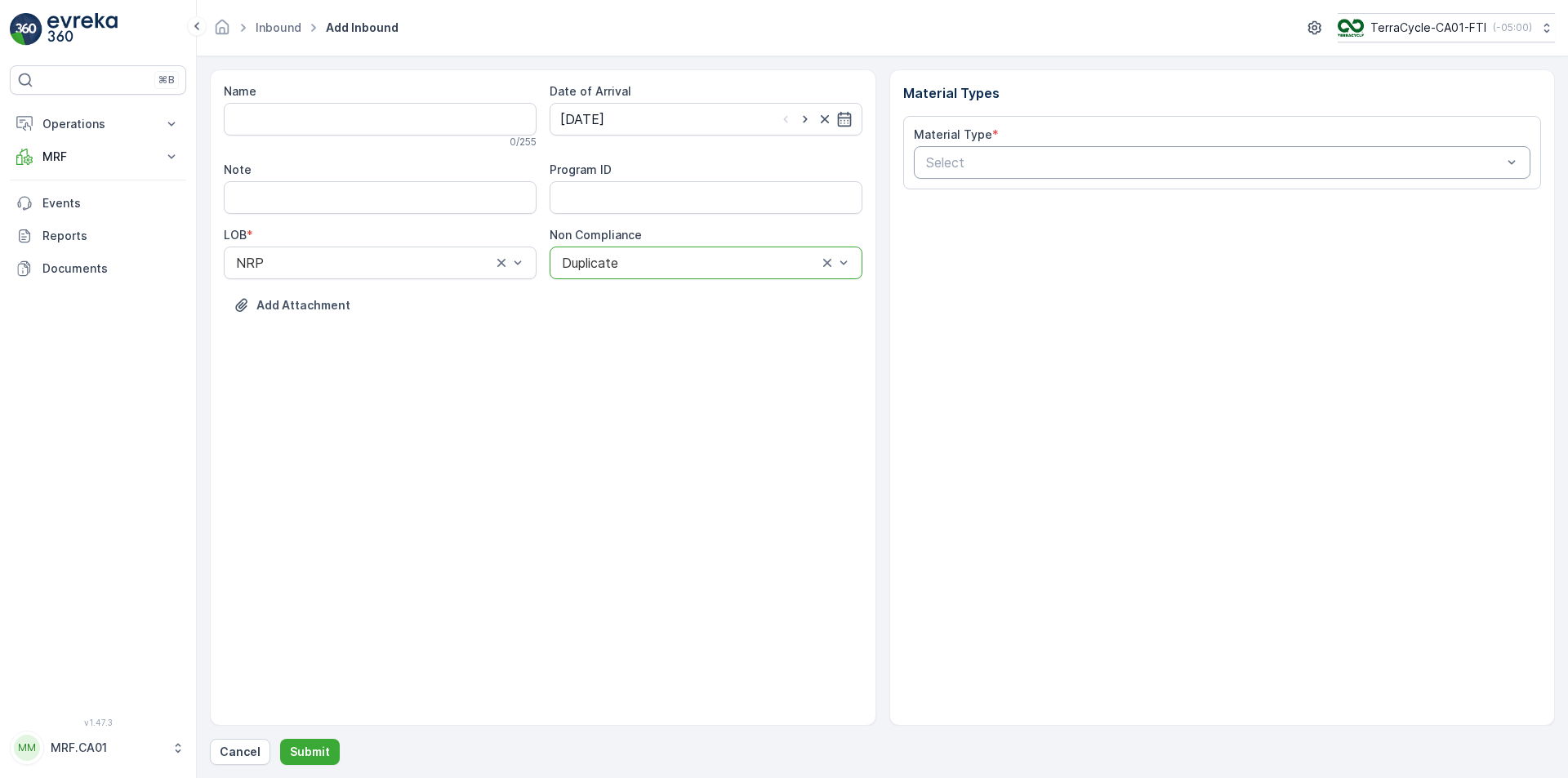
click at [1032, 168] on div at bounding box center [1214, 162] width 580 height 14
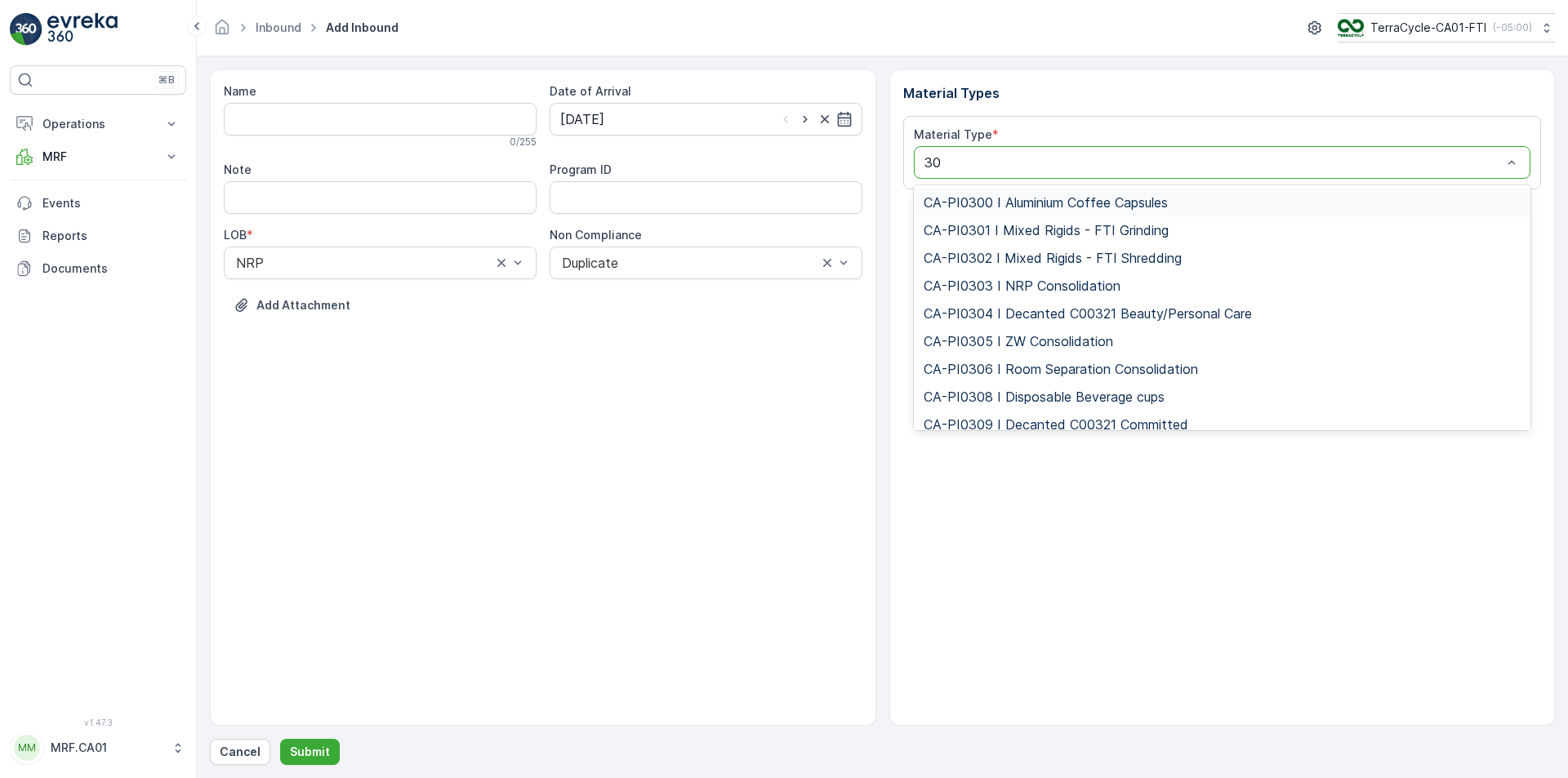
type input "301"
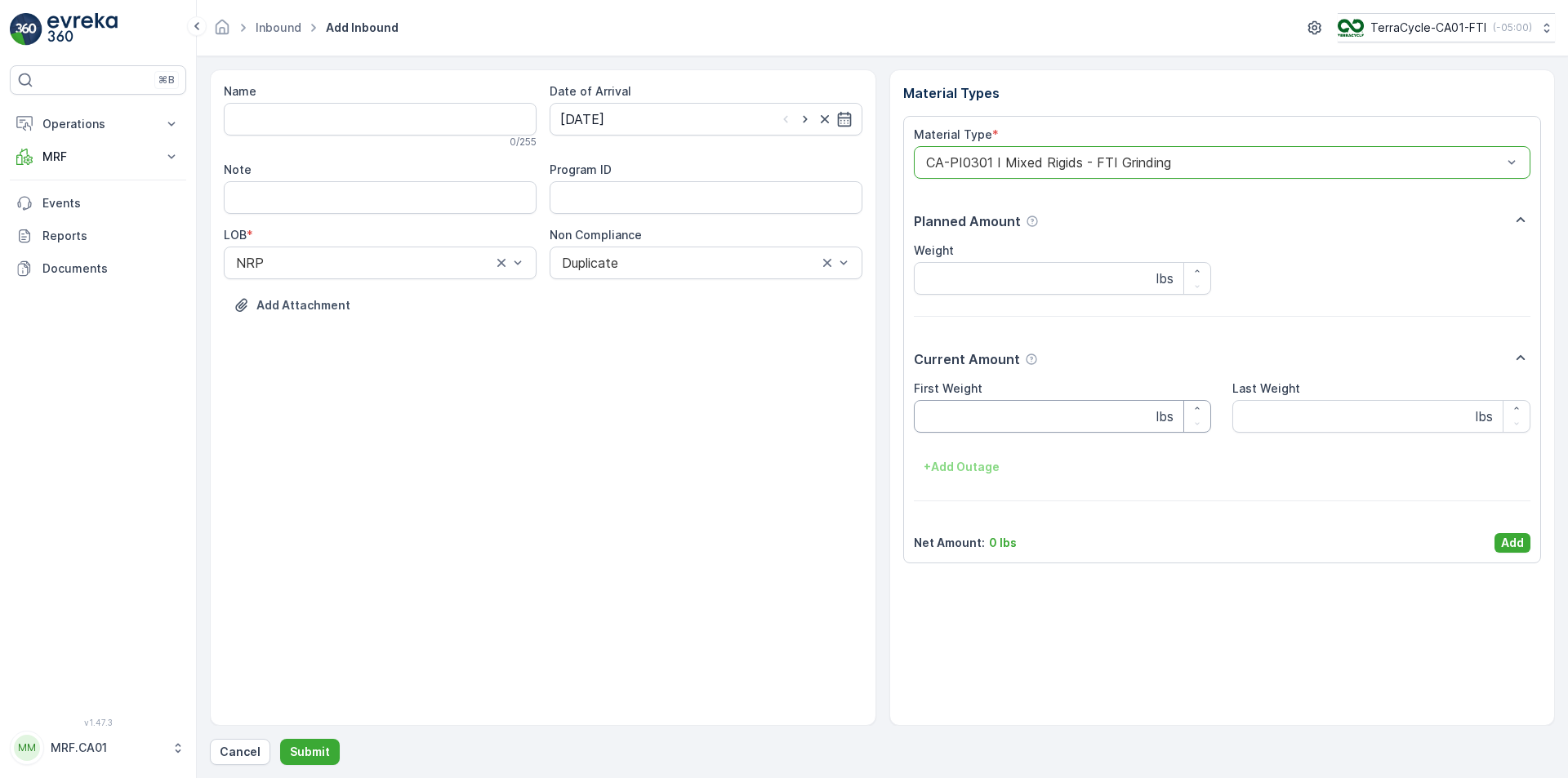
click at [1003, 395] on div "First Weight lbs" at bounding box center [1062, 407] width 298 height 52
click at [1025, 418] on Weight "First Weight" at bounding box center [1062, 416] width 298 height 33
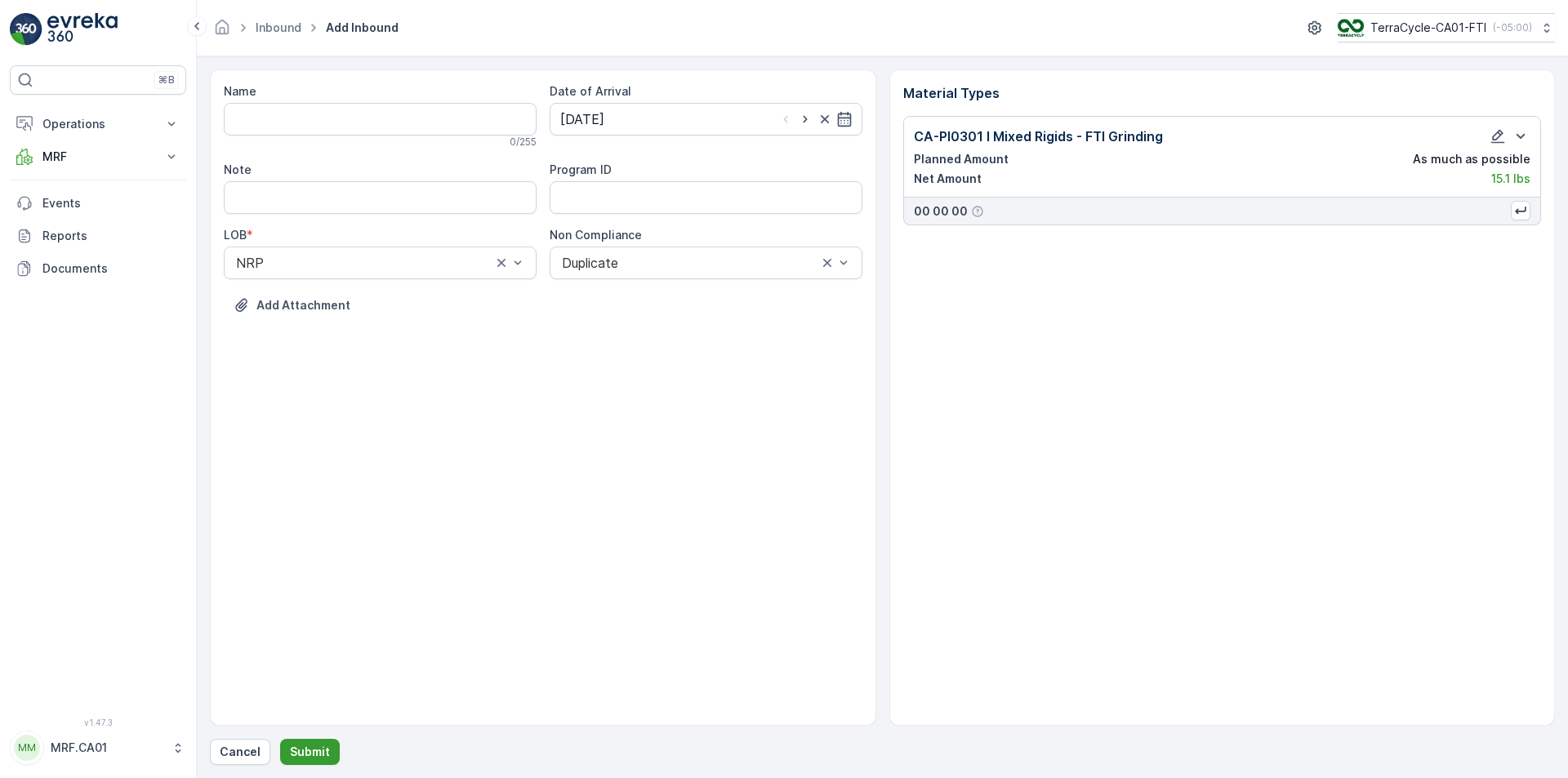
click at [319, 754] on p "Submit" at bounding box center [310, 752] width 40 height 16
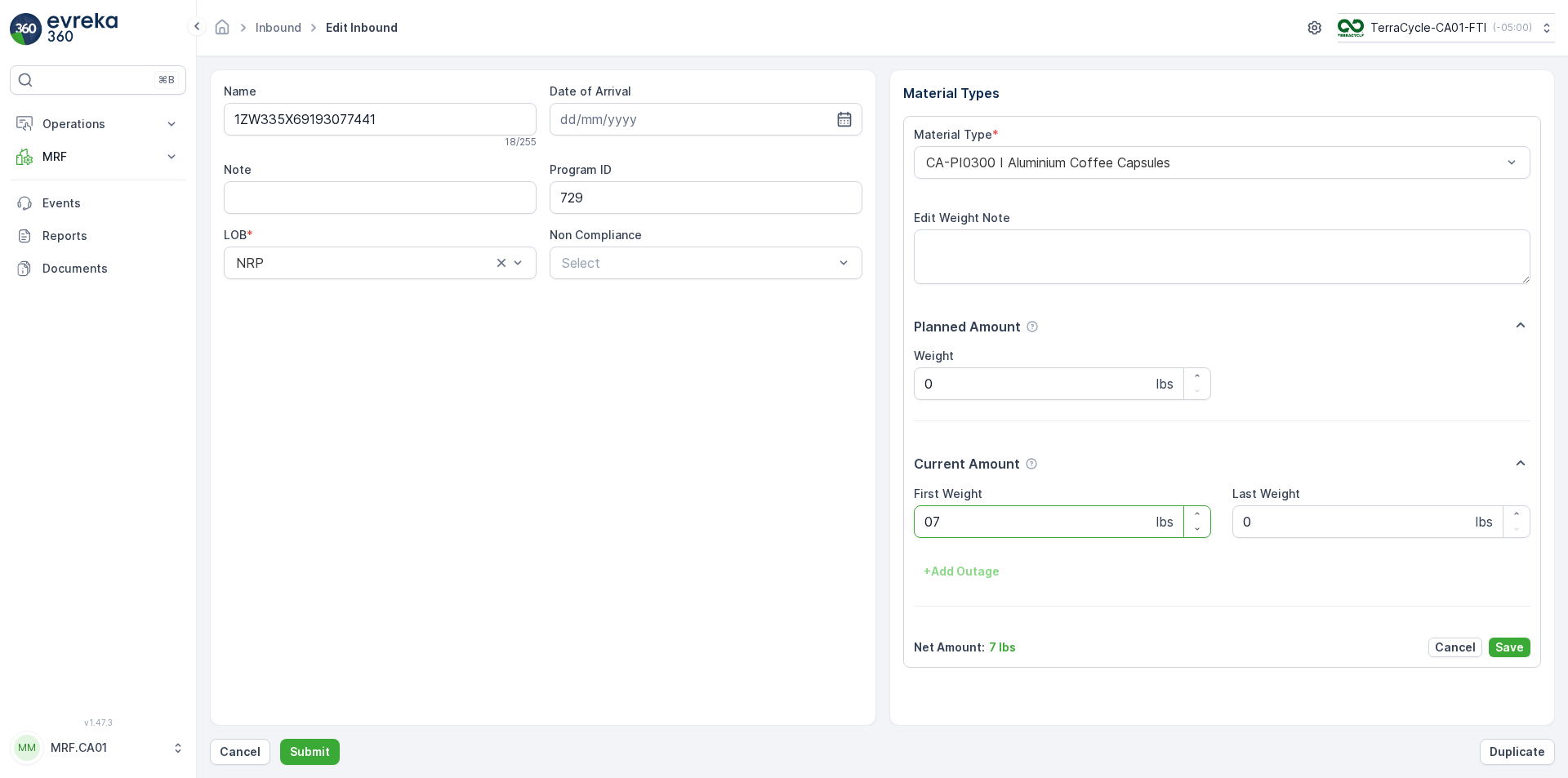
type Weight "072"
click at [280, 739] on button "Submit" at bounding box center [310, 752] width 60 height 26
type Weight "030"
click at [280, 739] on button "Submit" at bounding box center [310, 752] width 60 height 26
type Weight "038"
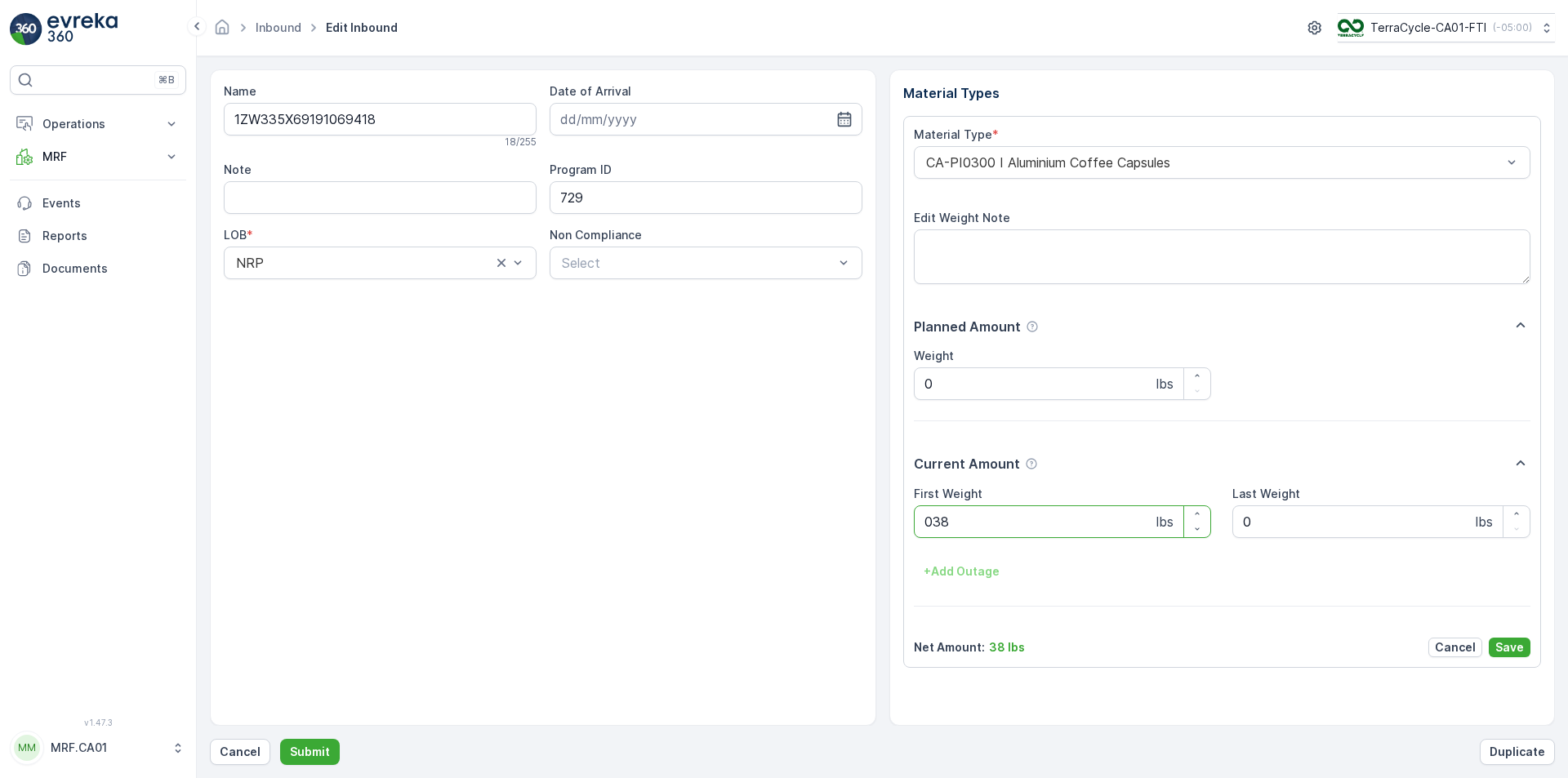
click at [280, 739] on button "Submit" at bounding box center [310, 752] width 60 height 26
type Weight "039"
click at [280, 739] on button "Submit" at bounding box center [310, 752] width 60 height 26
click at [249, 748] on p "Cancel" at bounding box center [240, 752] width 41 height 16
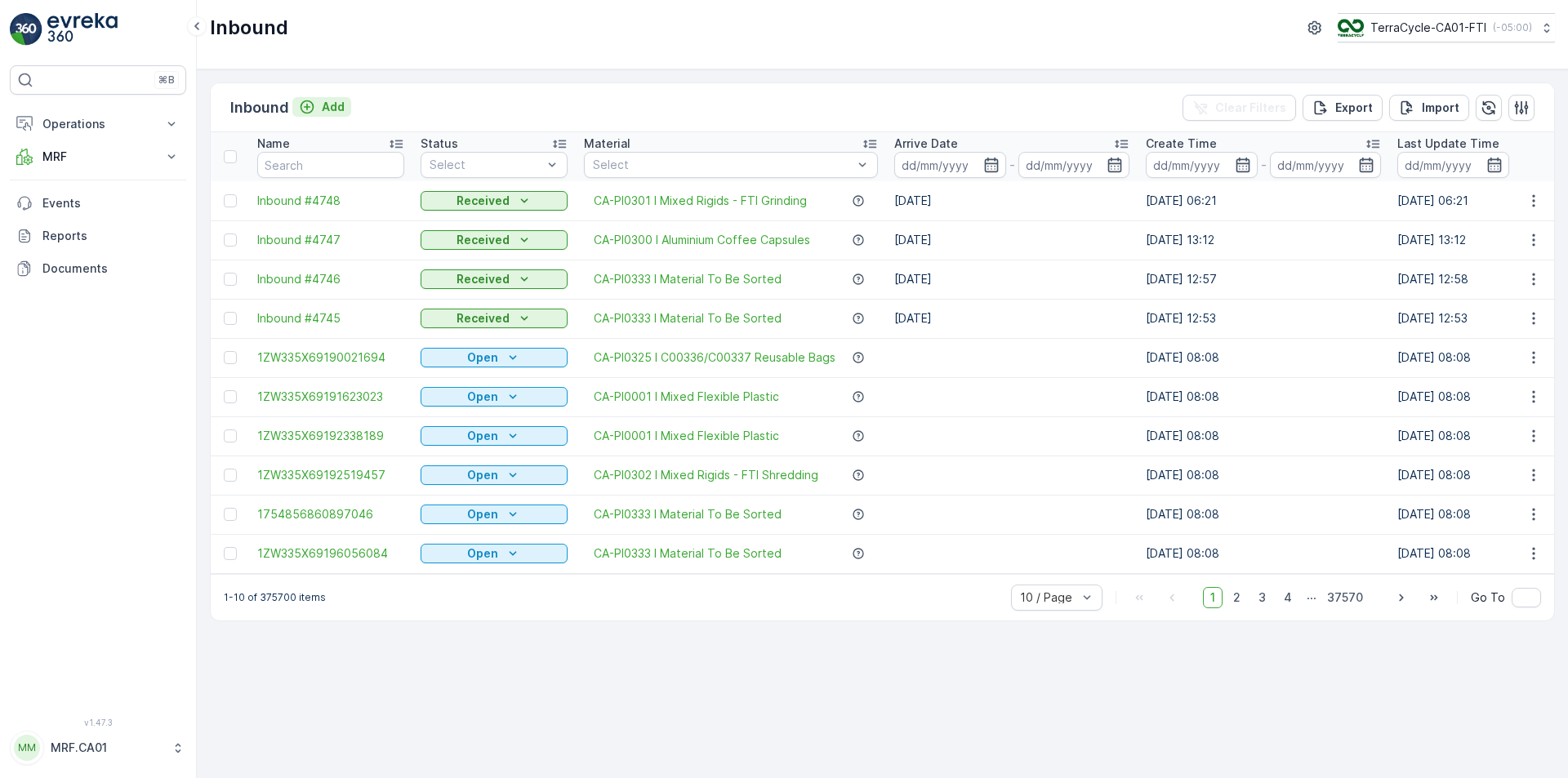
click at [316, 111] on div "Add" at bounding box center [322, 106] width 46 height 16
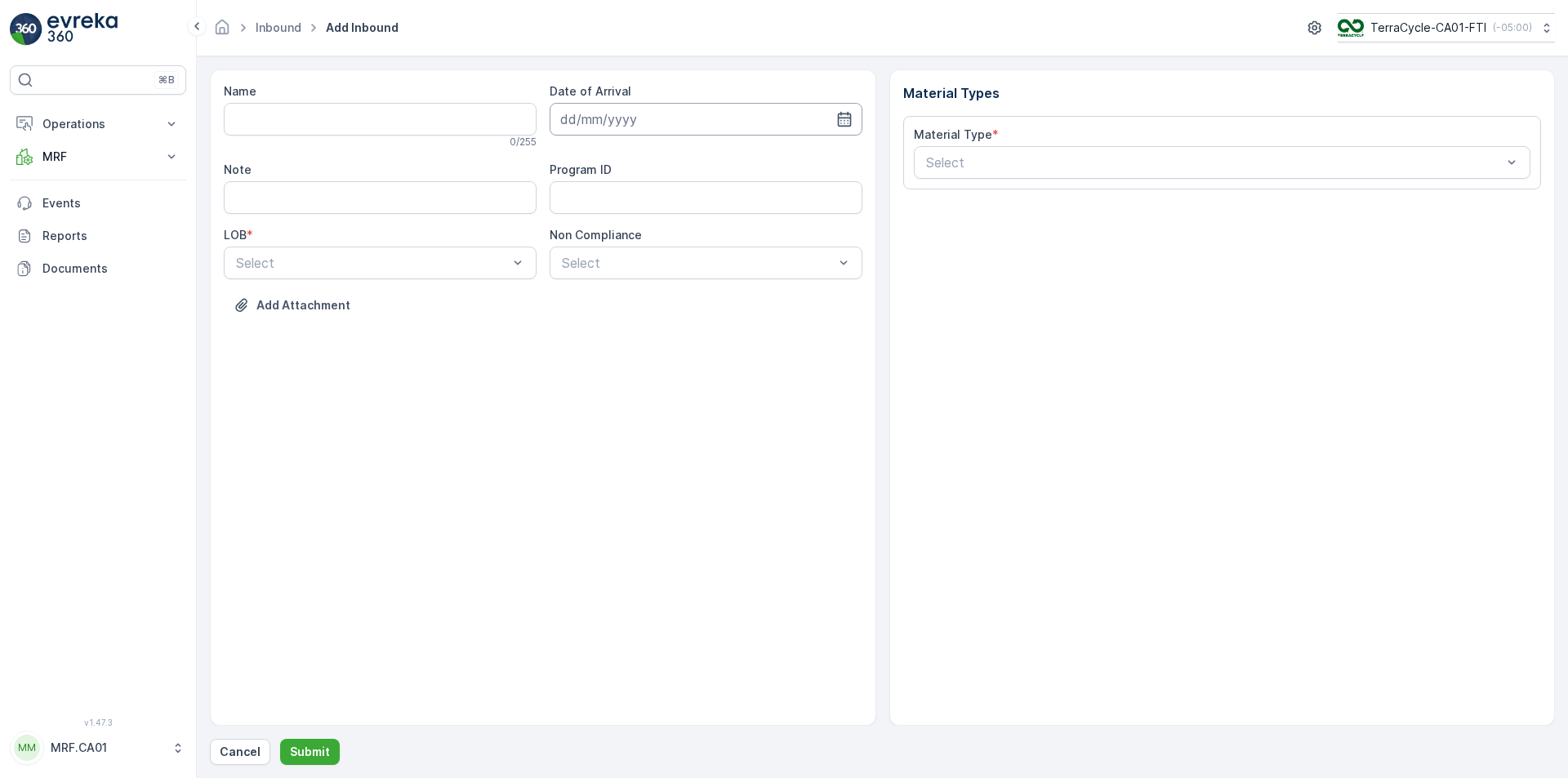
click at [852, 114] on input at bounding box center [706, 119] width 313 height 33
click at [640, 284] on div "12" at bounding box center [636, 288] width 26 height 26
type input "[DATE]"
click at [344, 300] on div "NRP" at bounding box center [380, 302] width 293 height 14
click at [733, 257] on div at bounding box center [698, 262] width 275 height 14
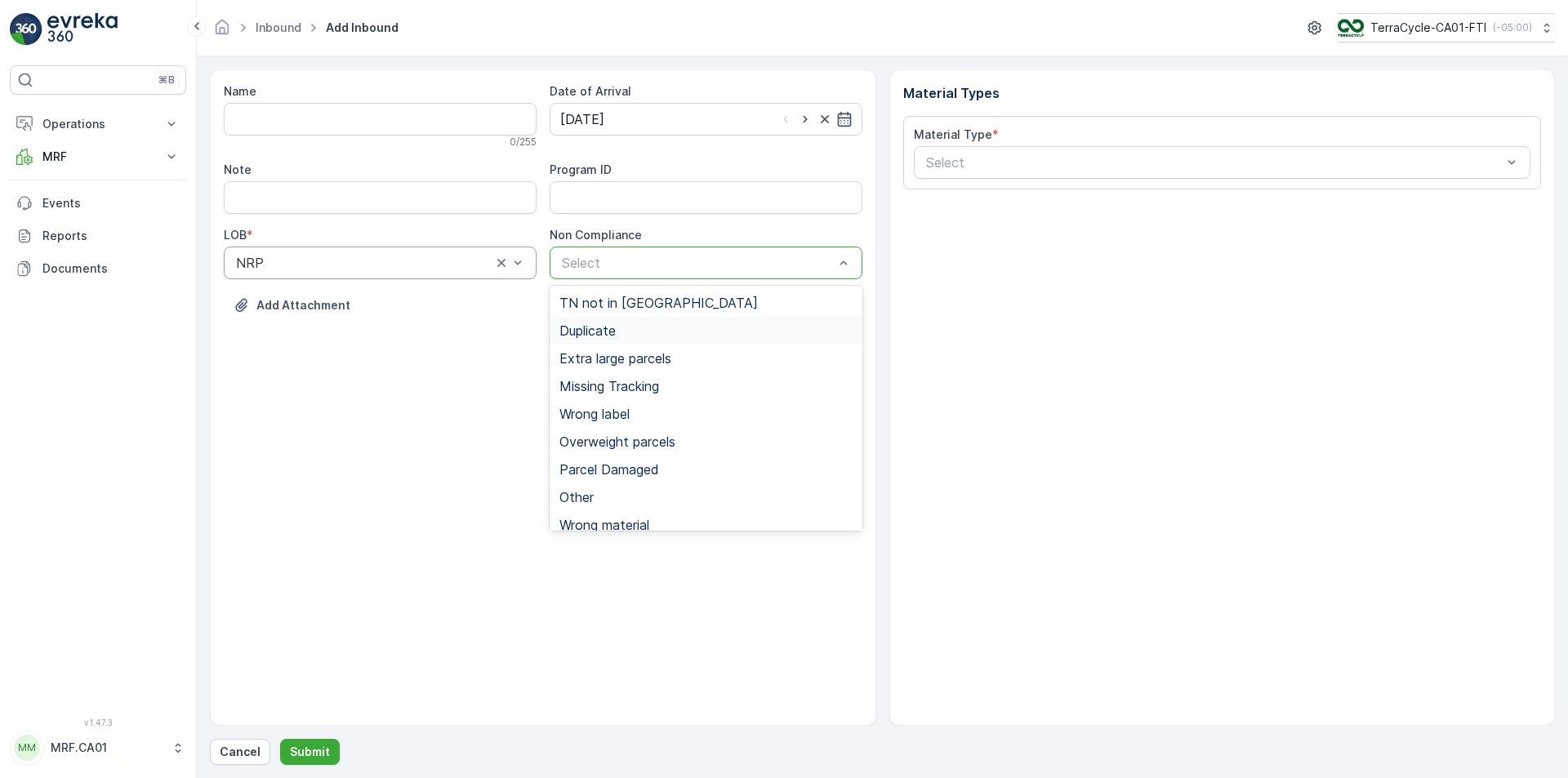
click at [689, 328] on div "Duplicate" at bounding box center [706, 330] width 293 height 14
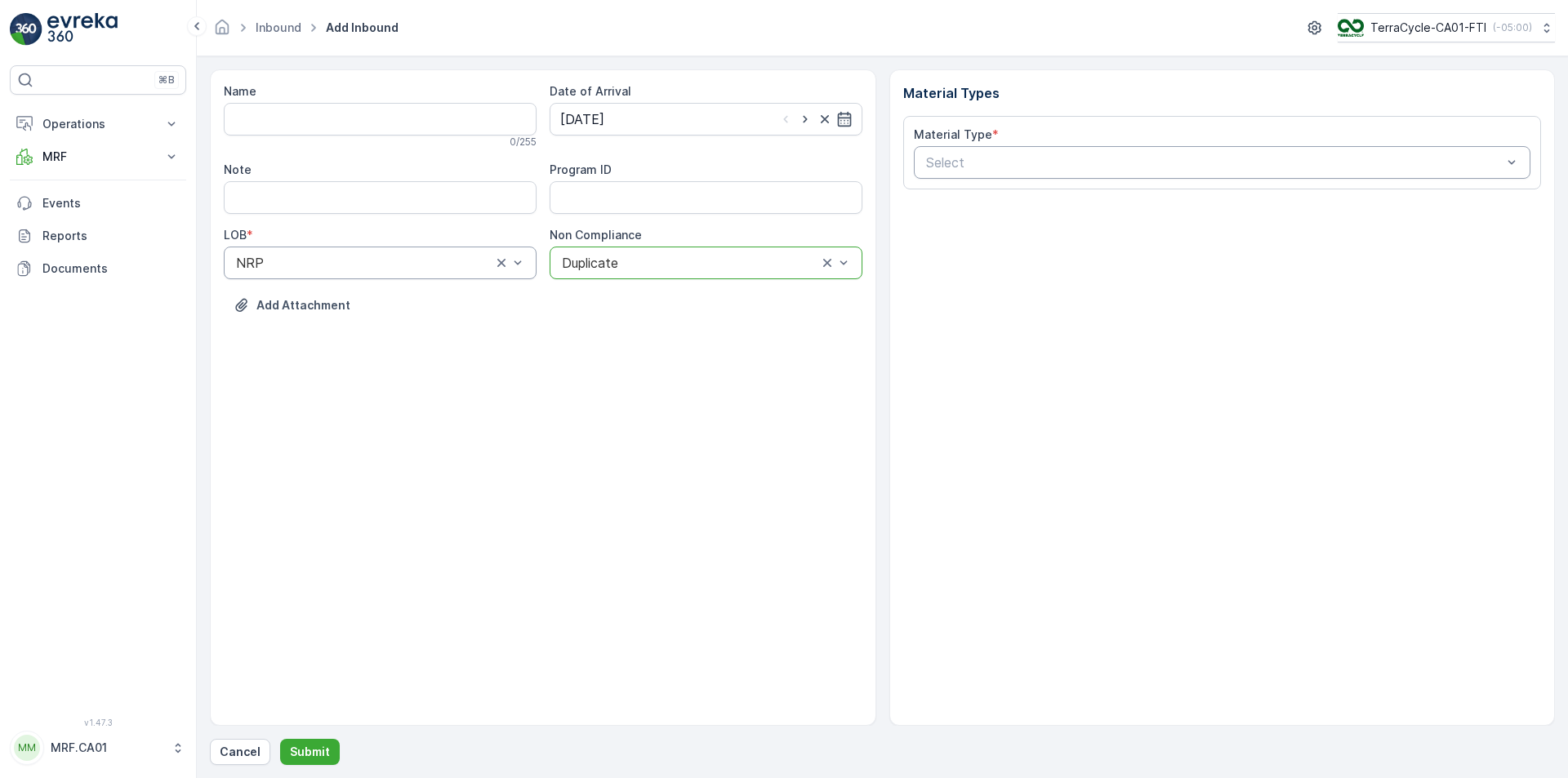
click at [953, 174] on div "Select" at bounding box center [1223, 162] width 618 height 33
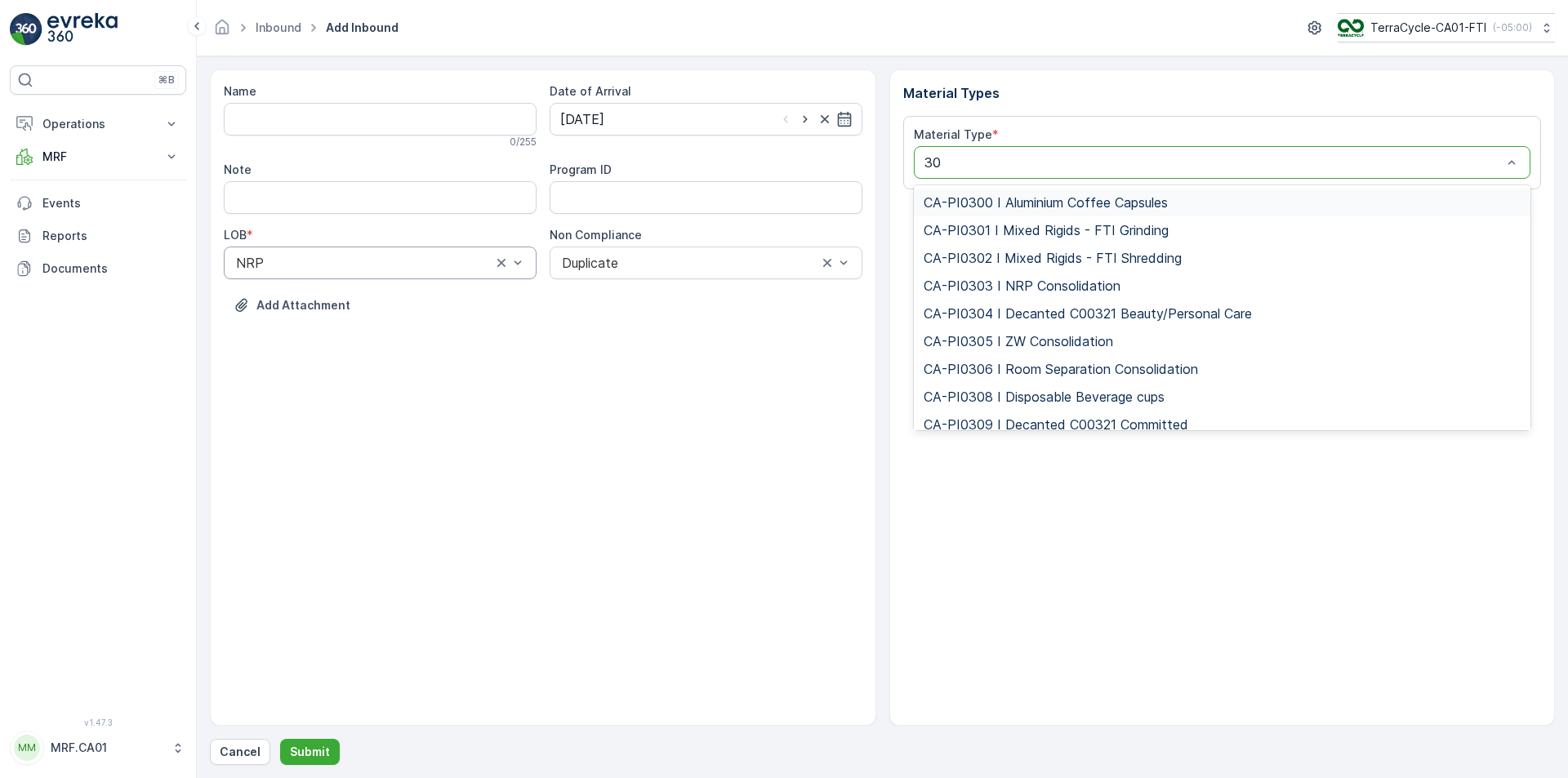
type input "301"
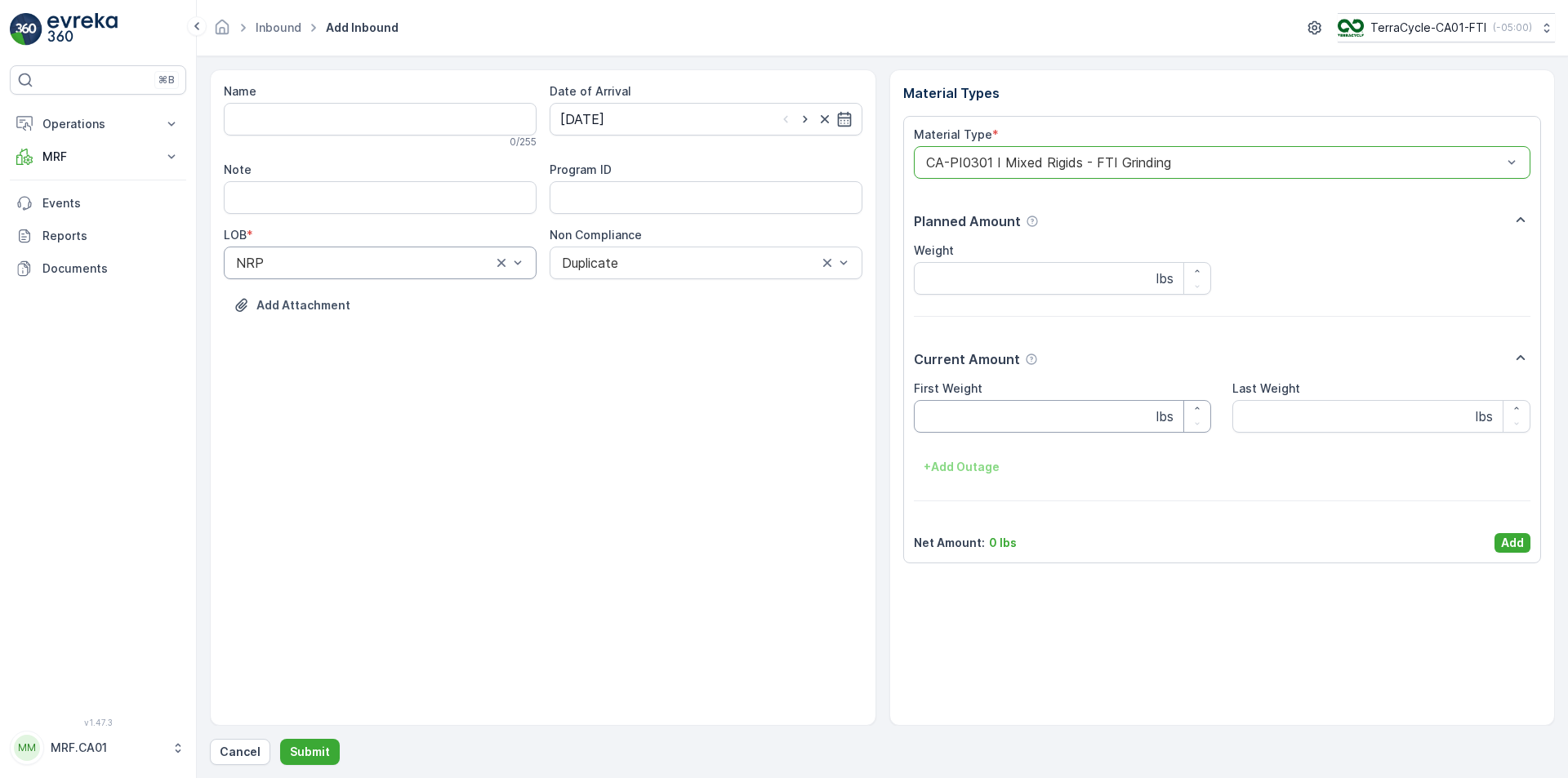
click at [1031, 423] on Weight "First Weight" at bounding box center [1062, 416] width 298 height 33
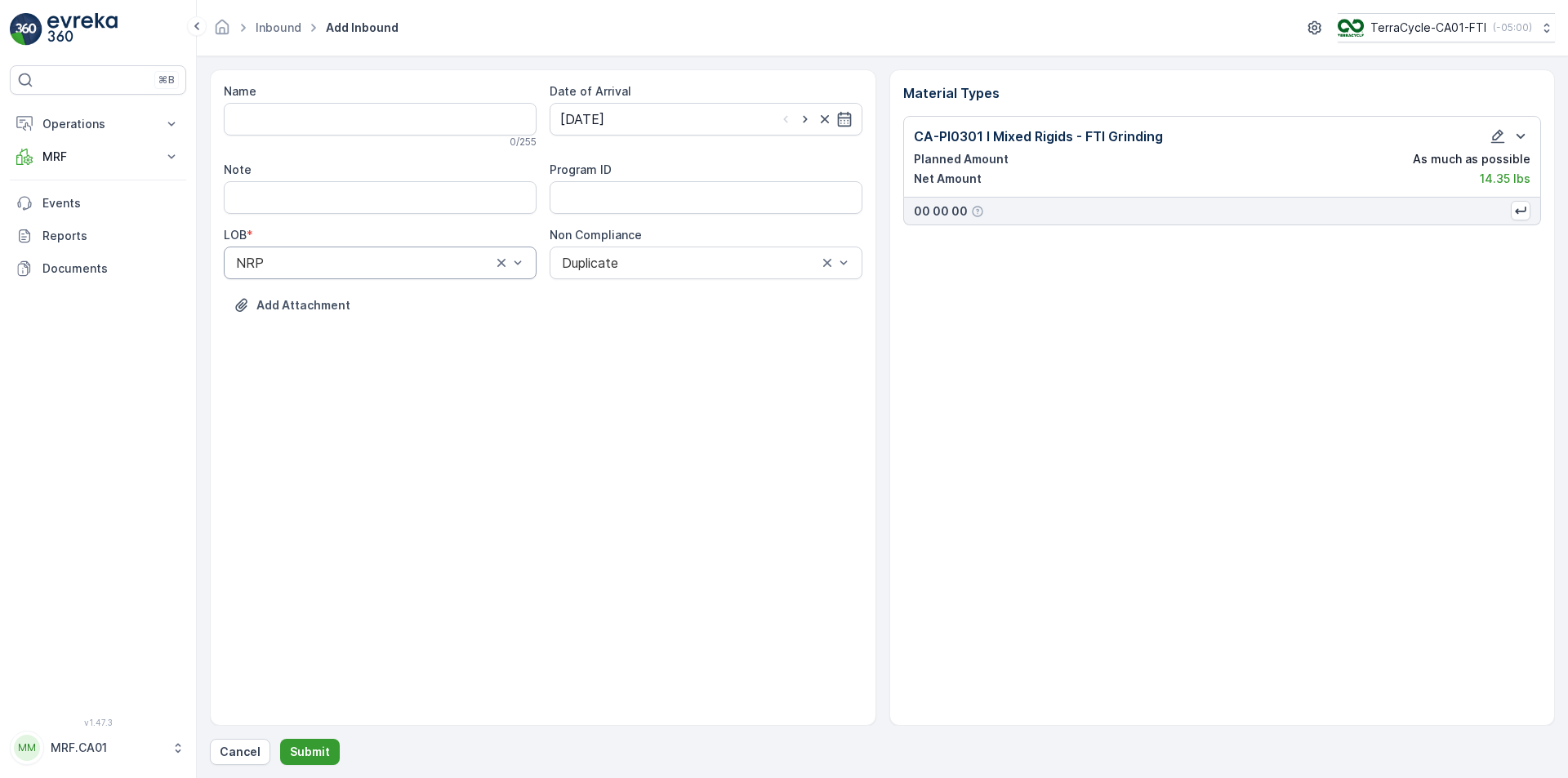
click at [304, 754] on p "Submit" at bounding box center [310, 752] width 40 height 16
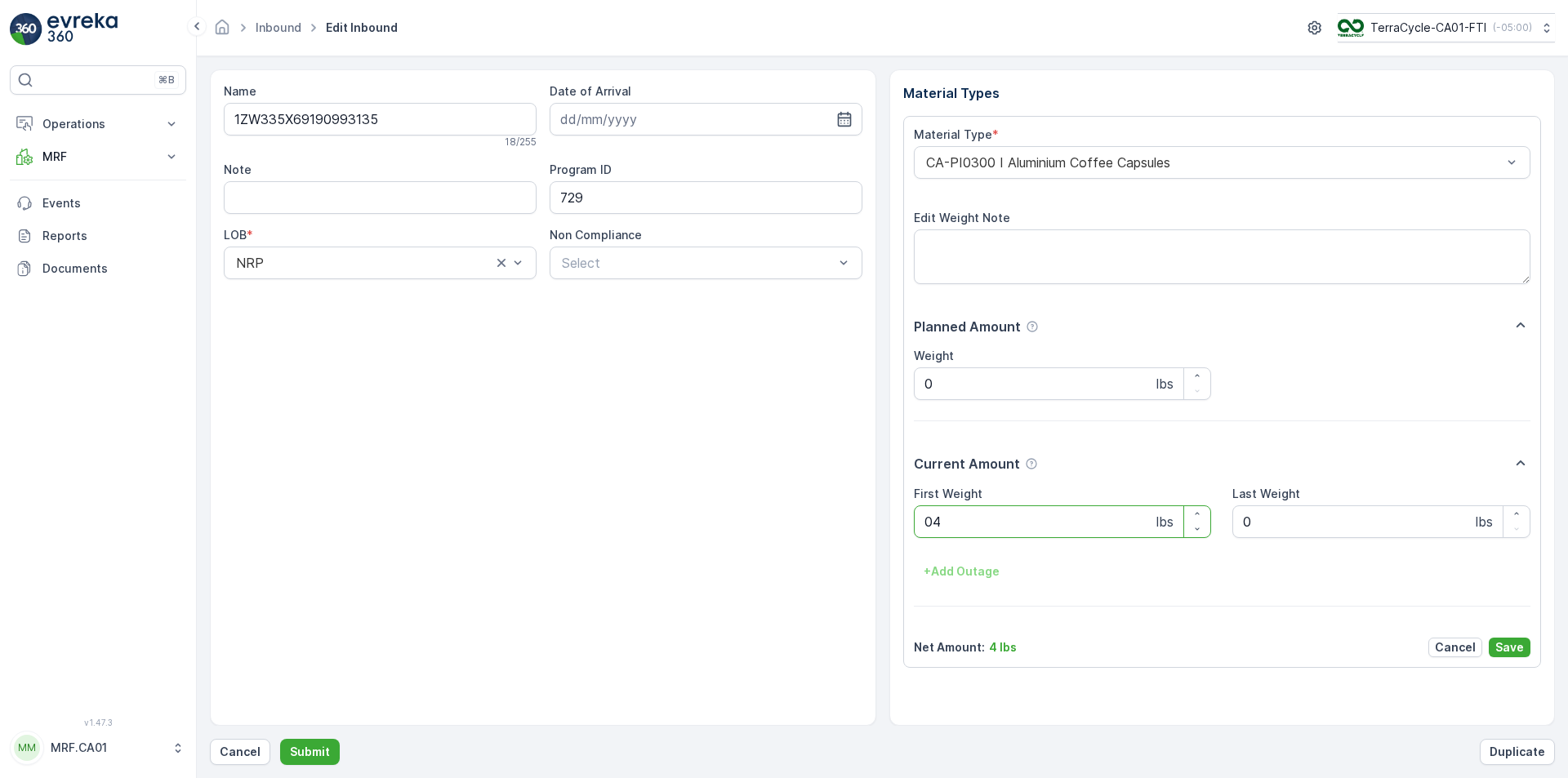
type Weight "040"
click at [280, 739] on button "Submit" at bounding box center [310, 752] width 60 height 26
type Weight "037"
click at [280, 739] on button "Submit" at bounding box center [310, 752] width 60 height 26
type Weight "037"
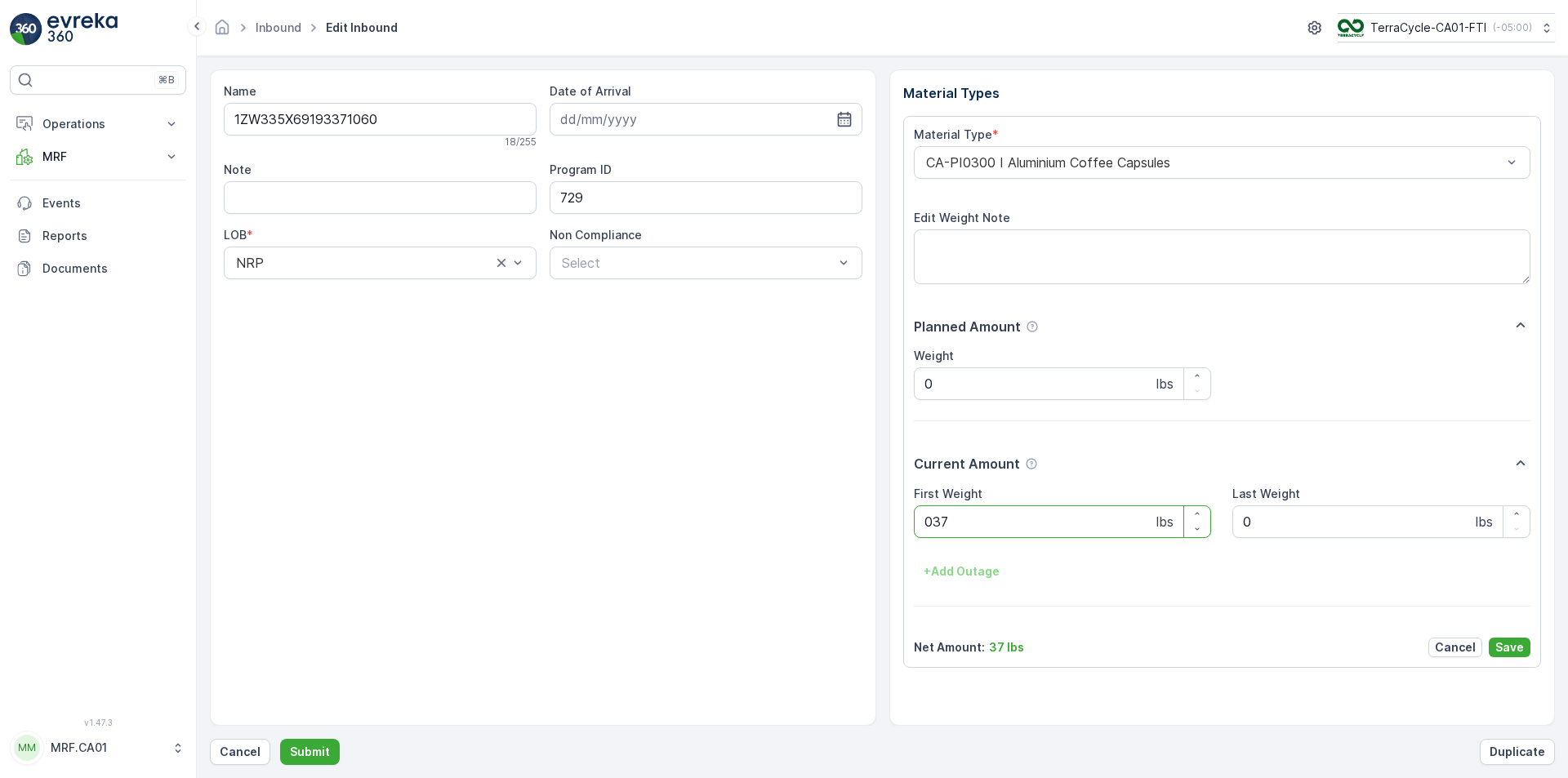
click at [280, 739] on button "Submit" at bounding box center [310, 752] width 60 height 26
type Weight "031"
click at [280, 739] on button "Submit" at bounding box center [310, 752] width 60 height 26
type Weight "029"
click at [280, 739] on button "Submit" at bounding box center [310, 752] width 60 height 26
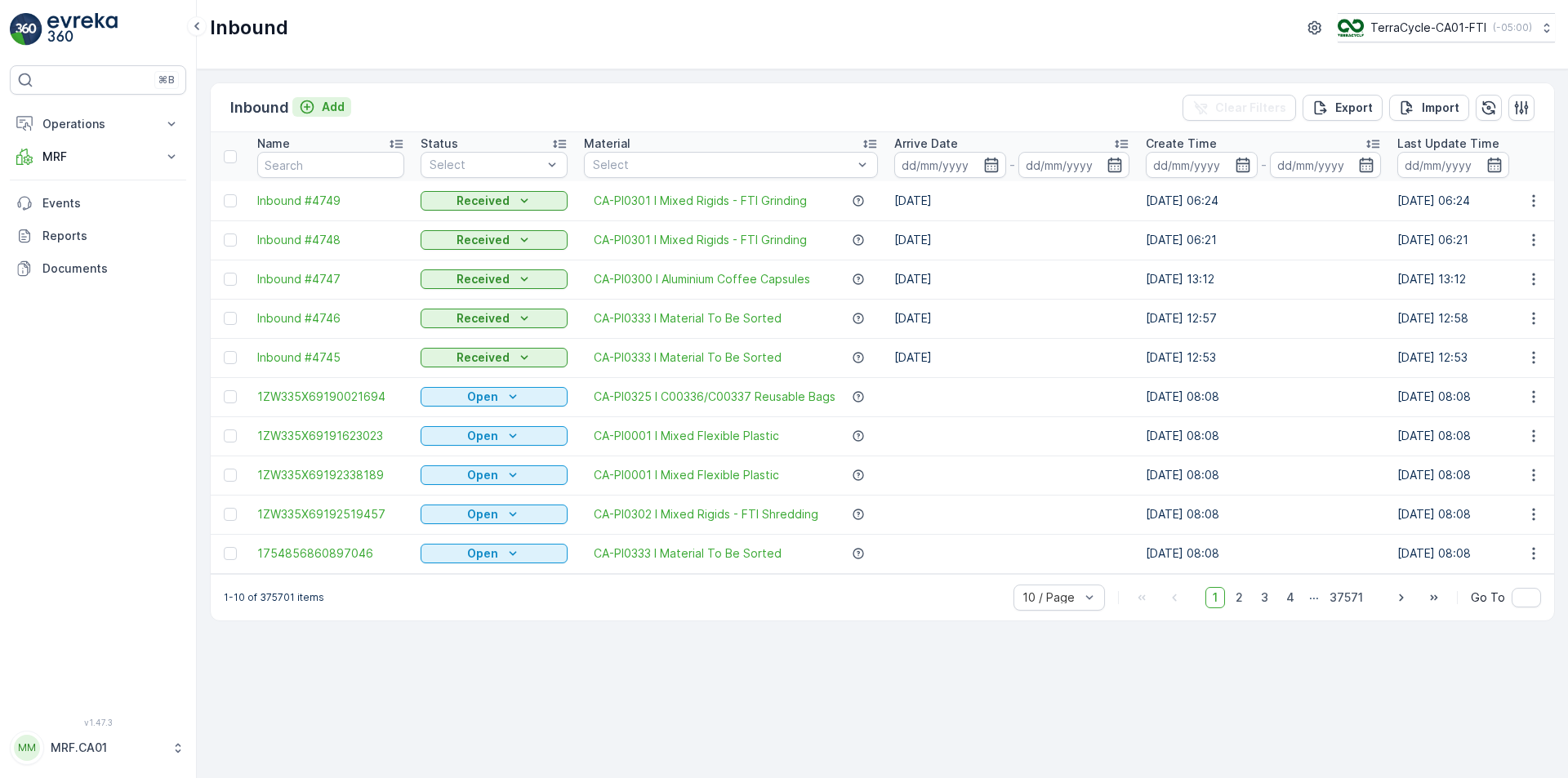
click at [346, 103] on button "Add" at bounding box center [322, 106] width 59 height 19
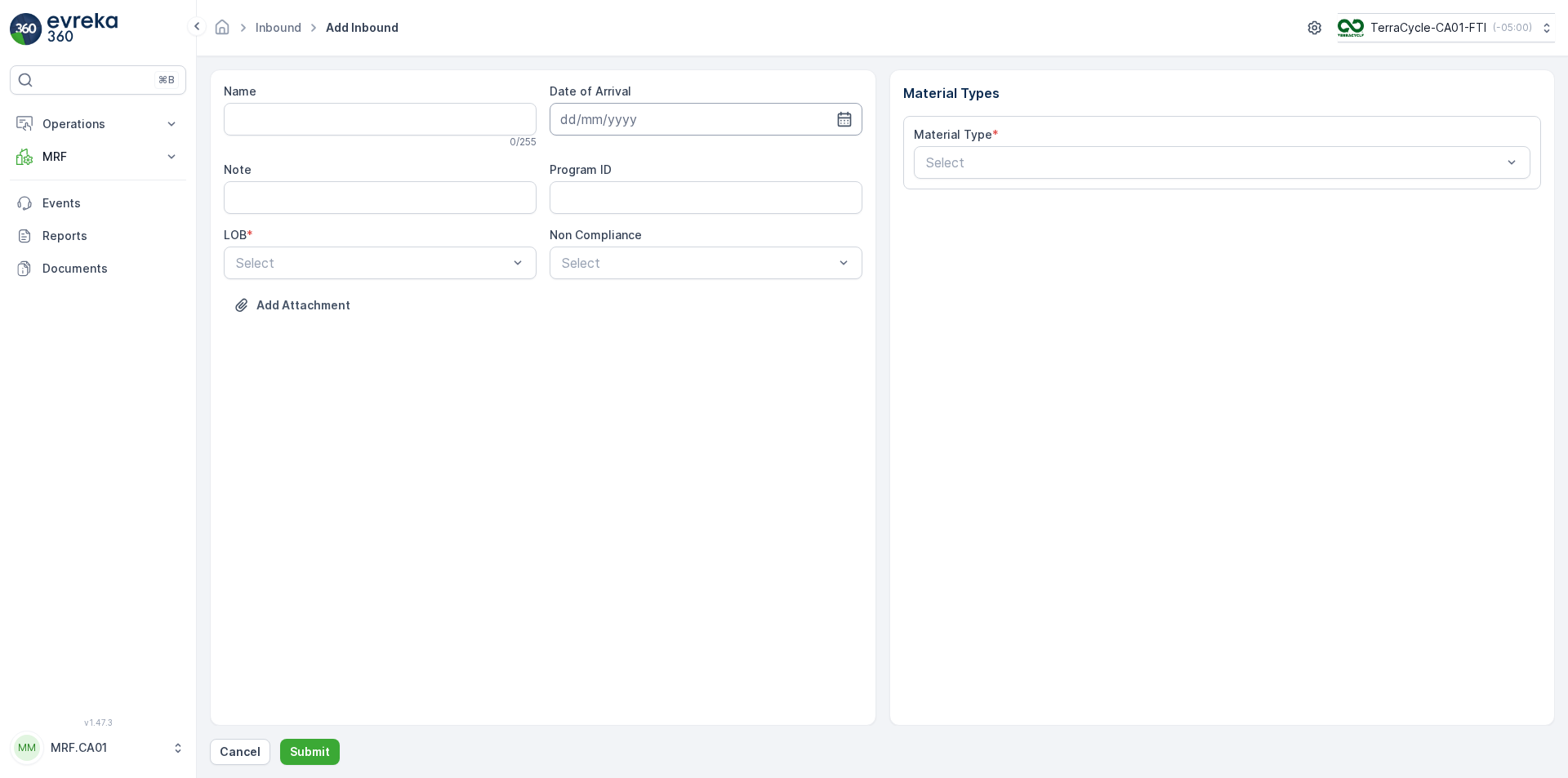
click at [834, 119] on input at bounding box center [706, 119] width 313 height 33
click at [637, 292] on div "12" at bounding box center [636, 288] width 26 height 26
type input "[DATE]"
click at [387, 250] on div "Select" at bounding box center [380, 262] width 313 height 33
click at [391, 299] on div "NRP" at bounding box center [380, 302] width 293 height 14
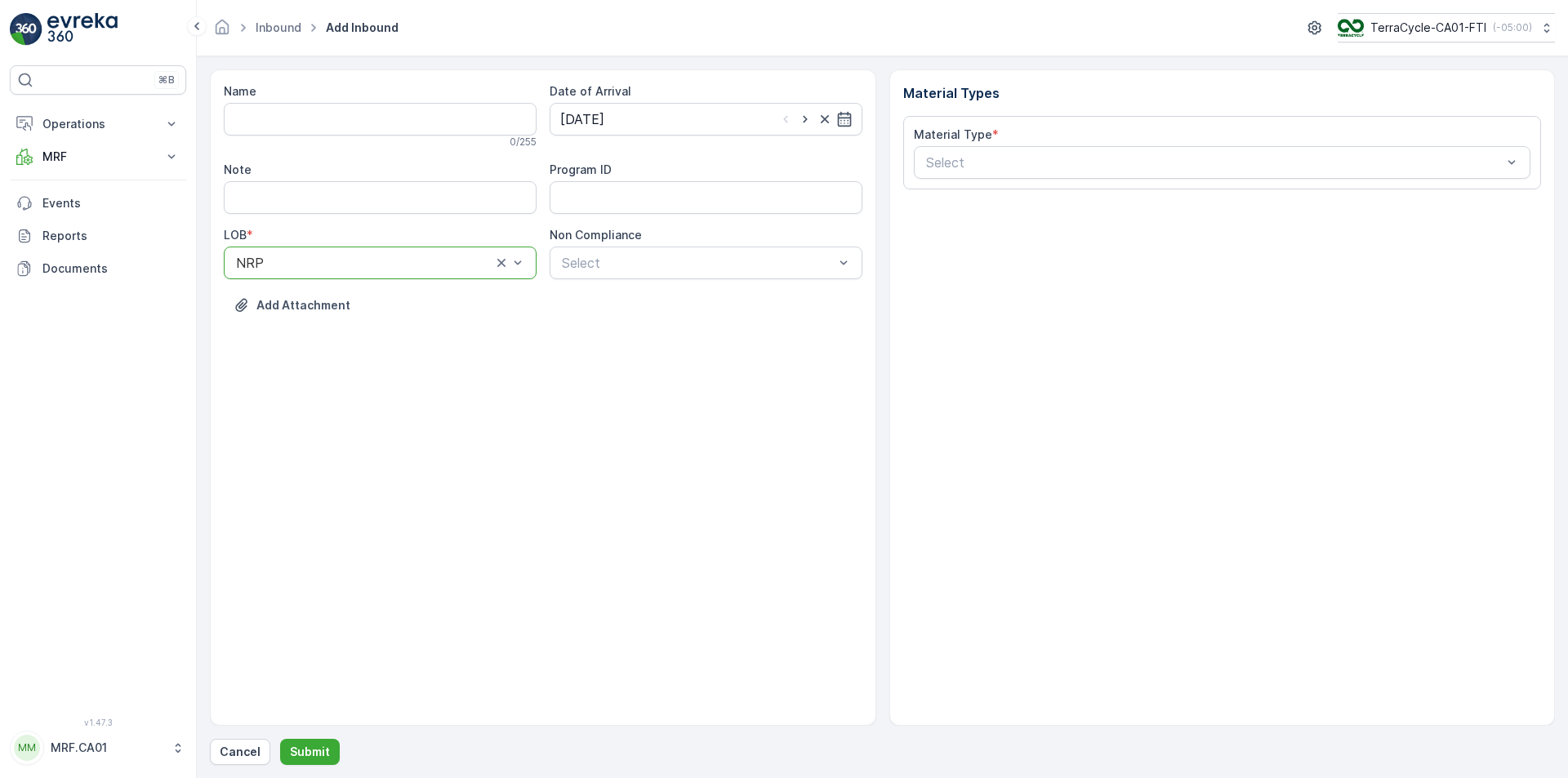
click at [624, 244] on div "Non Compliance Select" at bounding box center [706, 253] width 313 height 52
click at [623, 264] on div at bounding box center [698, 262] width 275 height 14
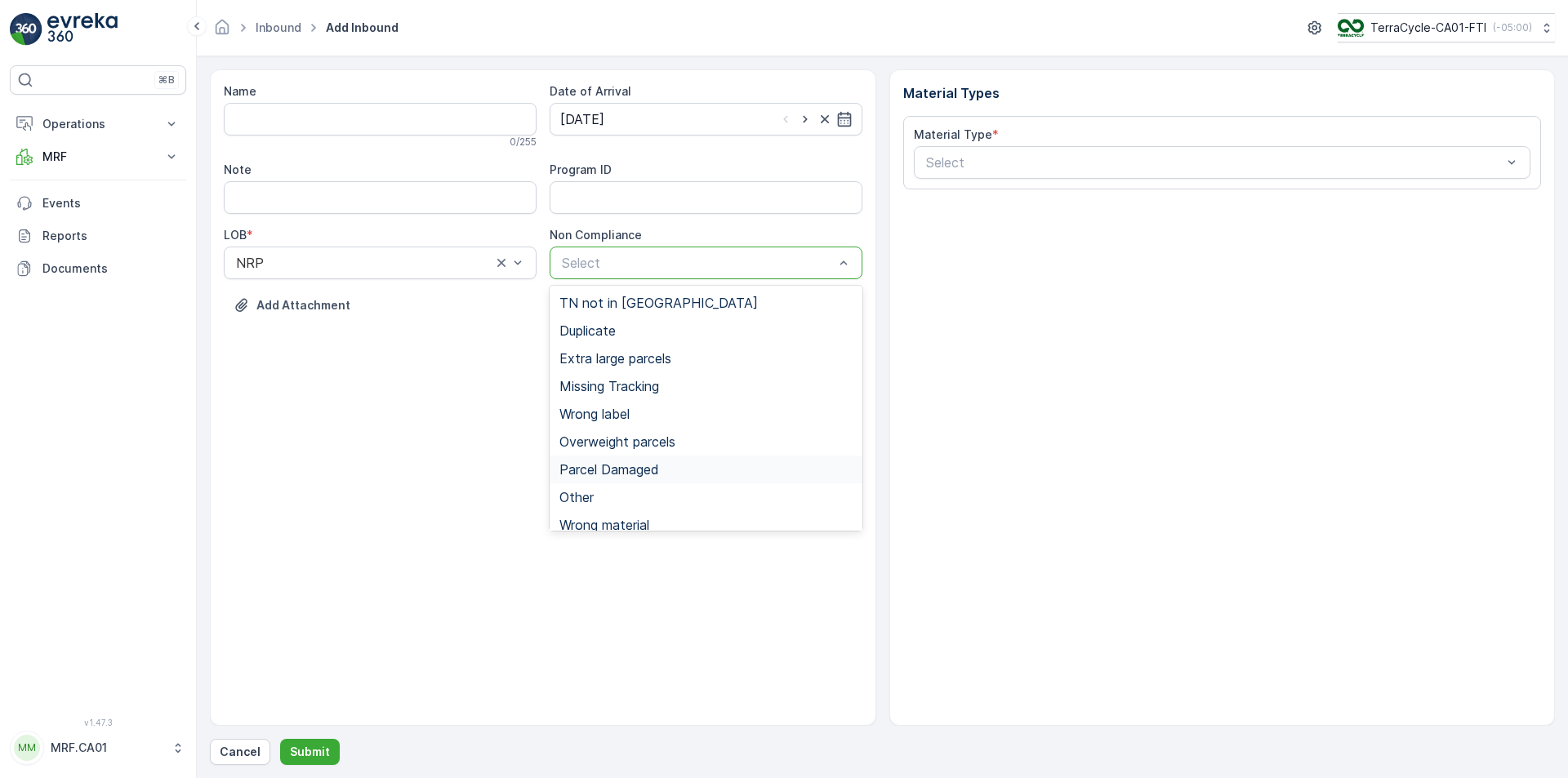
click at [623, 465] on span "Parcel Damaged" at bounding box center [609, 469] width 100 height 14
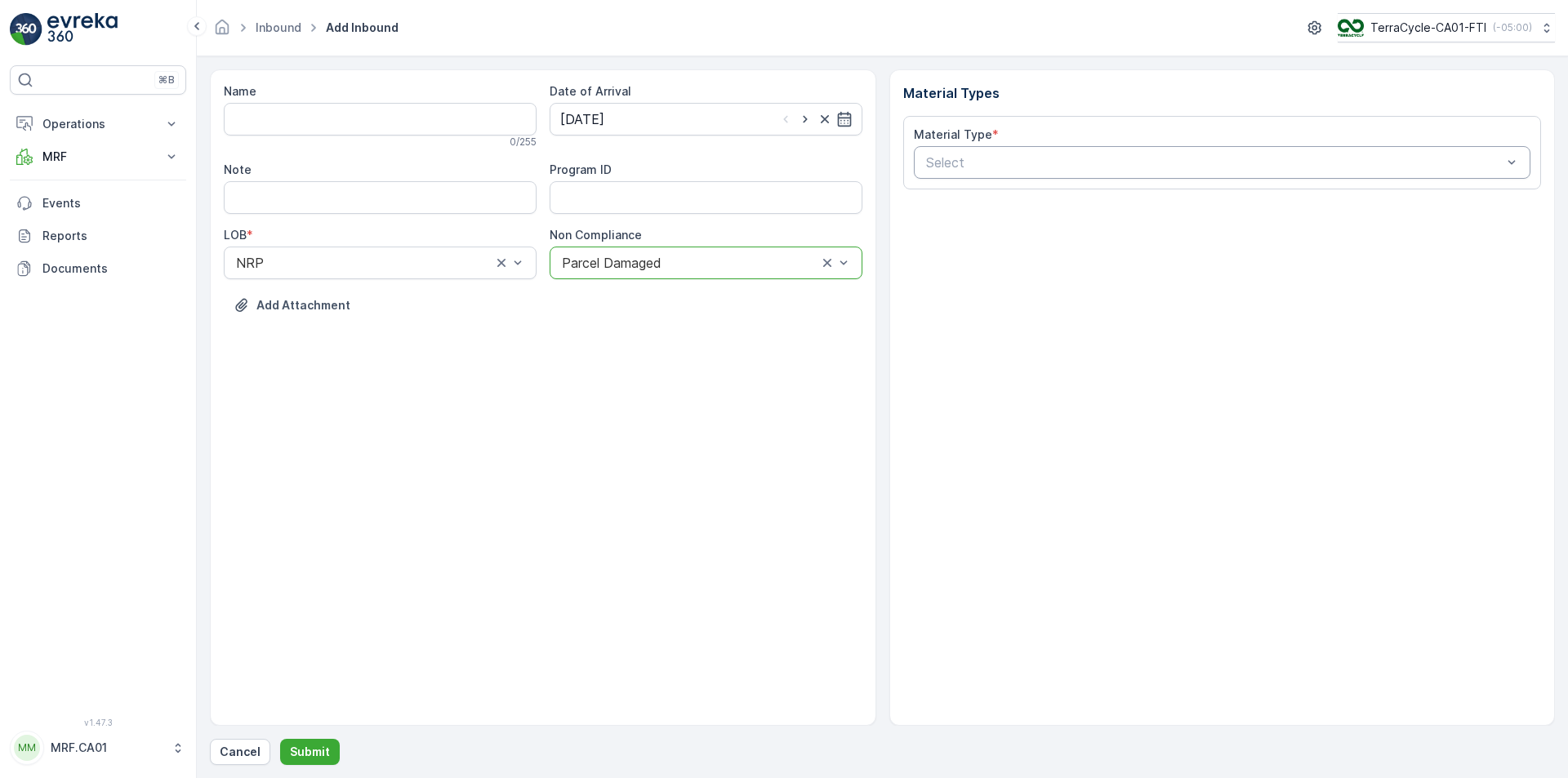
click at [994, 165] on div at bounding box center [1214, 162] width 580 height 14
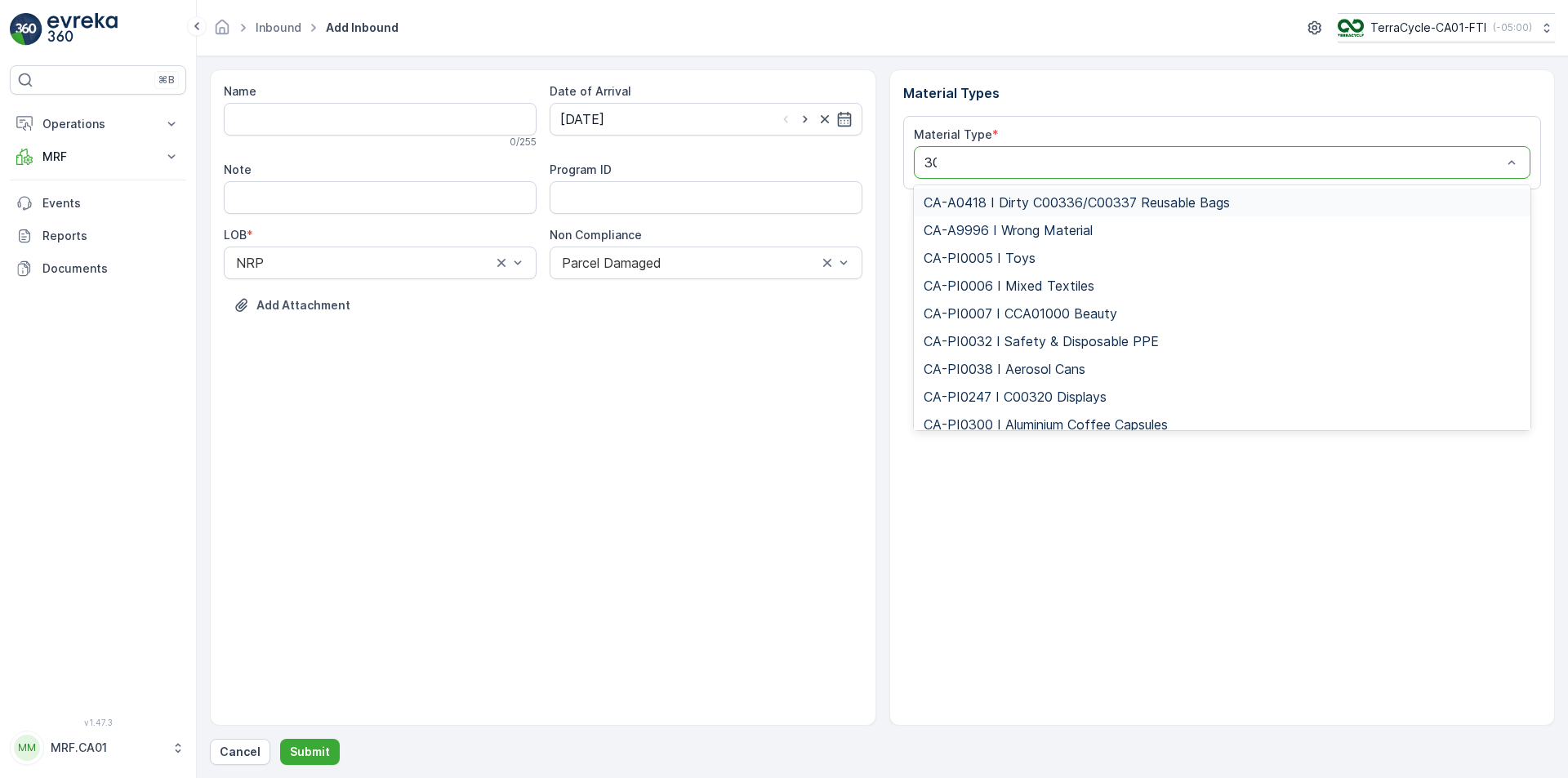
type input "300"
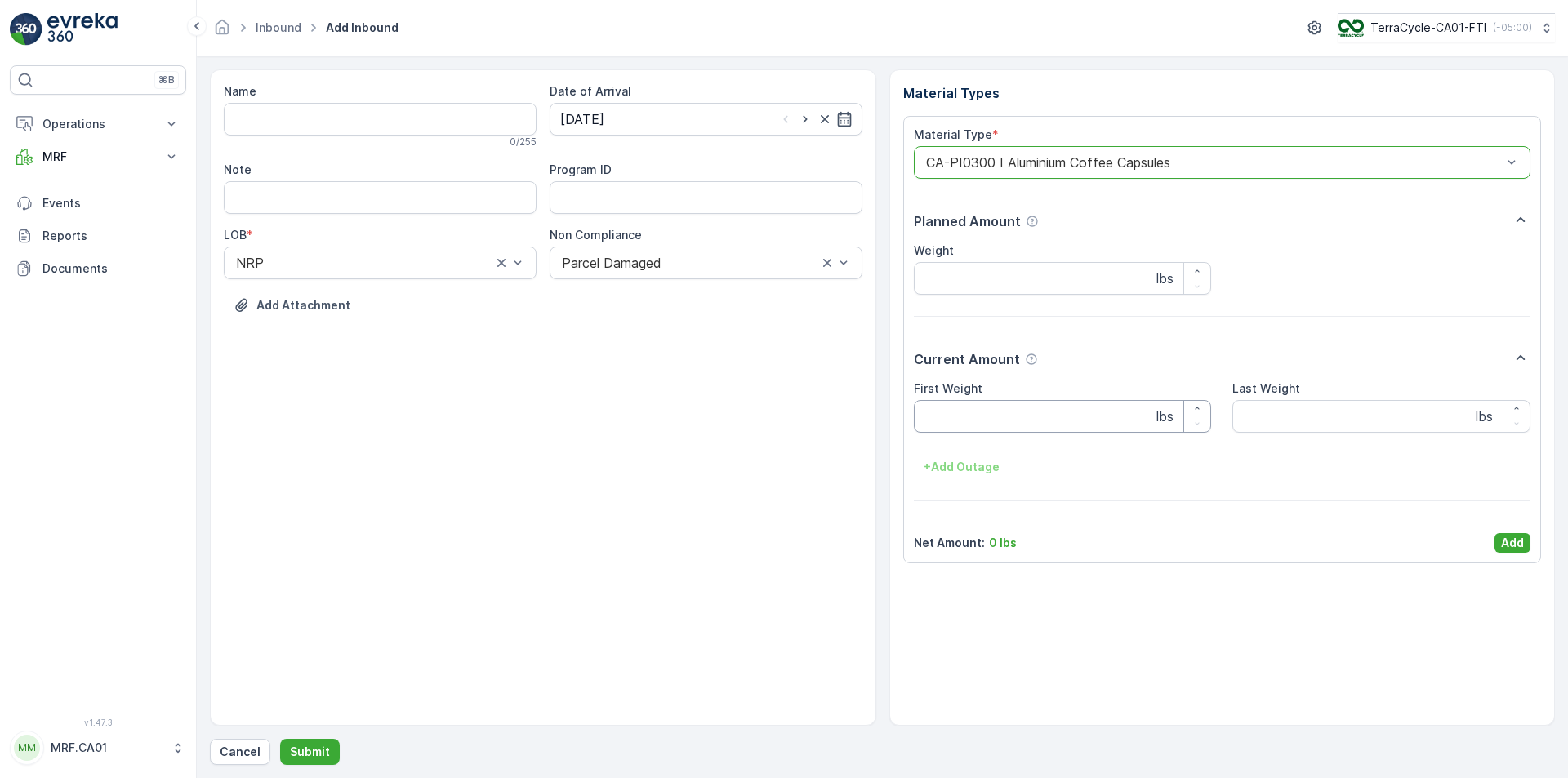
drag, startPoint x: 994, startPoint y: 426, endPoint x: 960, endPoint y: 336, distance: 96.2
click at [993, 425] on Weight "First Weight" at bounding box center [1062, 416] width 298 height 33
type Weight "35"
click at [1513, 546] on p "Add" at bounding box center [1512, 543] width 23 height 16
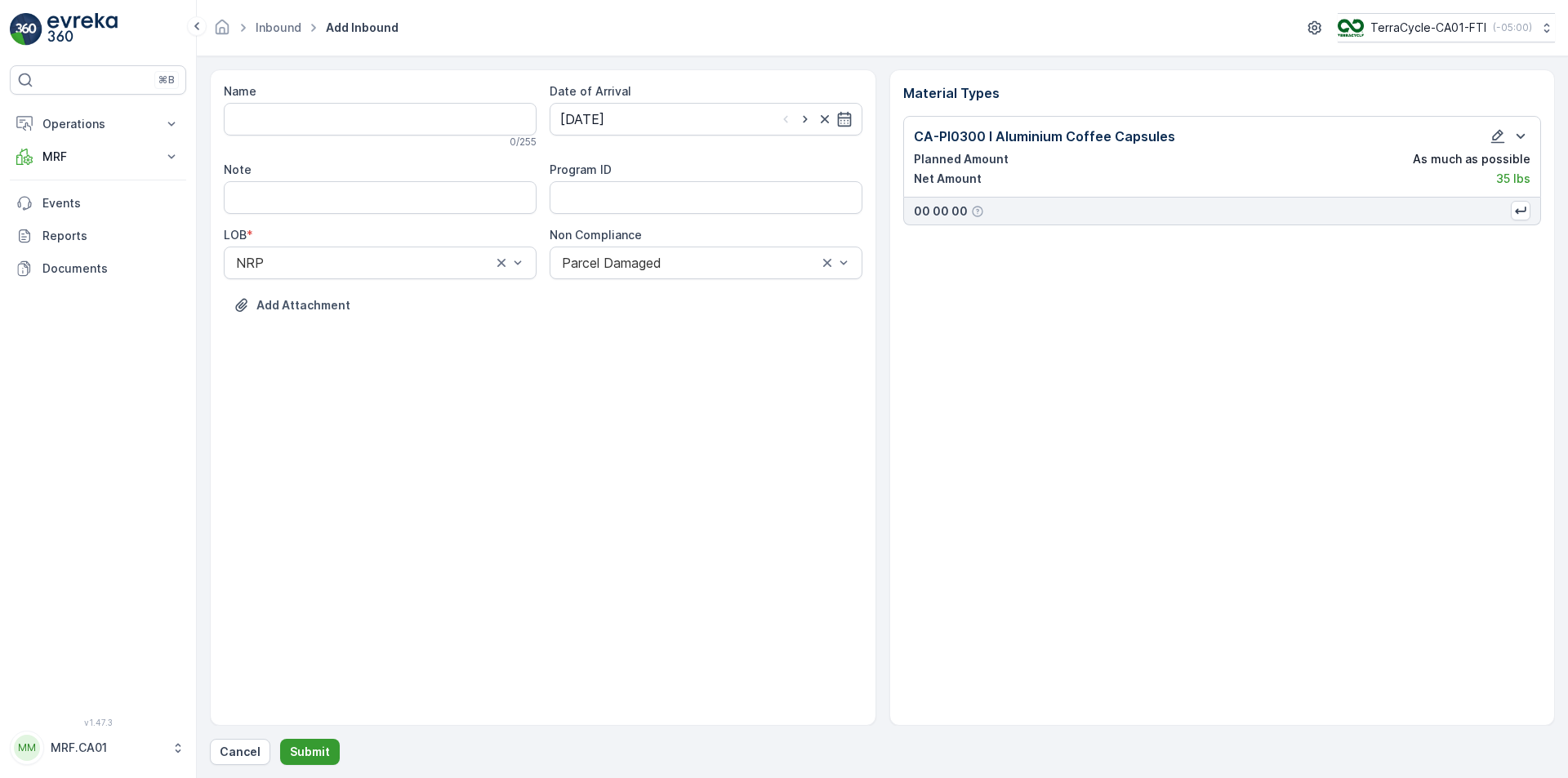
click at [324, 754] on p "Submit" at bounding box center [310, 752] width 40 height 16
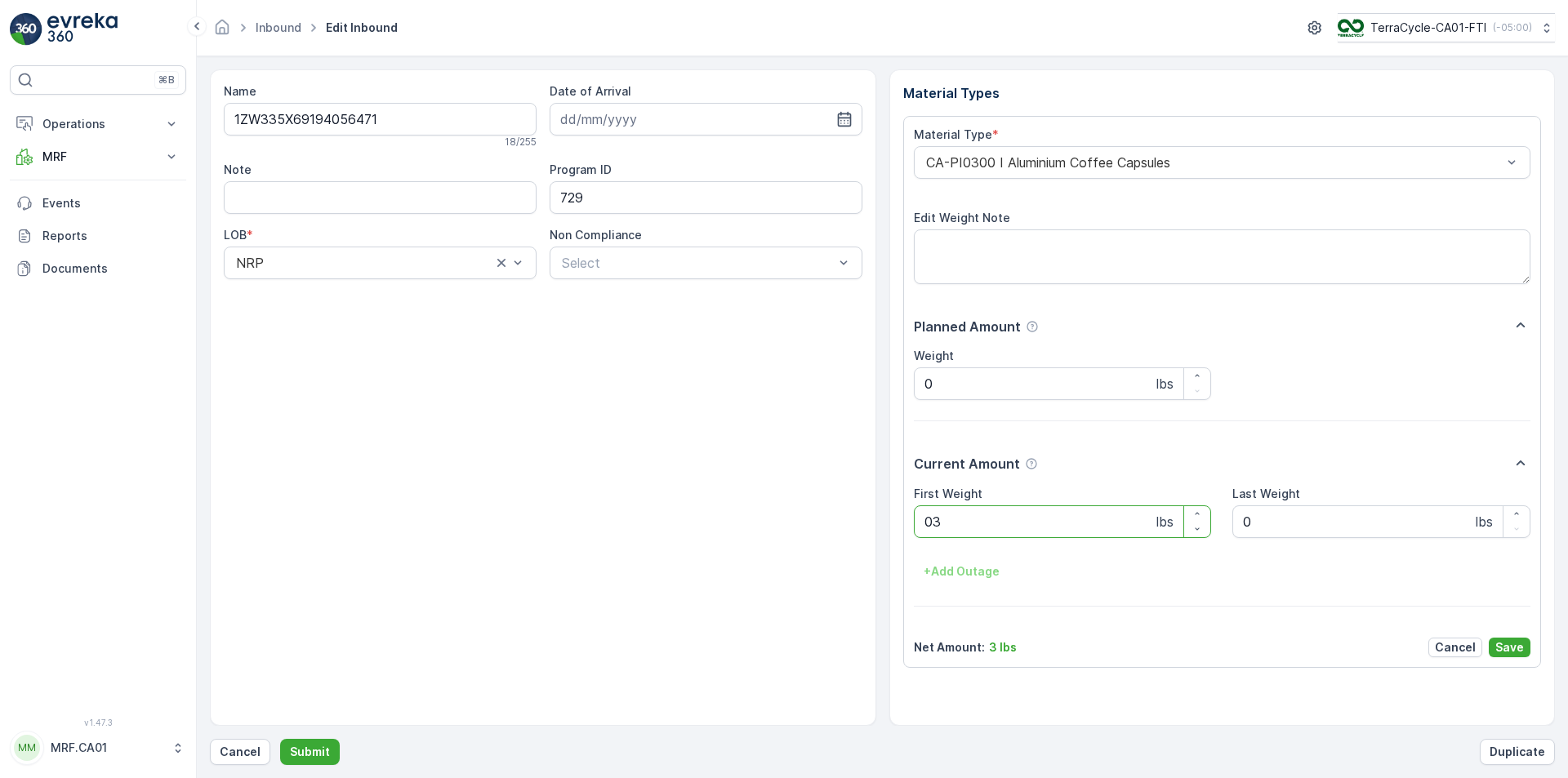
type Weight "039"
click at [280, 739] on button "Submit" at bounding box center [310, 752] width 60 height 26
type Weight "039"
click at [280, 739] on button "Submit" at bounding box center [310, 752] width 60 height 26
type Weight "035"
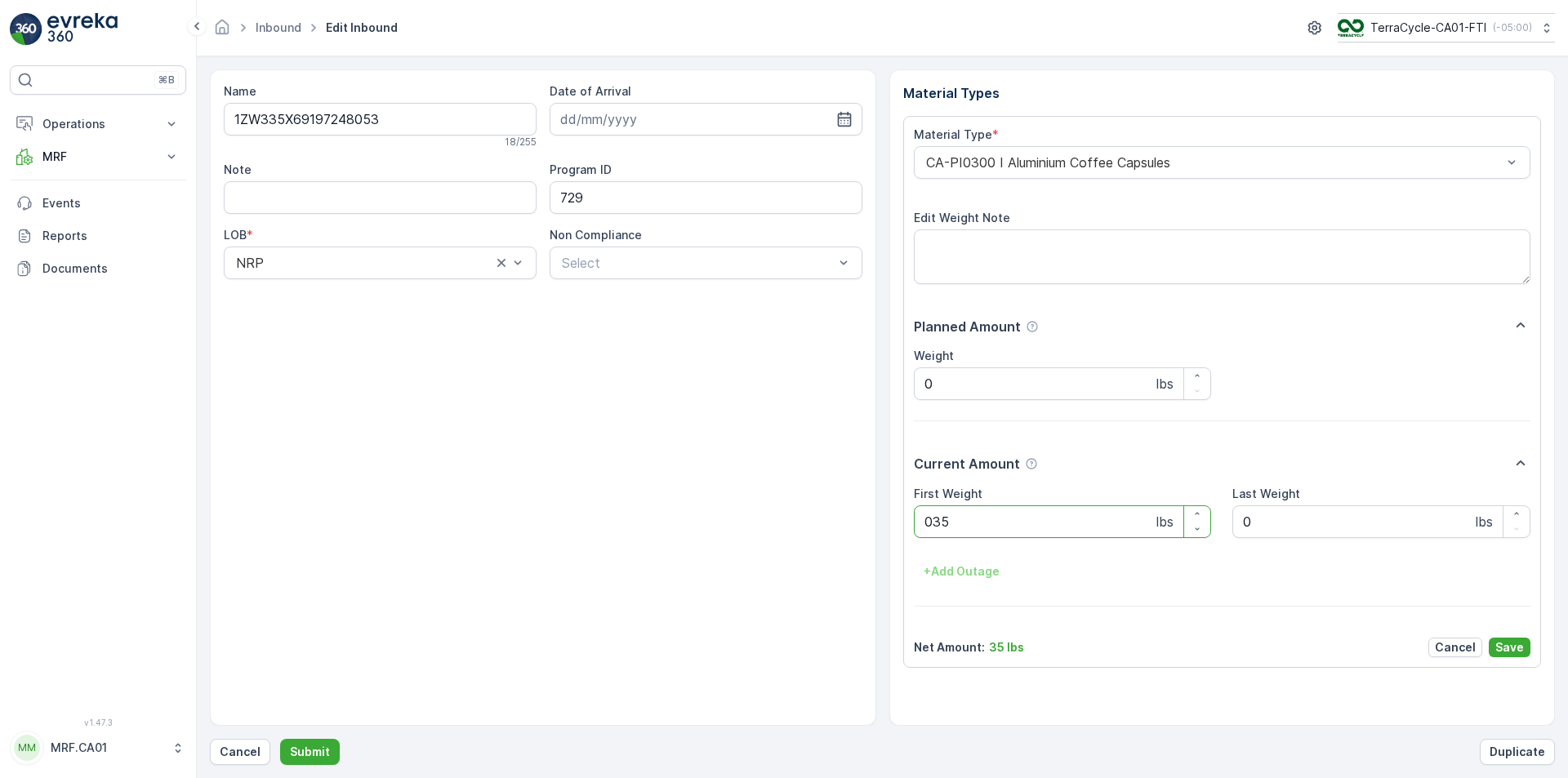
click at [280, 739] on button "Submit" at bounding box center [310, 752] width 60 height 26
type Weight "030"
click at [280, 739] on button "Submit" at bounding box center [310, 752] width 60 height 26
type Weight "025"
click at [280, 739] on button "Submit" at bounding box center [310, 752] width 60 height 26
